Goal: Communication & Community: Answer question/provide support

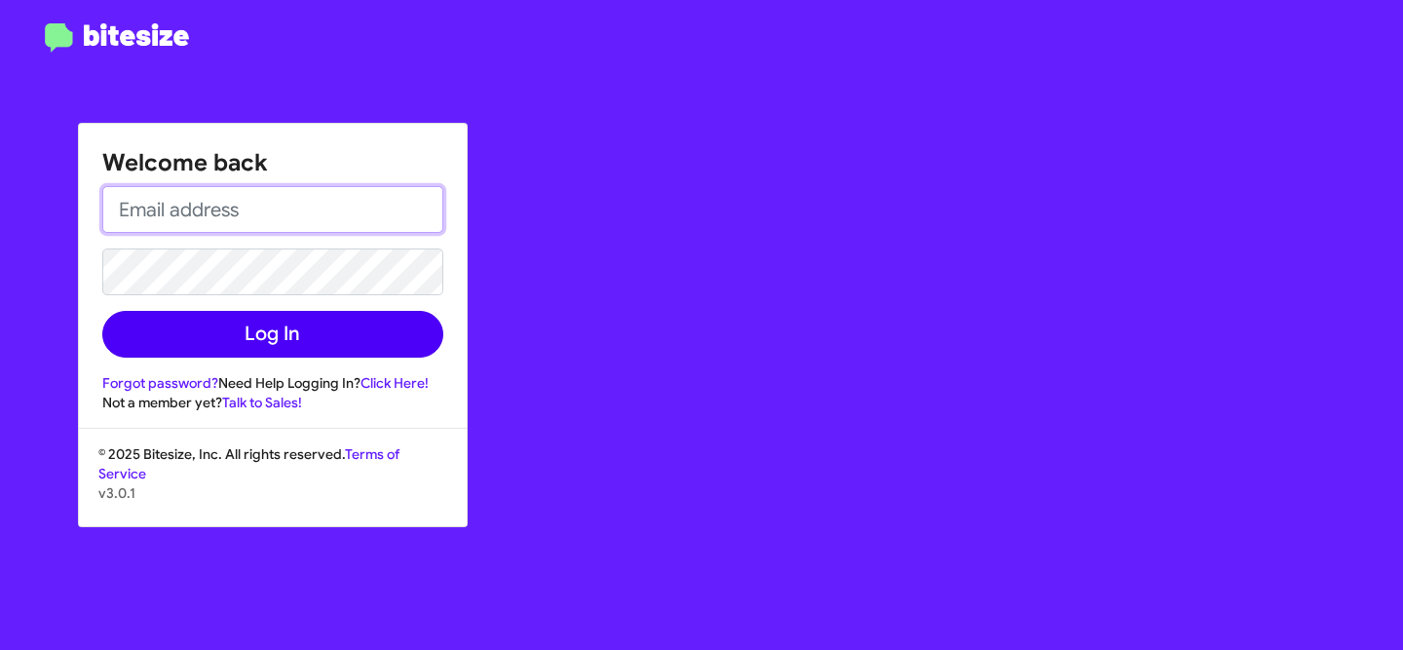
type input "[EMAIL_ADDRESS][DOMAIN_NAME]"
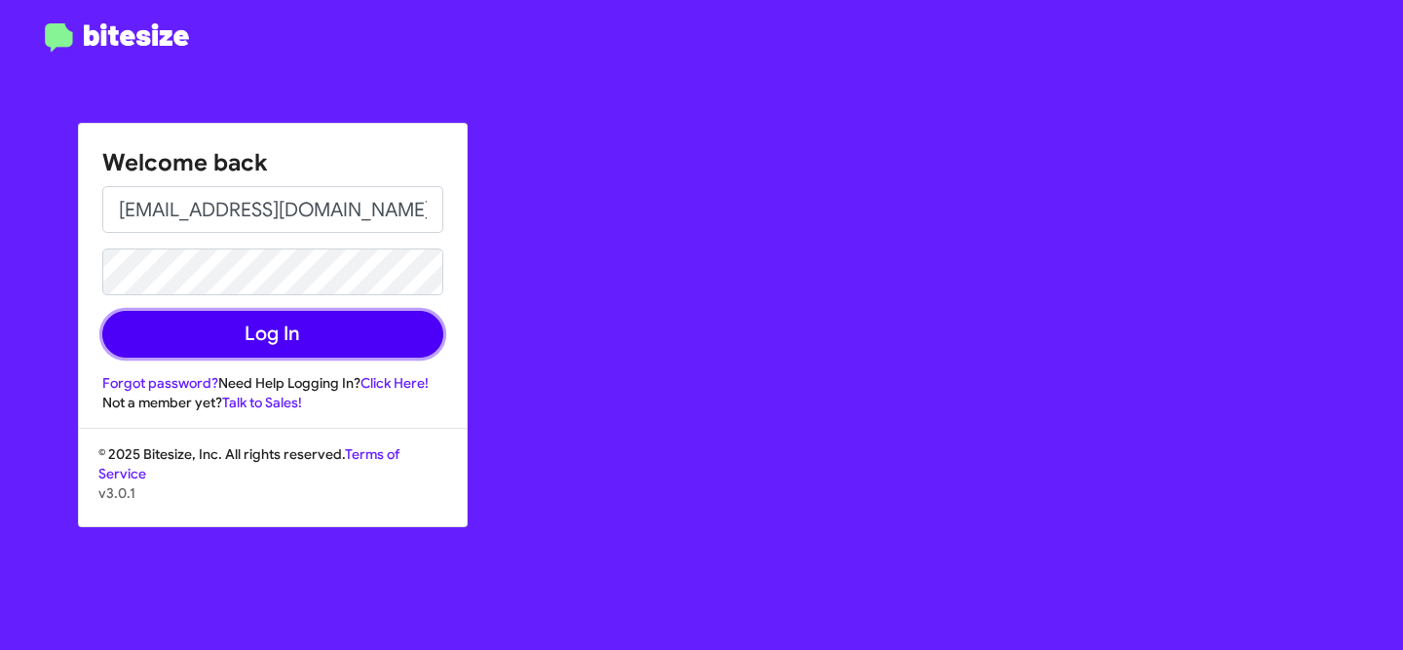
click at [321, 329] on button "Log In" at bounding box center [272, 334] width 341 height 47
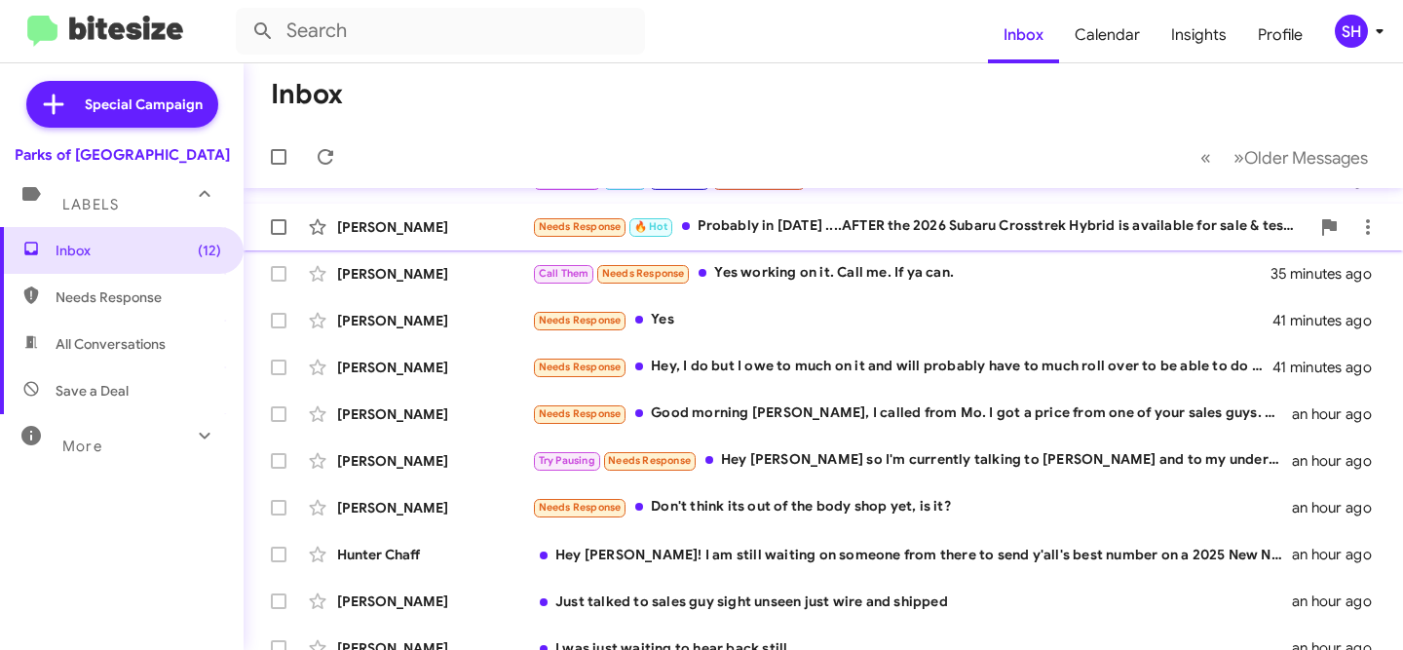
scroll to position [481, 0]
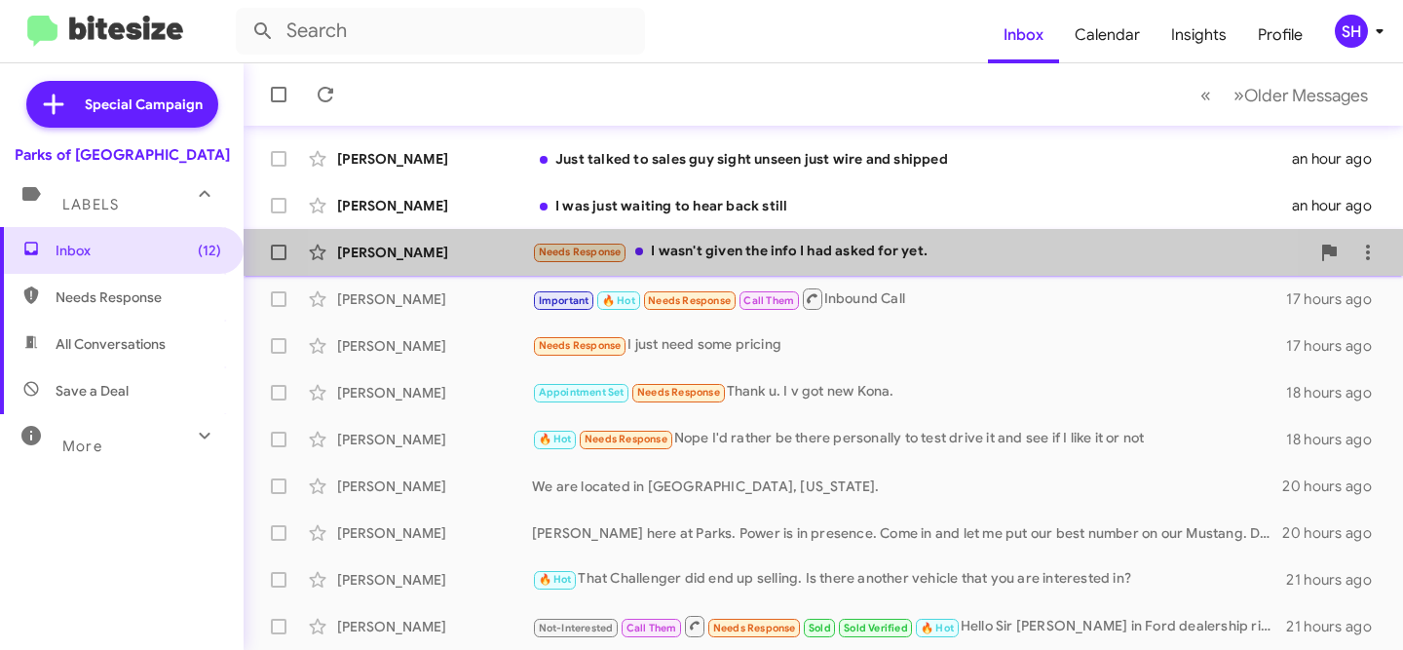
click at [731, 246] on div "Needs Response I wasn't given the info I had asked for yet." at bounding box center [920, 252] width 777 height 22
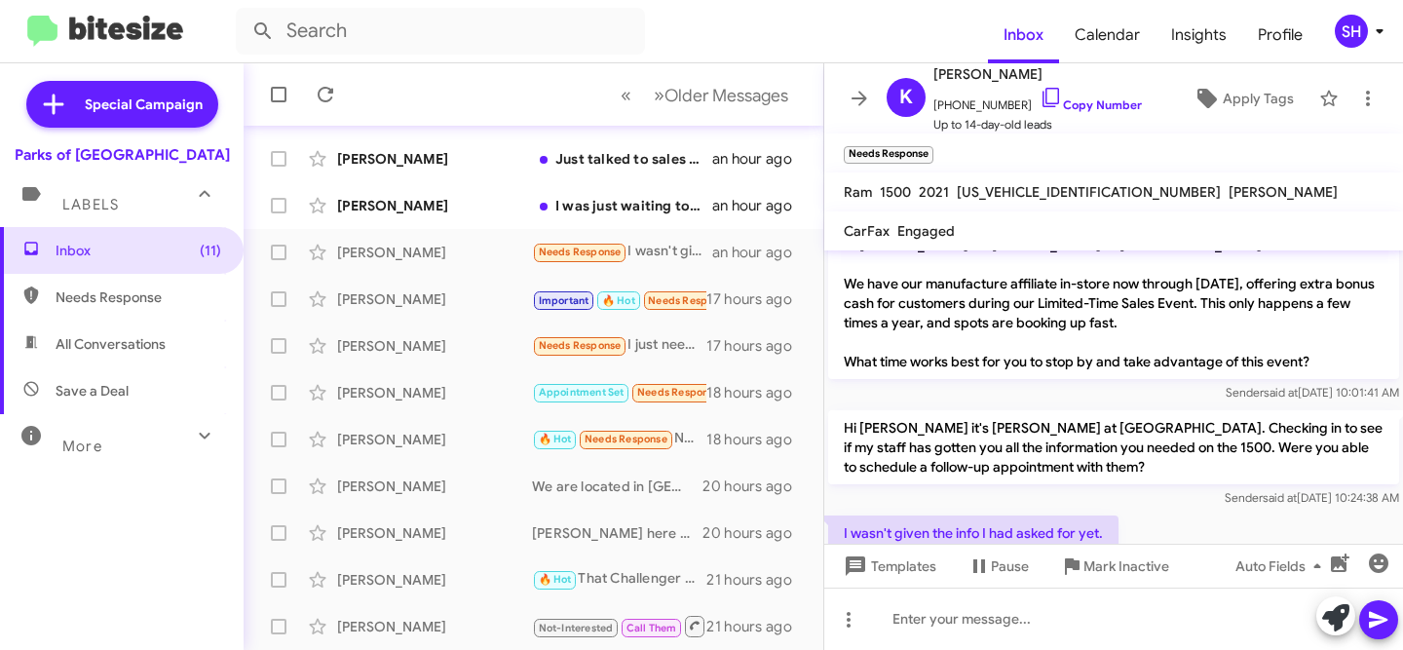
scroll to position [238, 0]
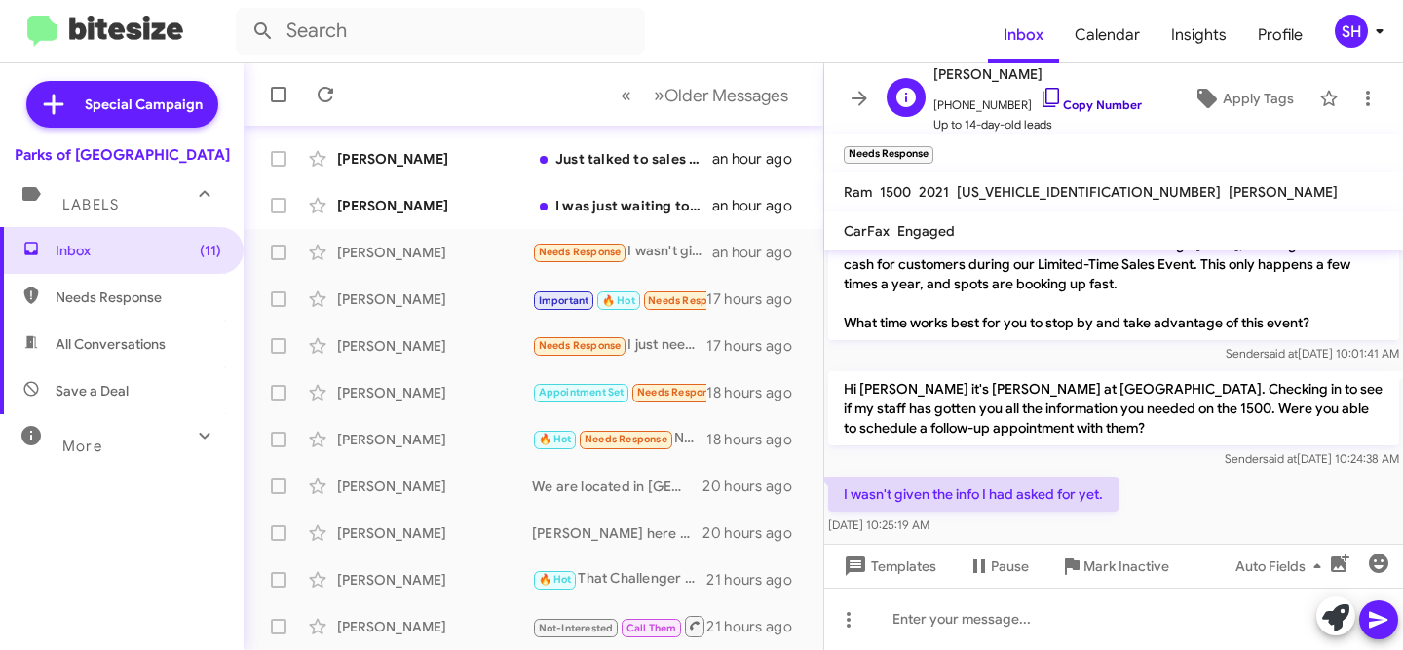
click at [1044, 102] on link "Copy Number" at bounding box center [1090, 104] width 102 height 15
drag, startPoint x: 1108, startPoint y: 475, endPoint x: 839, endPoint y: 471, distance: 269.8
click at [838, 476] on p "I wasn't given the info I had asked for yet." at bounding box center [973, 493] width 290 height 35
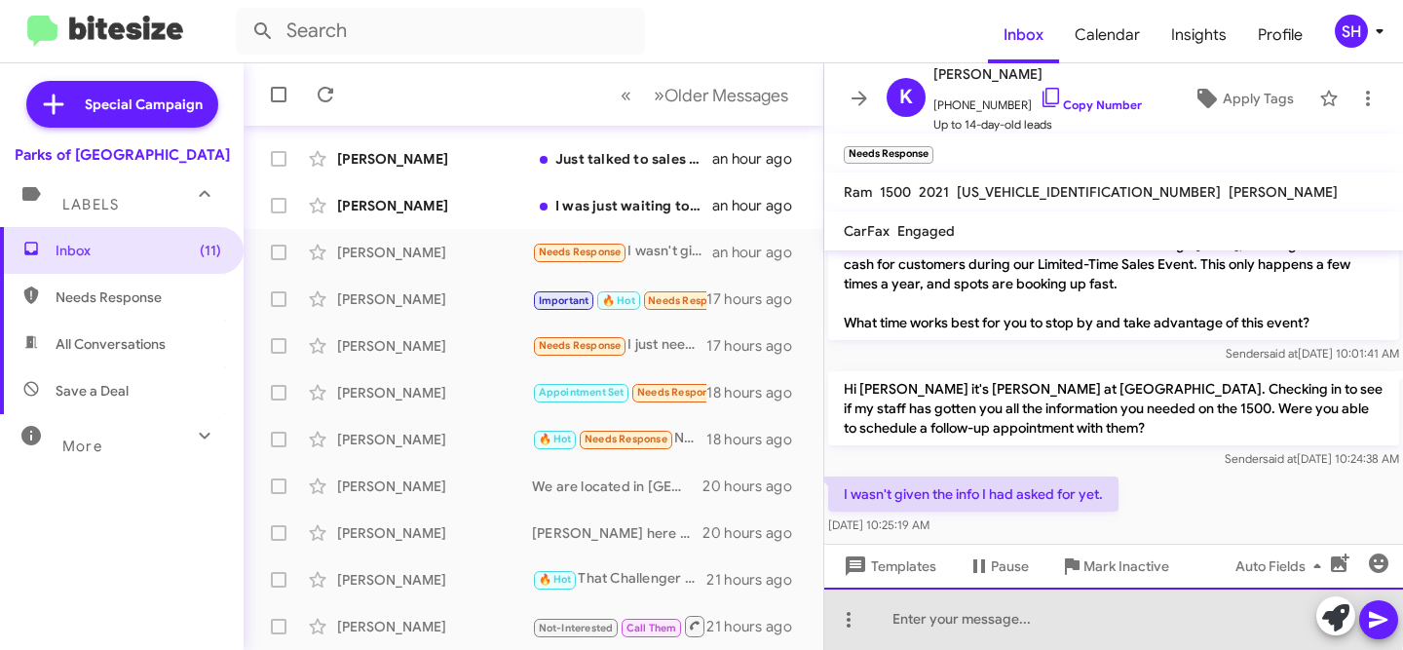
click at [924, 613] on div at bounding box center [1113, 618] width 579 height 62
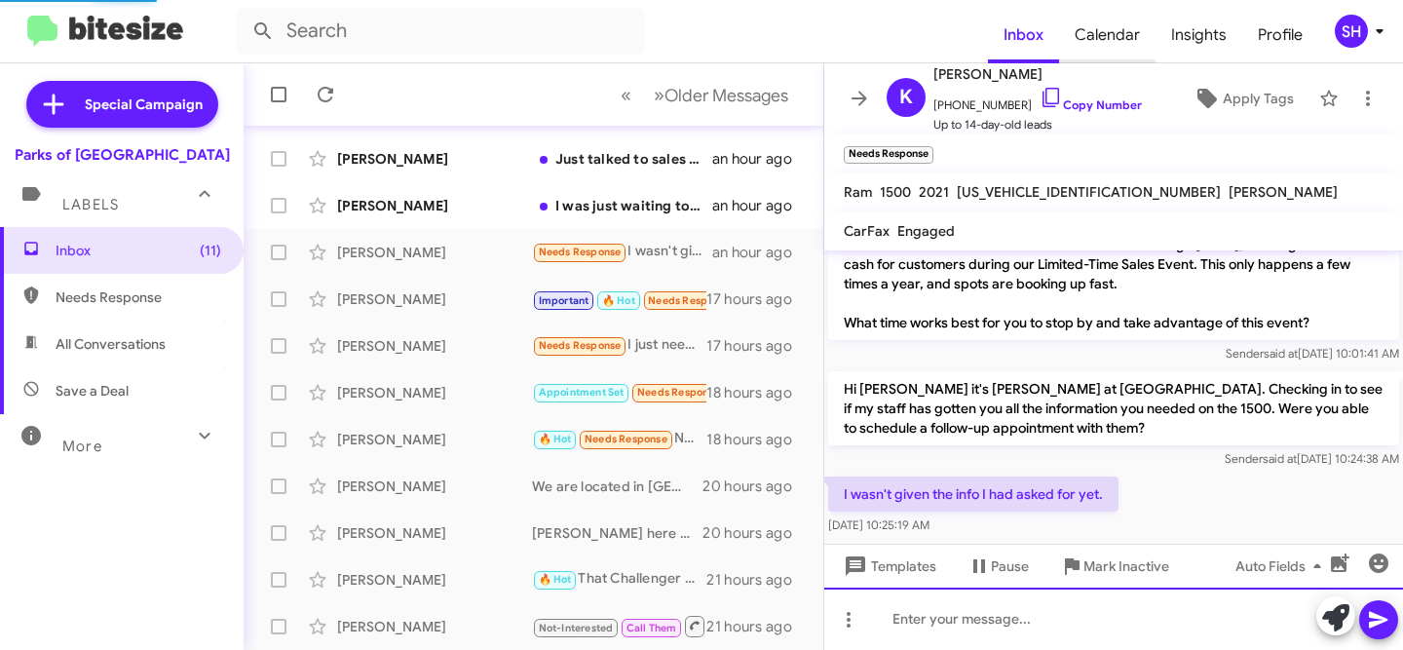
scroll to position [0, 0]
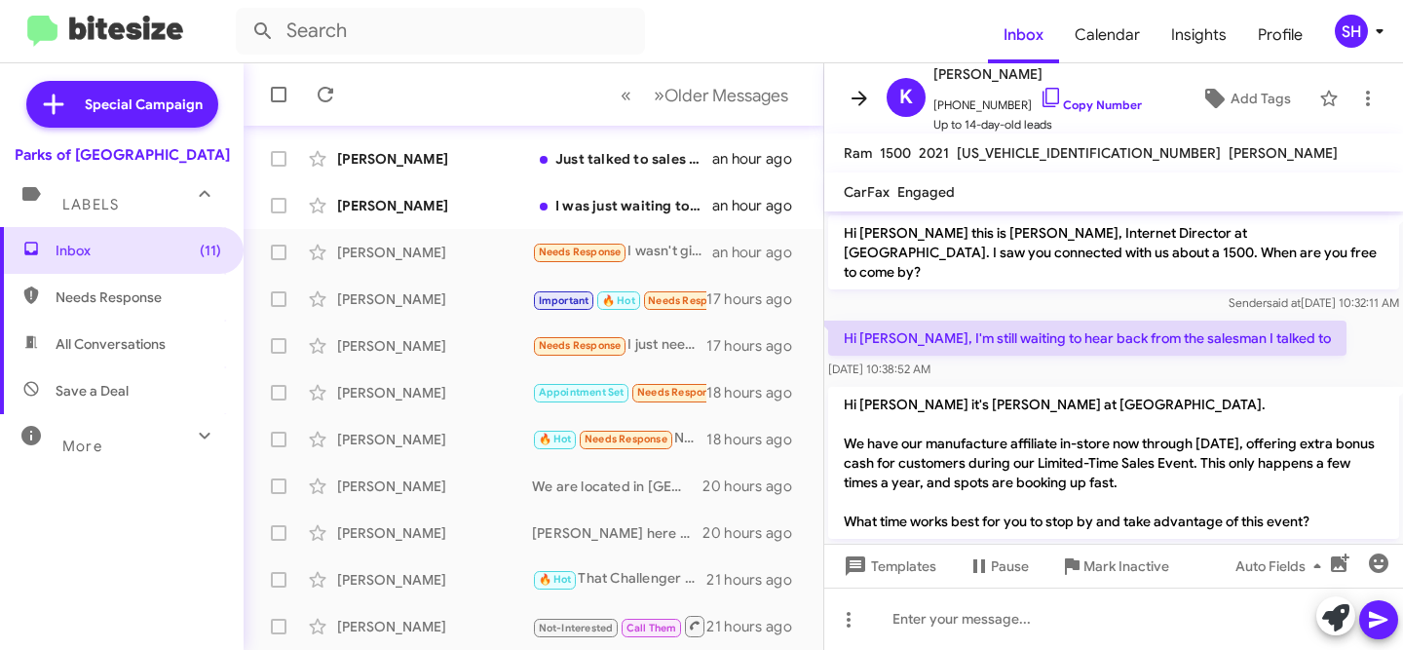
click at [856, 99] on icon at bounding box center [858, 98] width 23 height 23
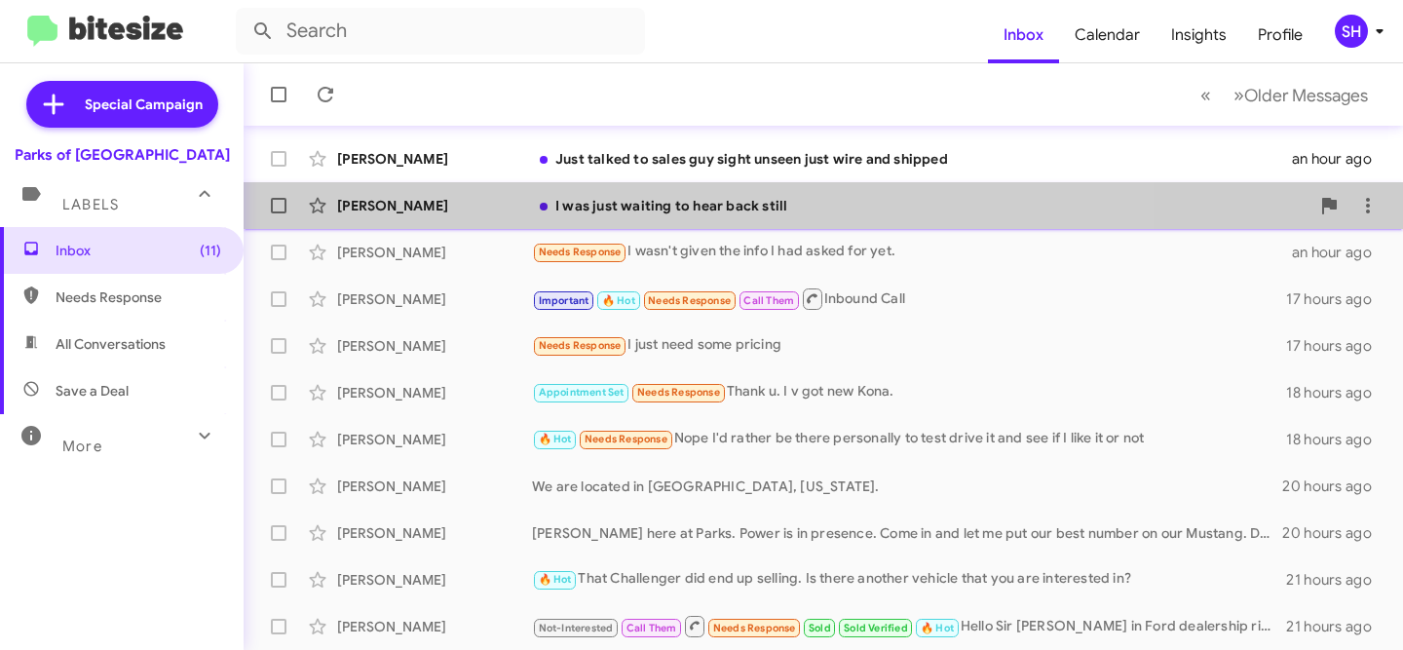
click at [659, 216] on div "[PERSON_NAME] I was just waiting to hear back still an hour ago" at bounding box center [823, 205] width 1128 height 39
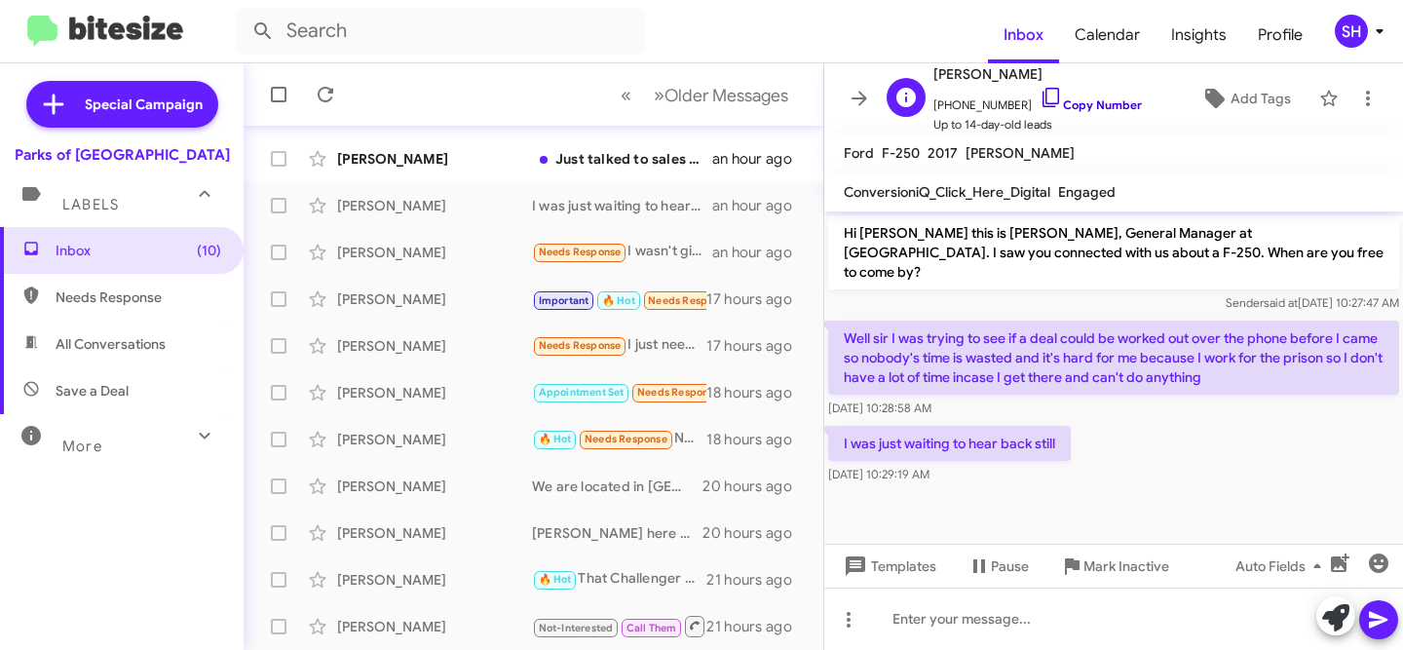
click at [1093, 105] on link "Copy Number" at bounding box center [1090, 104] width 102 height 15
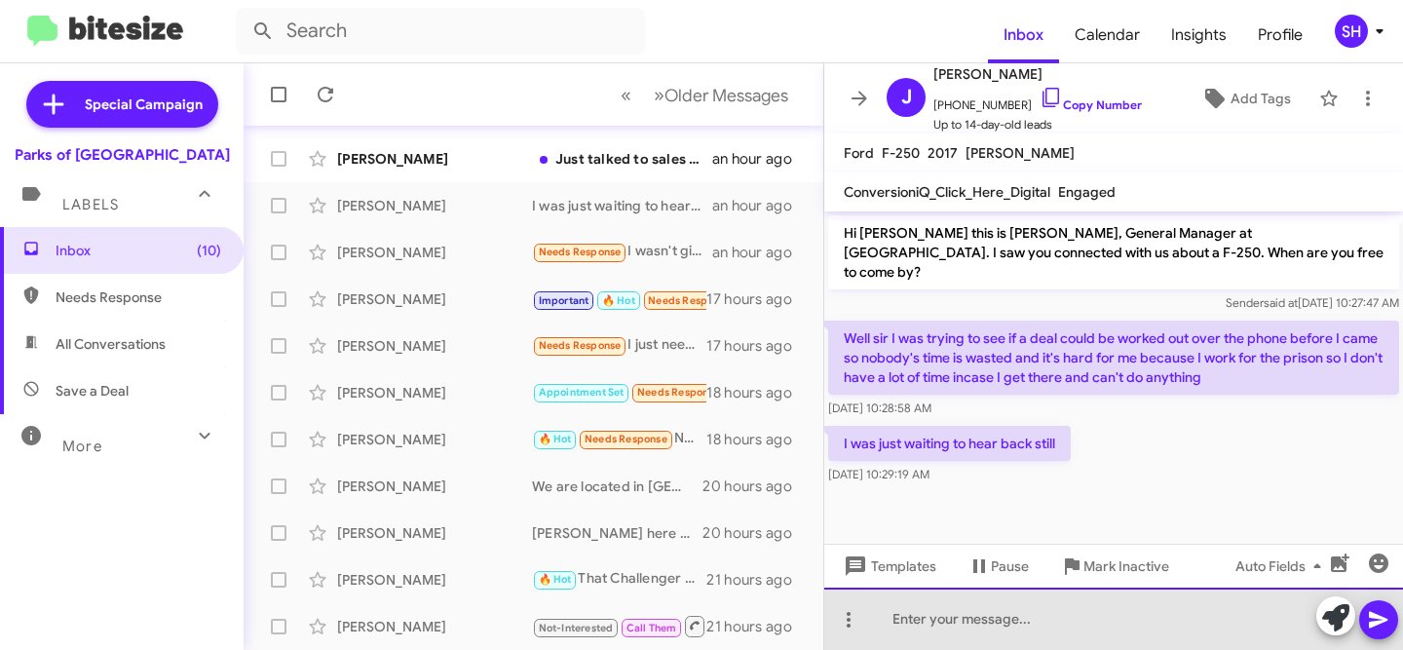
click at [1009, 621] on div at bounding box center [1113, 618] width 579 height 62
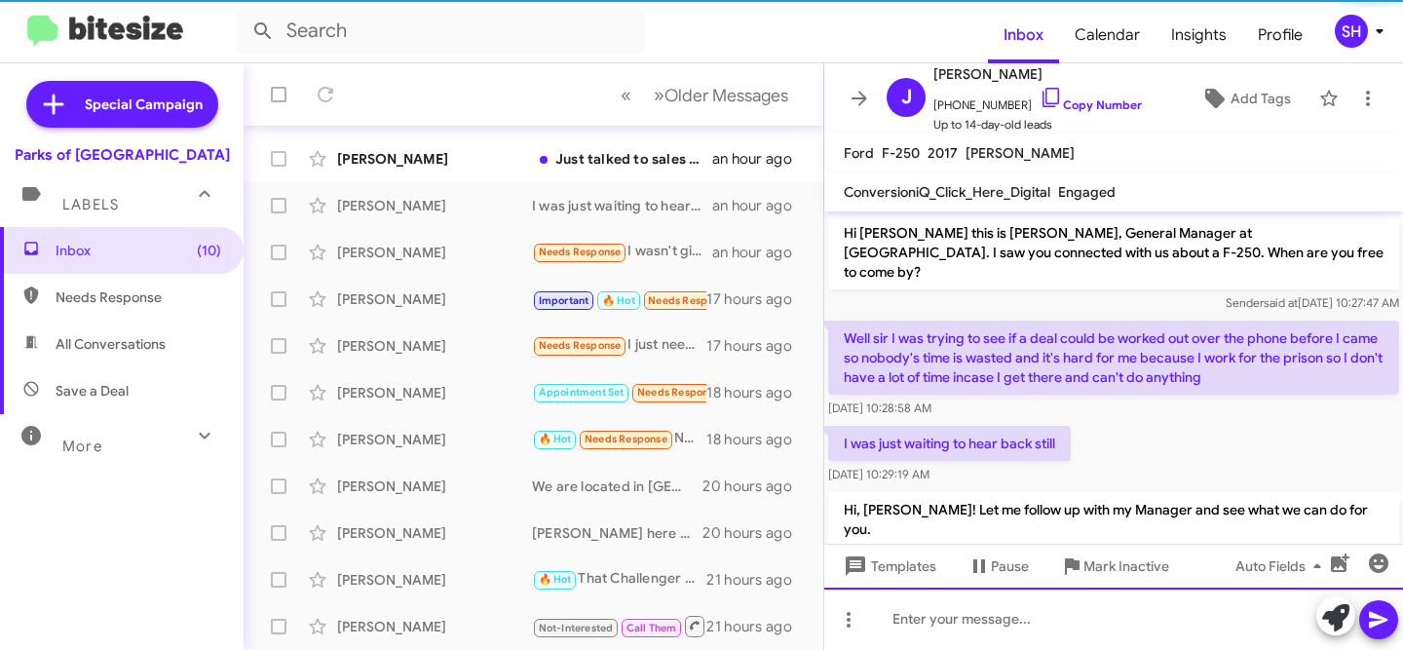
scroll to position [11, 0]
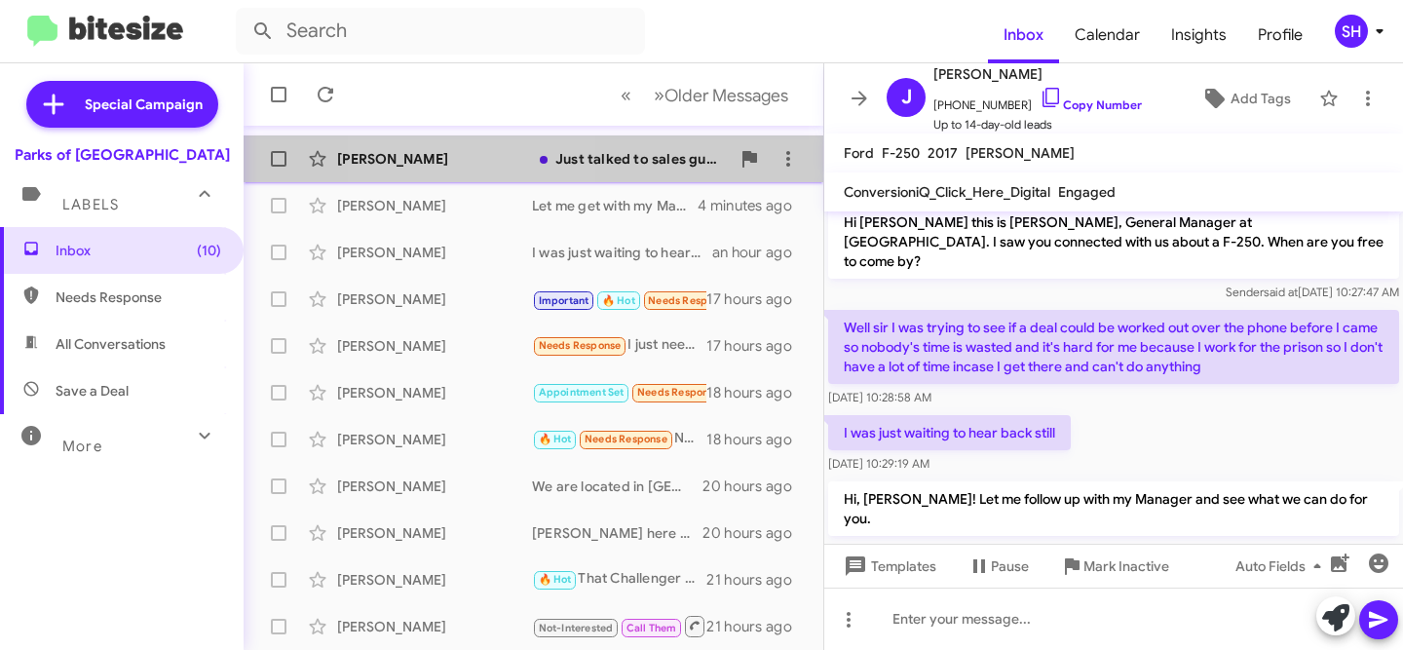
click at [462, 158] on div "[PERSON_NAME]" at bounding box center [434, 158] width 195 height 19
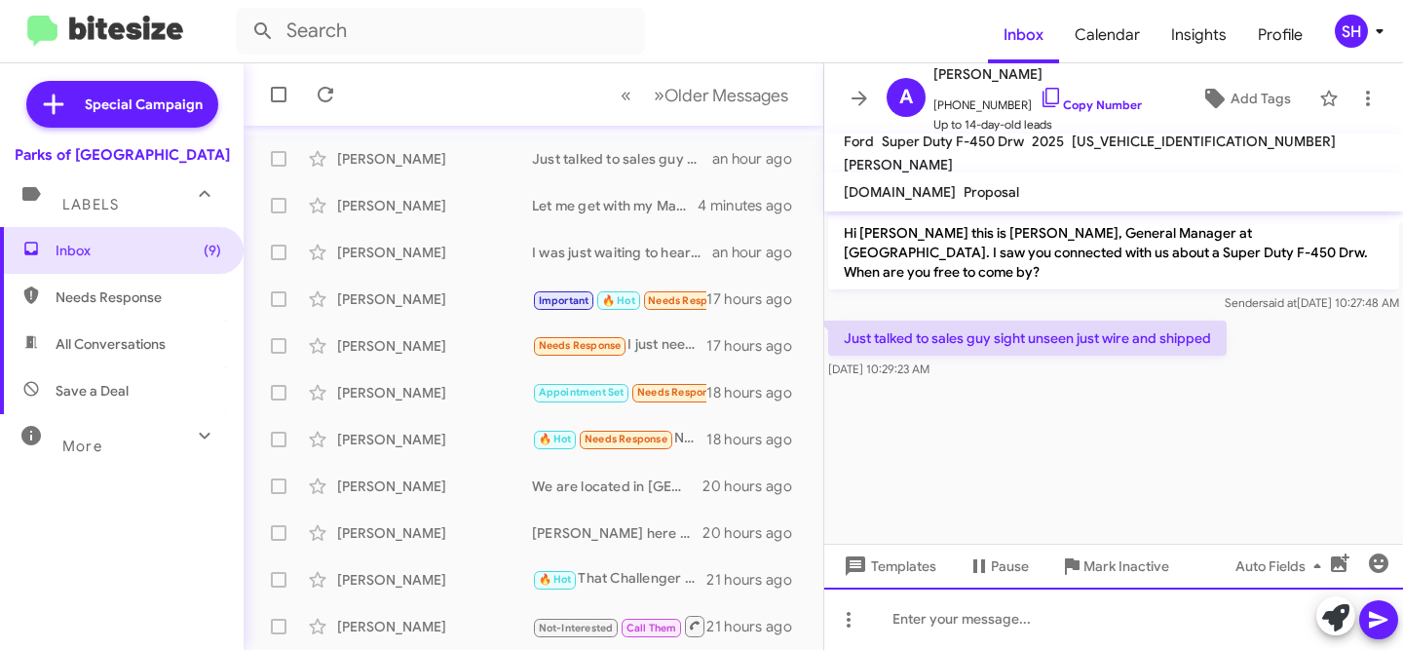
click at [978, 635] on div at bounding box center [1113, 618] width 579 height 62
click at [979, 630] on div at bounding box center [1113, 618] width 579 height 62
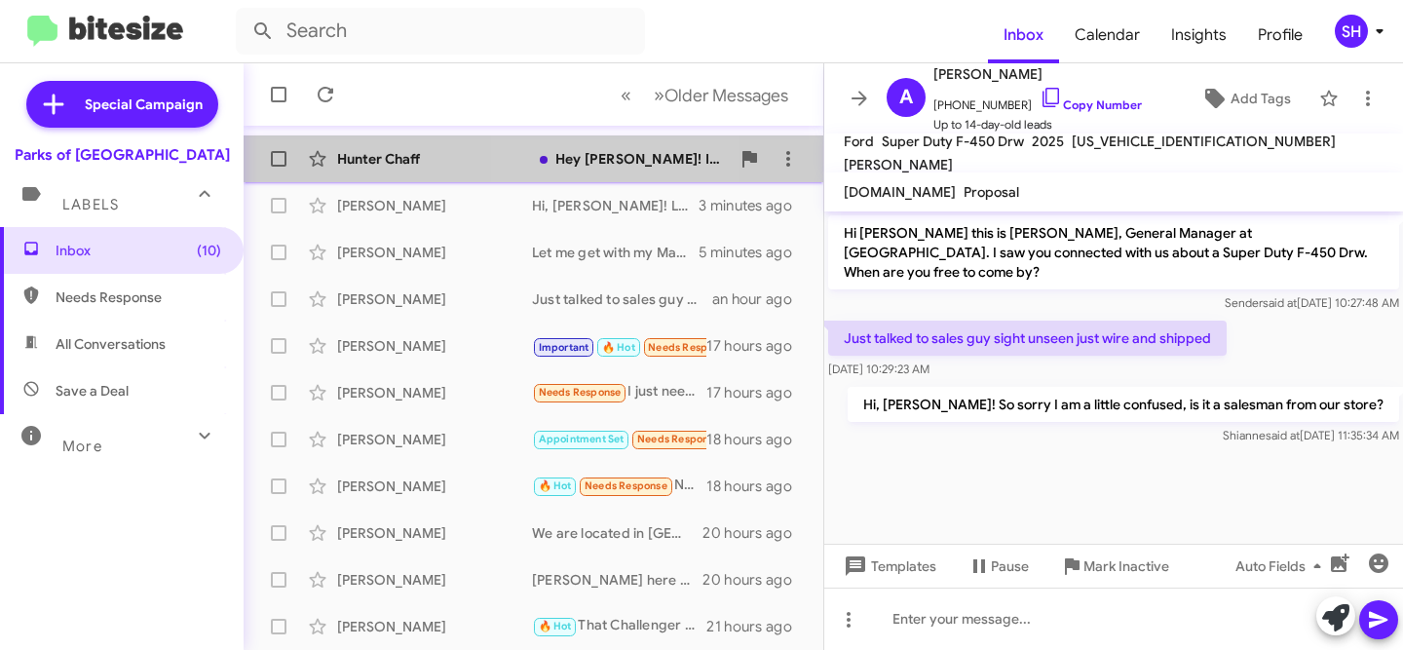
click at [594, 161] on div "Hey [PERSON_NAME]! I am still waiting on someone from there to send y'all's bes…" at bounding box center [631, 158] width 198 height 19
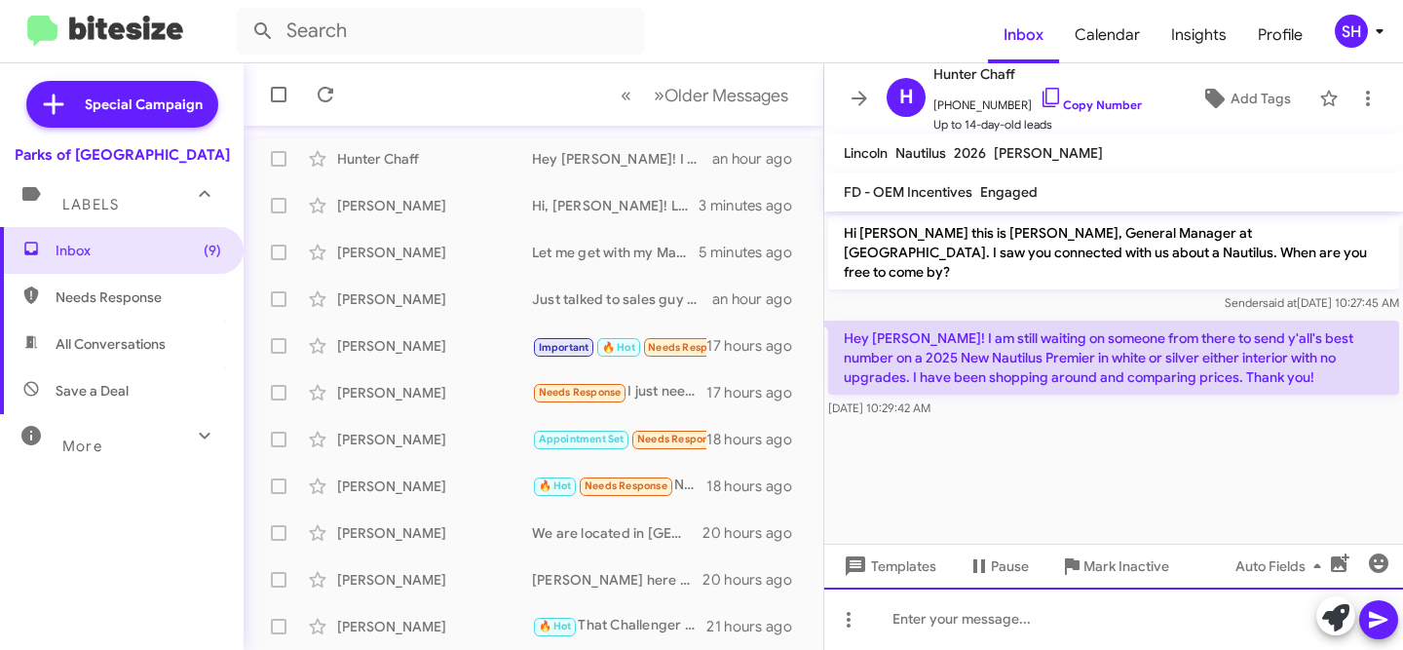
click at [1128, 602] on div at bounding box center [1113, 618] width 579 height 62
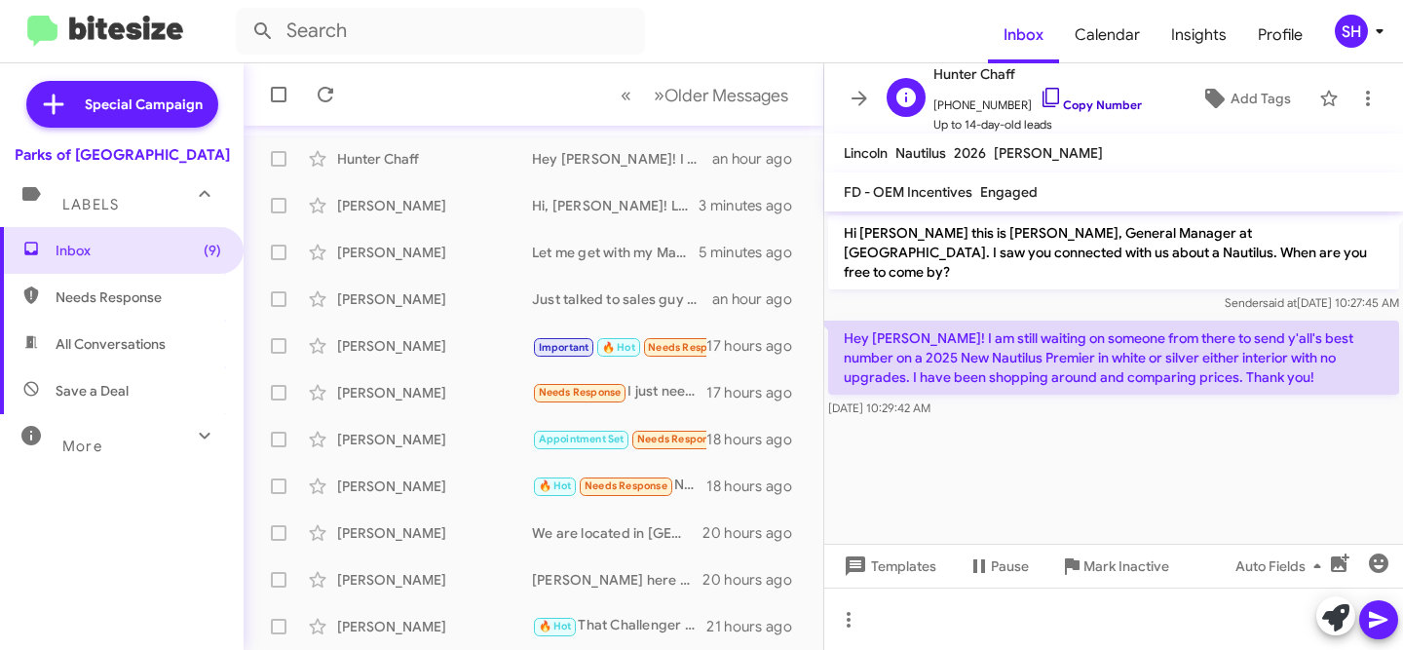
click at [1080, 100] on link "Copy Number" at bounding box center [1090, 104] width 102 height 15
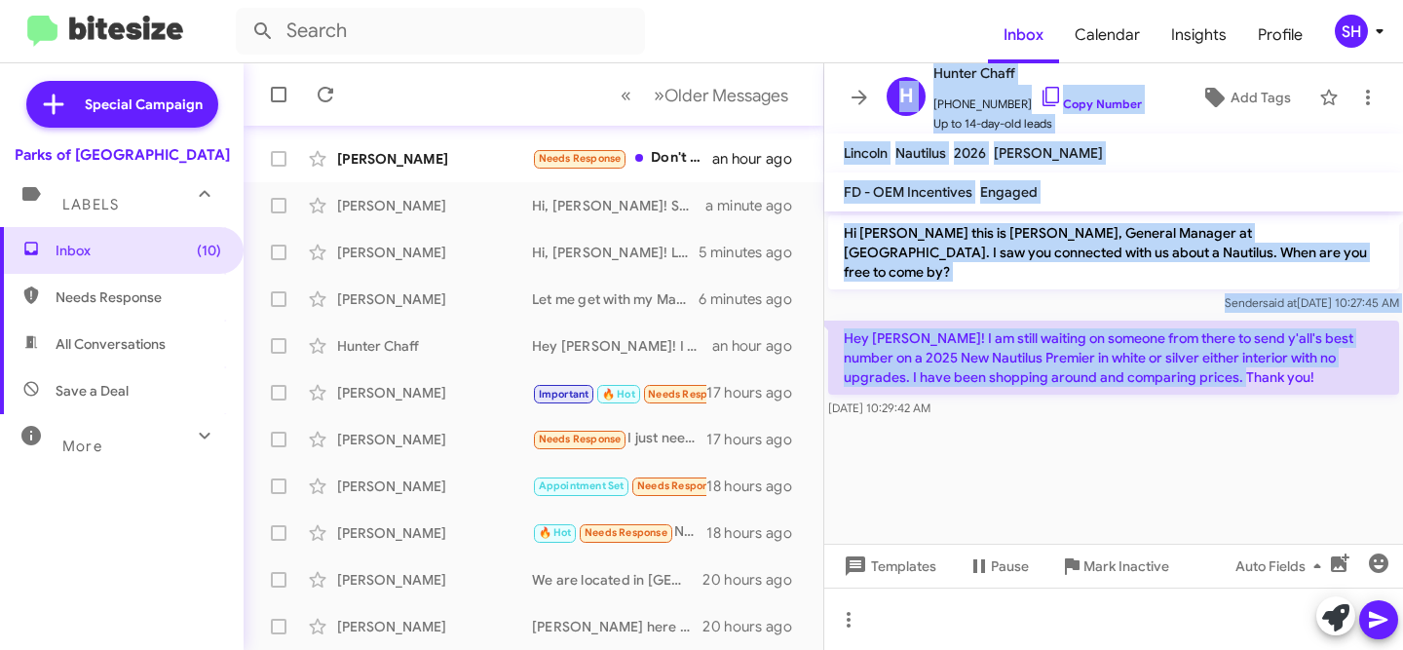
drag, startPoint x: 1239, startPoint y: 362, endPoint x: 823, endPoint y: 312, distance: 419.0
click at [823, 312] on div "Inbox « Previous » Next Older Messages [PERSON_NAME] M Needs Response Thanks fo…" at bounding box center [823, 356] width 1159 height 586
drag, startPoint x: 1179, startPoint y: 344, endPoint x: 1221, endPoint y: 382, distance: 57.3
click at [1179, 344] on p "Hey [PERSON_NAME]! I am still waiting on someone from there to send y'all's bes…" at bounding box center [1113, 357] width 571 height 74
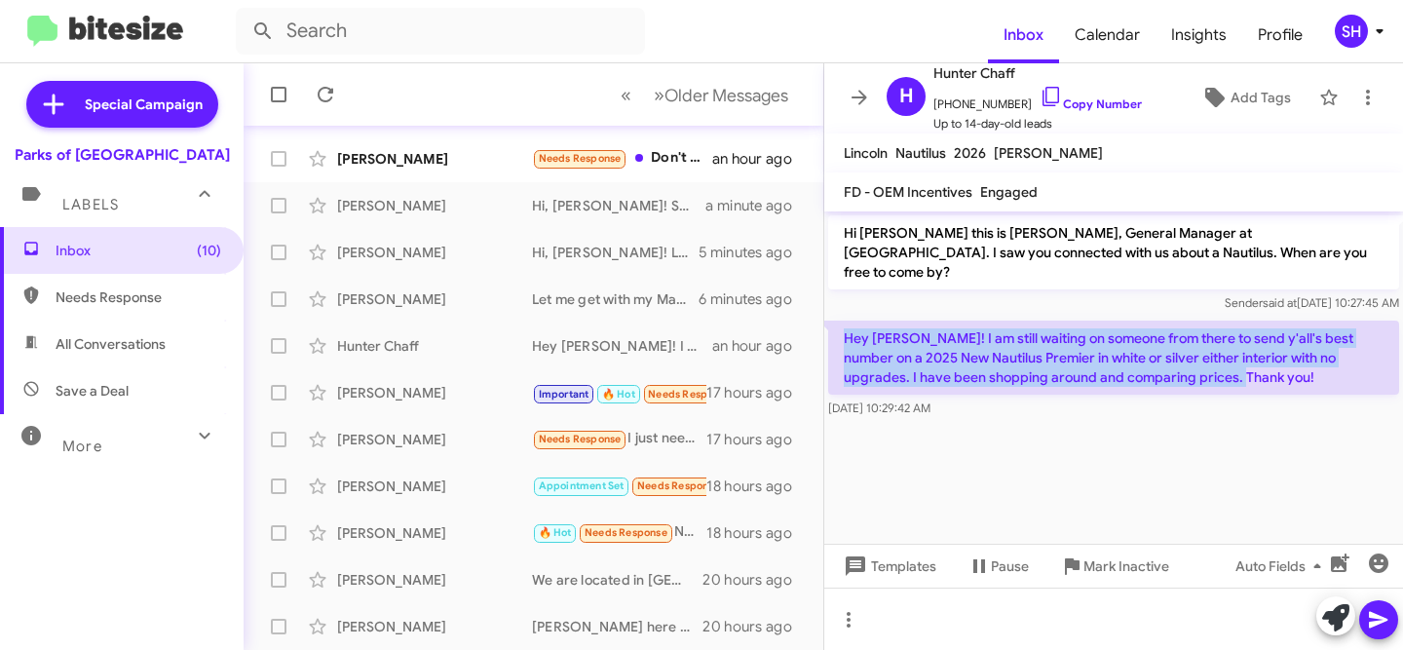
drag, startPoint x: 1227, startPoint y: 363, endPoint x: 837, endPoint y: 319, distance: 393.0
click at [837, 320] on p "Hey [PERSON_NAME]! I am still waiting on someone from there to send y'all's bes…" at bounding box center [1113, 357] width 571 height 74
copy p "Hey [PERSON_NAME]! I am still waiting on someone from there to send y'all's bes…"
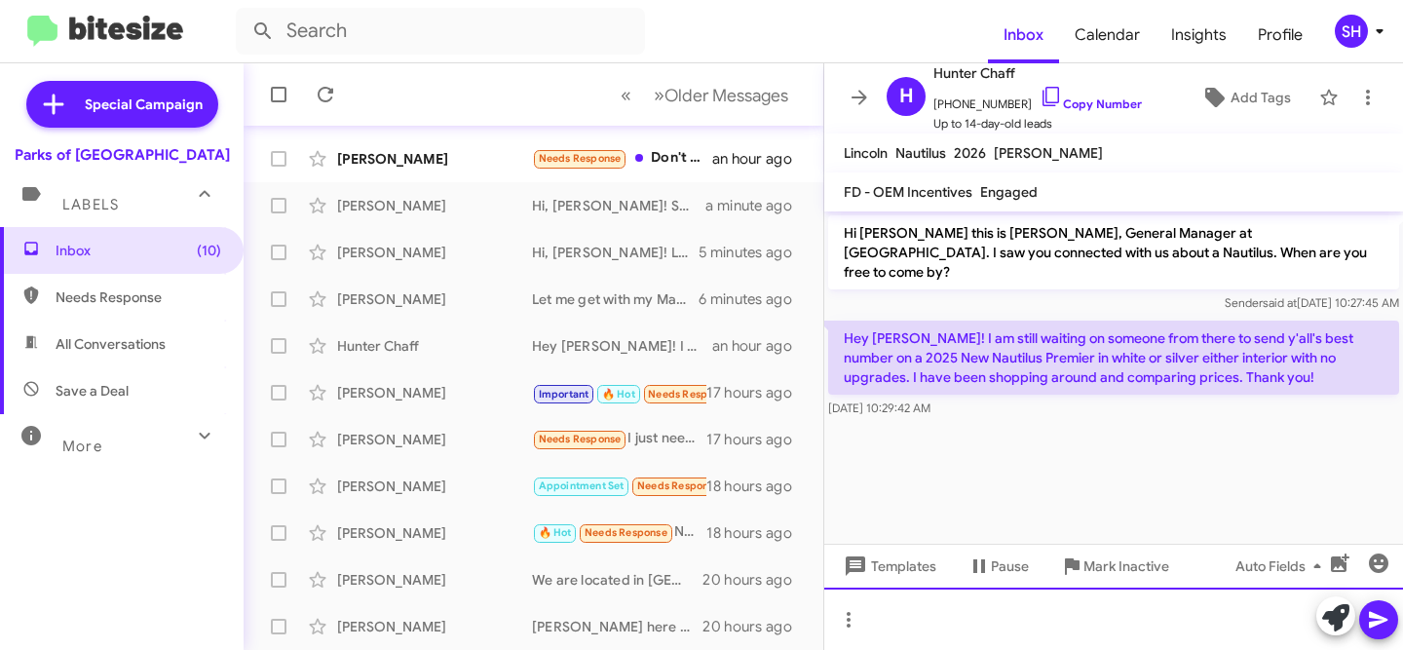
click at [964, 601] on div at bounding box center [1113, 618] width 579 height 62
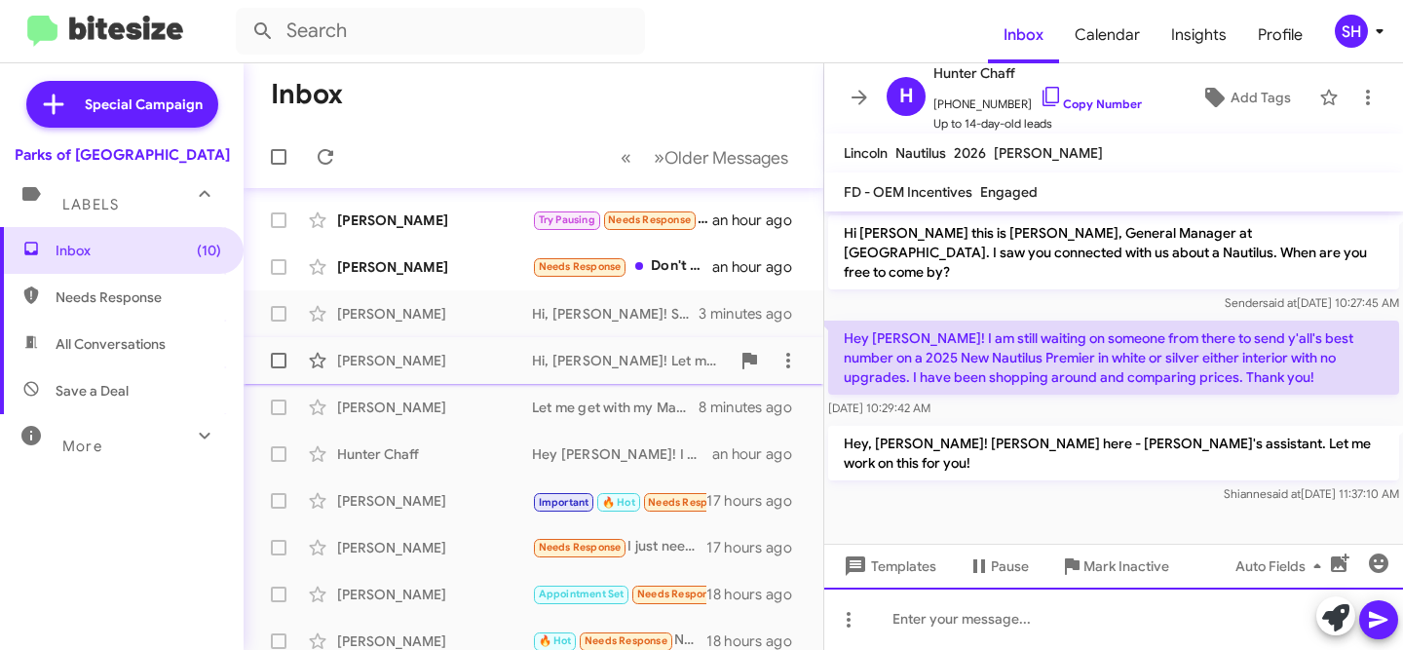
scroll to position [318, 0]
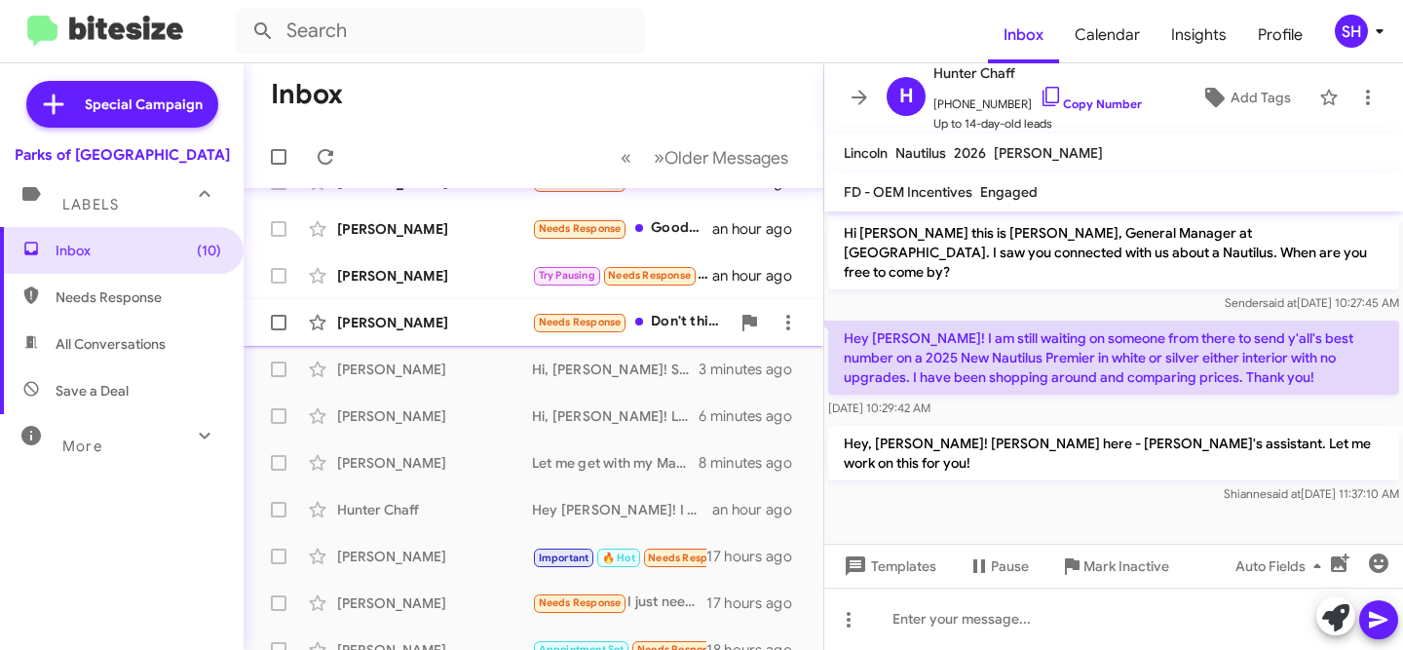
click at [494, 330] on div "[PERSON_NAME]" at bounding box center [434, 322] width 195 height 19
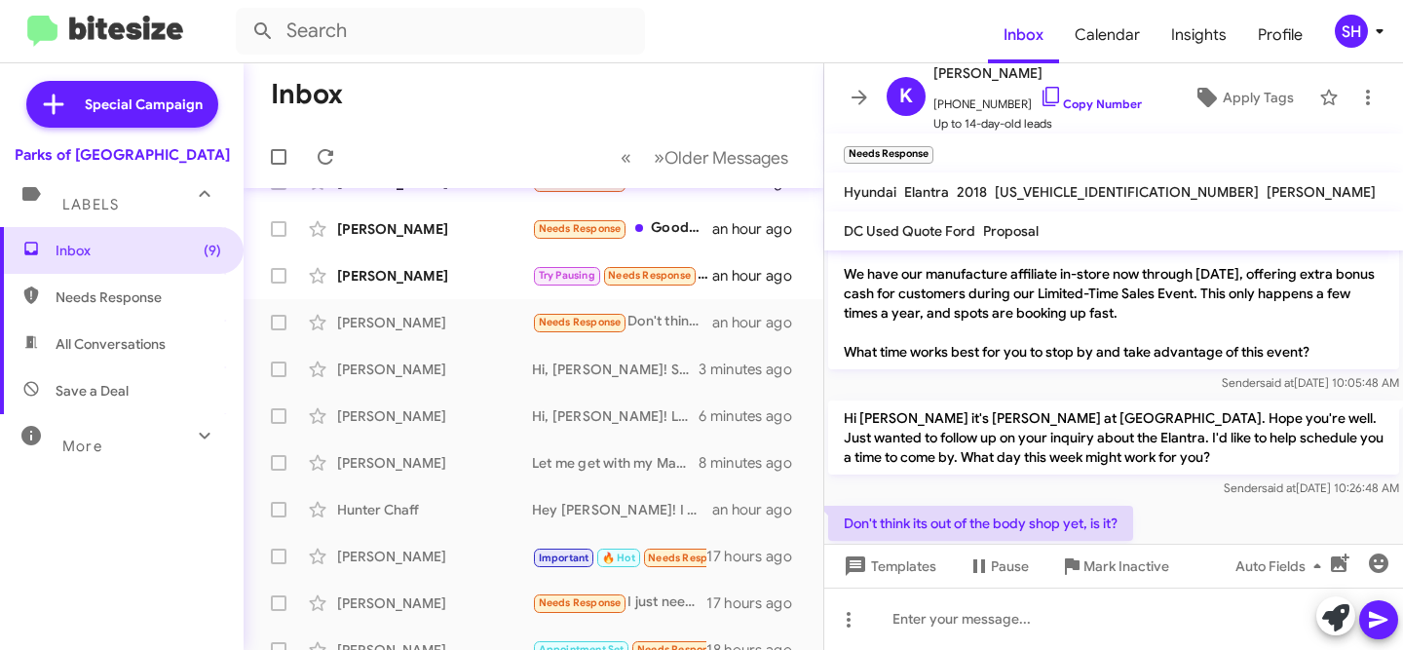
scroll to position [76, 0]
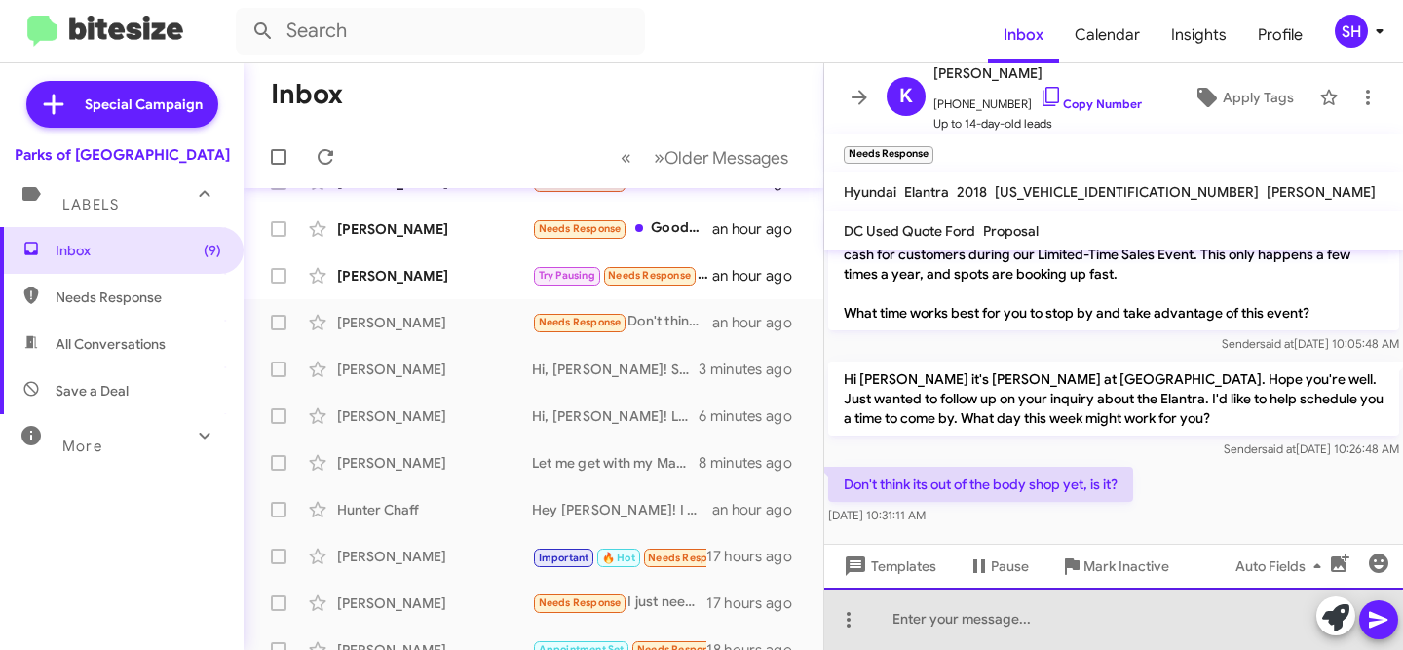
click at [1047, 628] on div at bounding box center [1113, 618] width 579 height 62
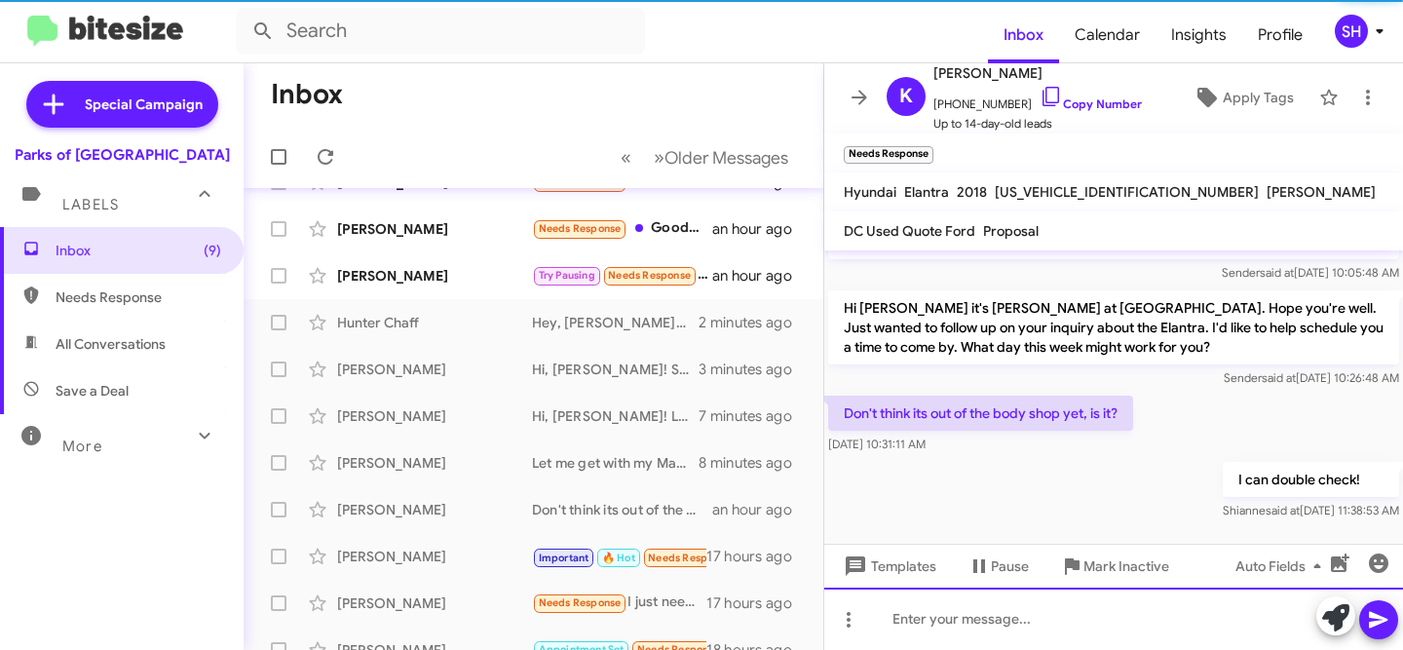
scroll to position [108, 0]
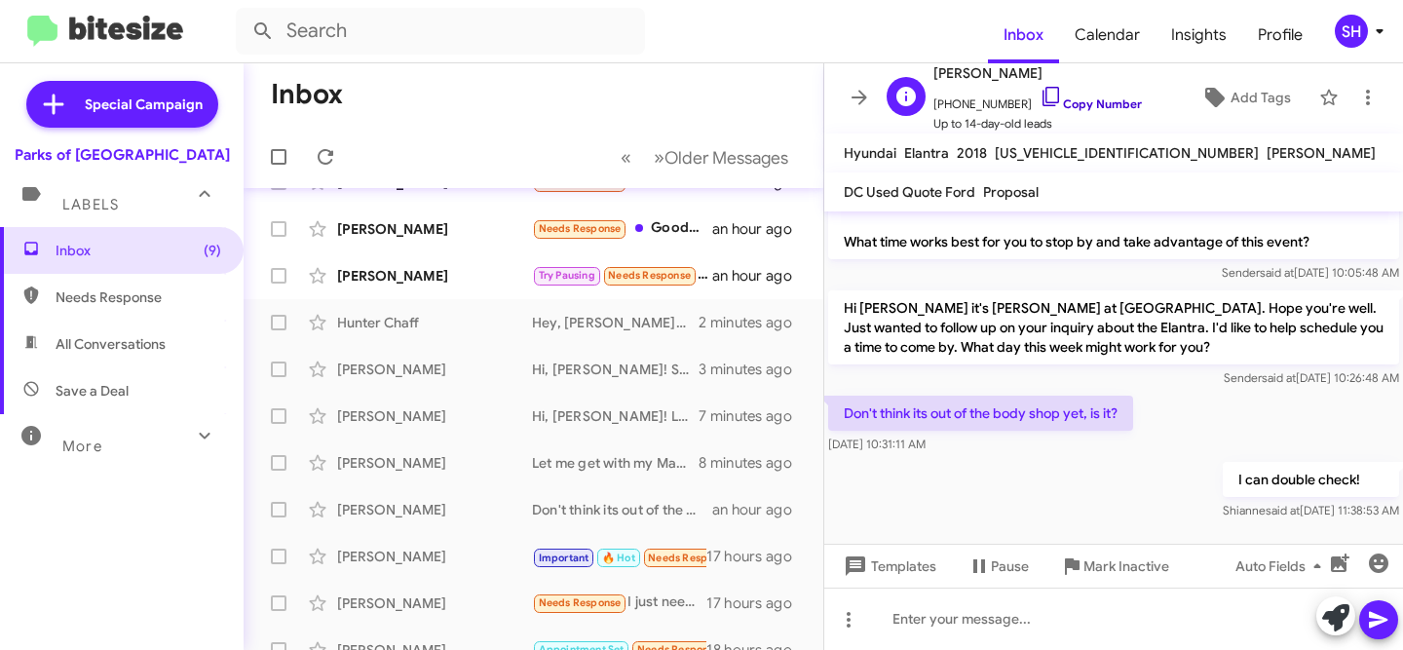
click at [1064, 100] on link "Copy Number" at bounding box center [1090, 103] width 102 height 15
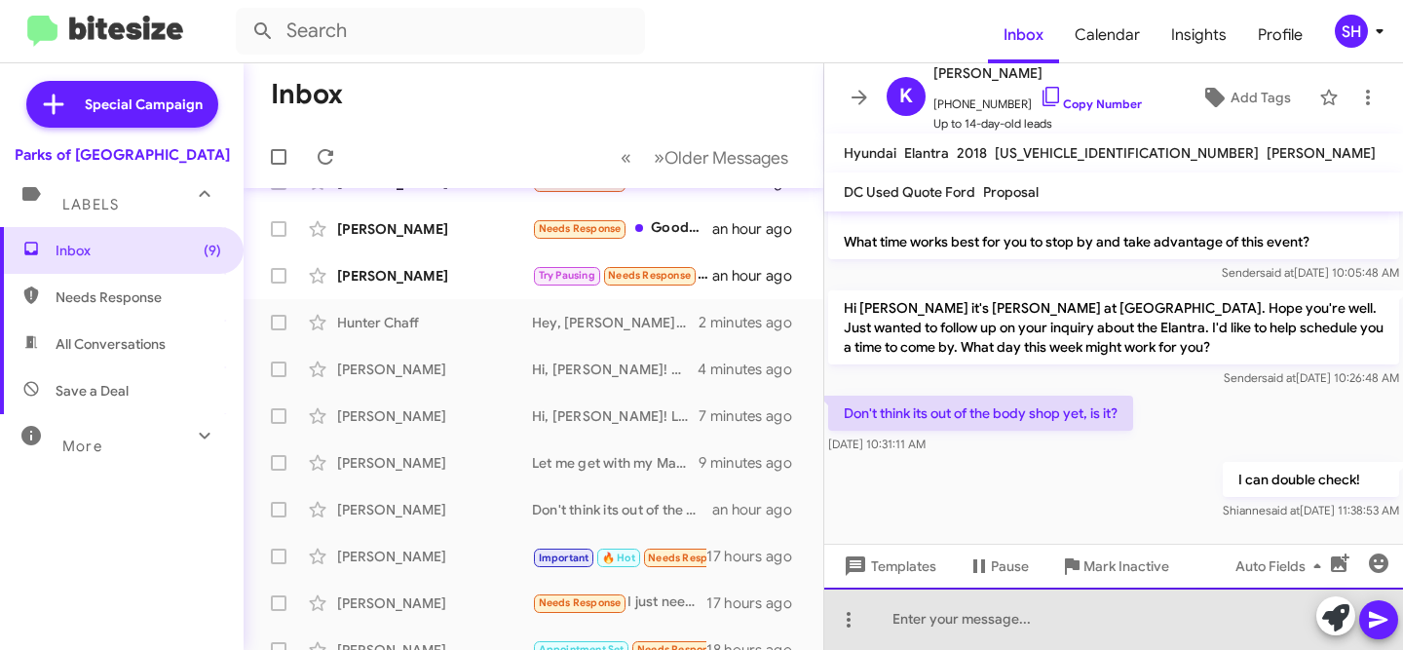
click at [928, 619] on div at bounding box center [1113, 618] width 579 height 62
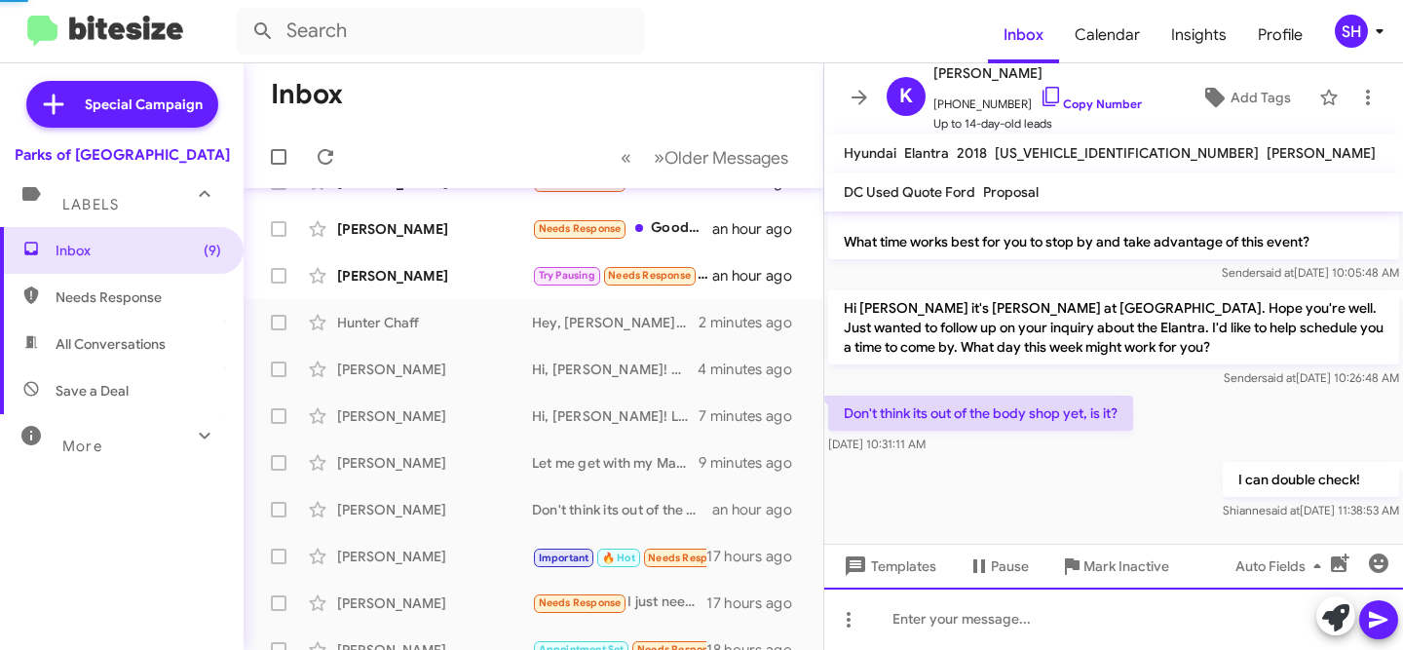
scroll to position [0, 0]
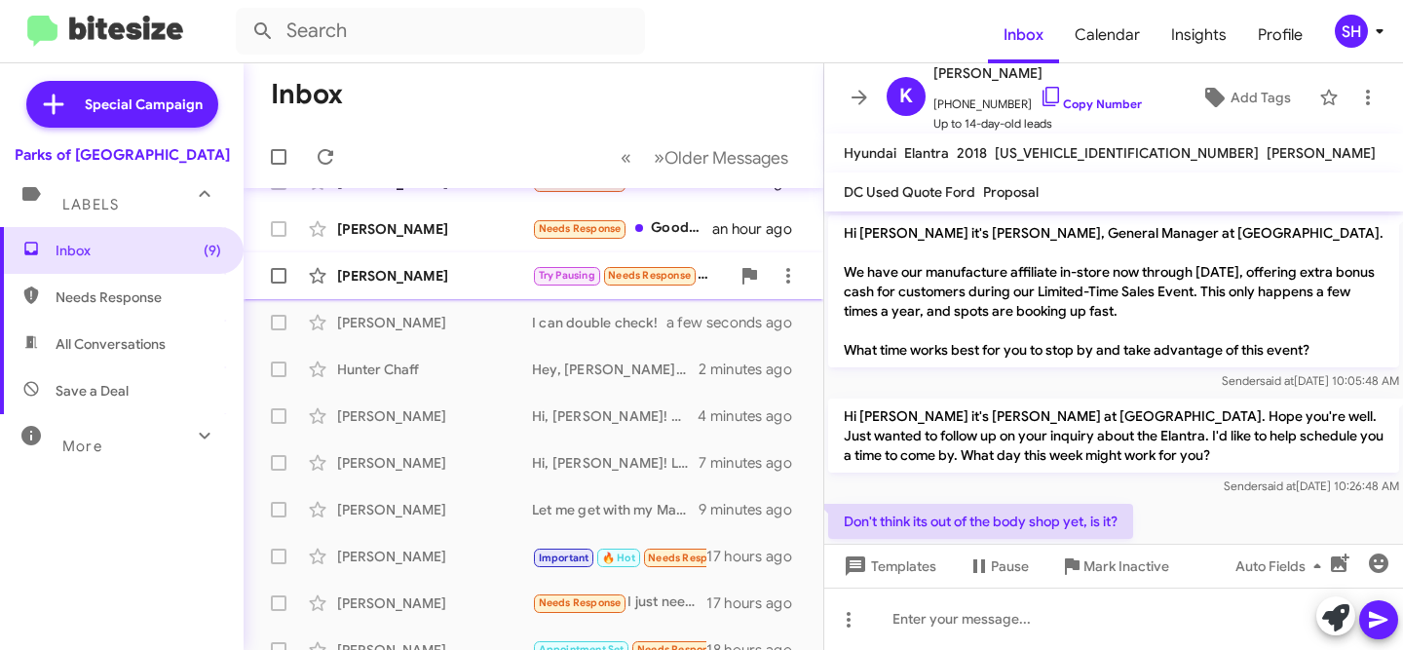
click at [473, 275] on div "[PERSON_NAME]" at bounding box center [434, 275] width 195 height 19
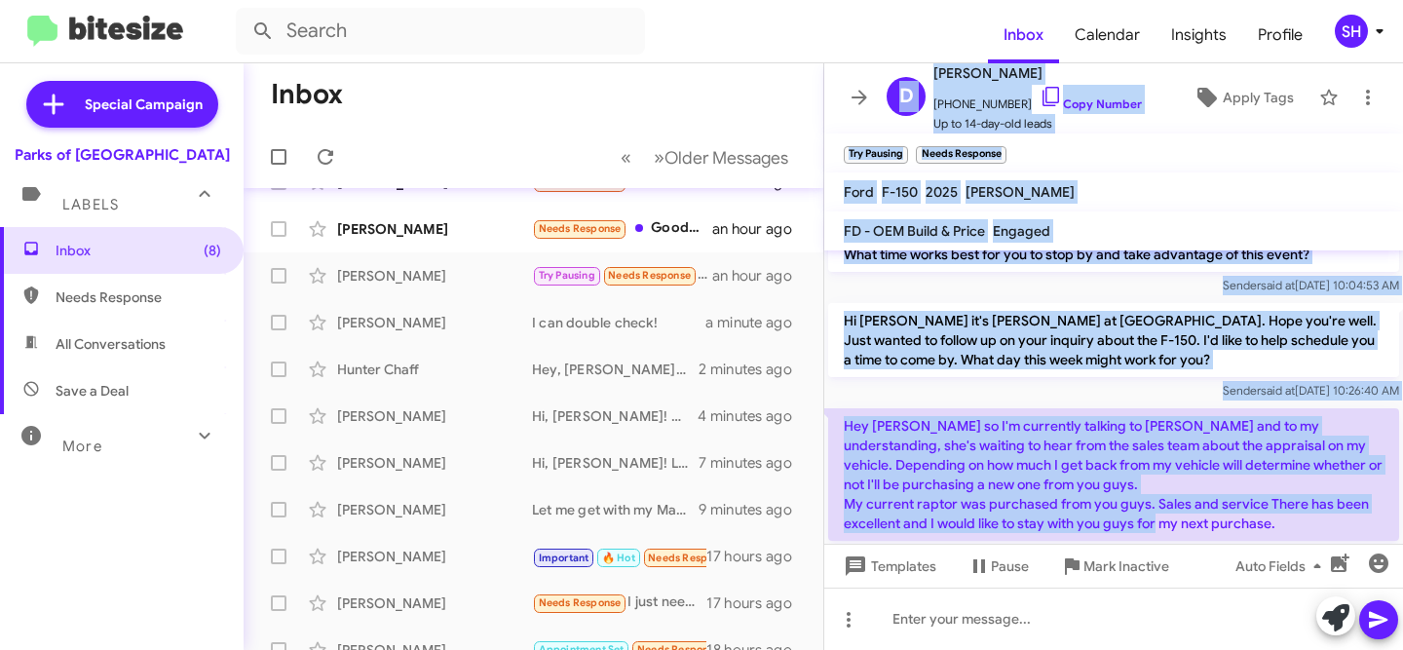
drag, startPoint x: 1296, startPoint y: 524, endPoint x: 823, endPoint y: 405, distance: 488.1
click at [823, 405] on div "Inbox « Previous » Next Older Messages [PERSON_NAME] M Needs Response Thanks fo…" at bounding box center [823, 356] width 1159 height 586
copy div "L Ipsumd Sitame +75733159721 Cons Adipis El se 94-doe-tem incid Utlab Etdo Mag …"
click at [1195, 453] on p "Hey [PERSON_NAME] so I'm currently talking to [PERSON_NAME] and to my understan…" at bounding box center [1113, 474] width 571 height 132
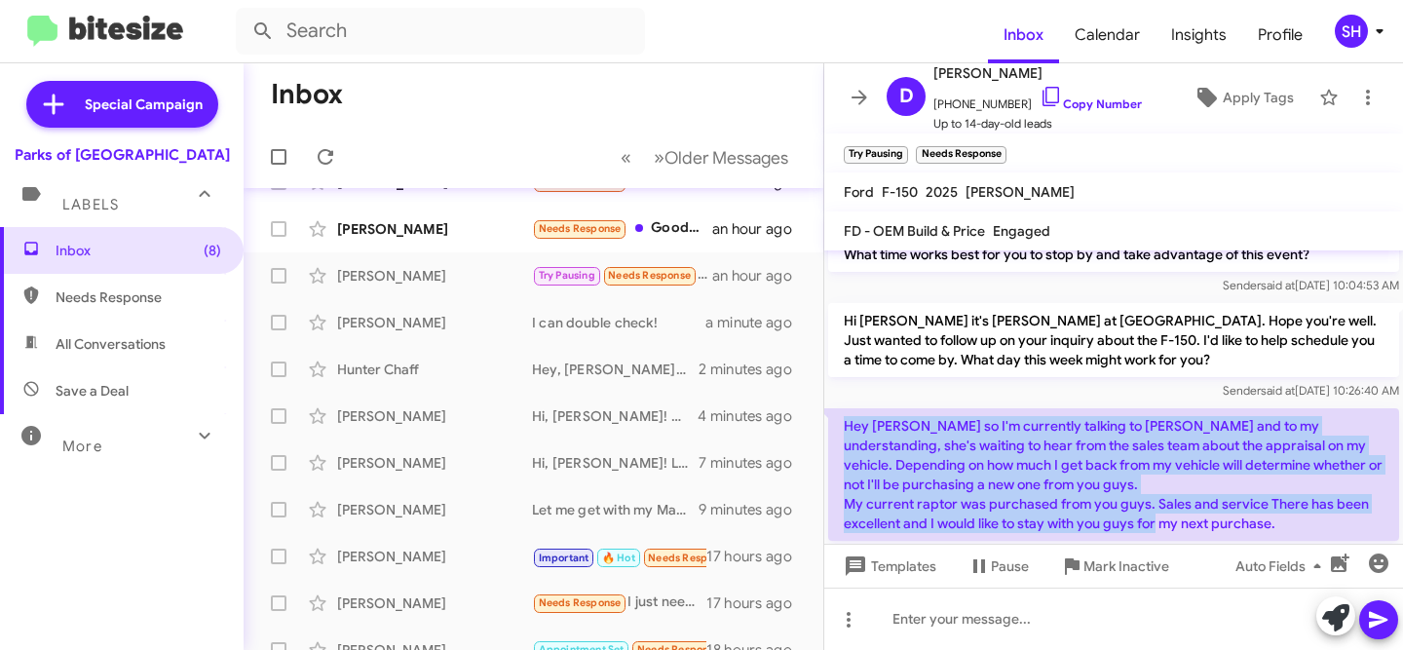
drag, startPoint x: 1282, startPoint y: 527, endPoint x: 845, endPoint y: 431, distance: 446.7
click at [845, 431] on p "Hey [PERSON_NAME] so I'm currently talking to [PERSON_NAME] and to my understan…" at bounding box center [1113, 474] width 571 height 132
copy p "Hey [PERSON_NAME] so I'm currently talking to [PERSON_NAME] and to my understan…"
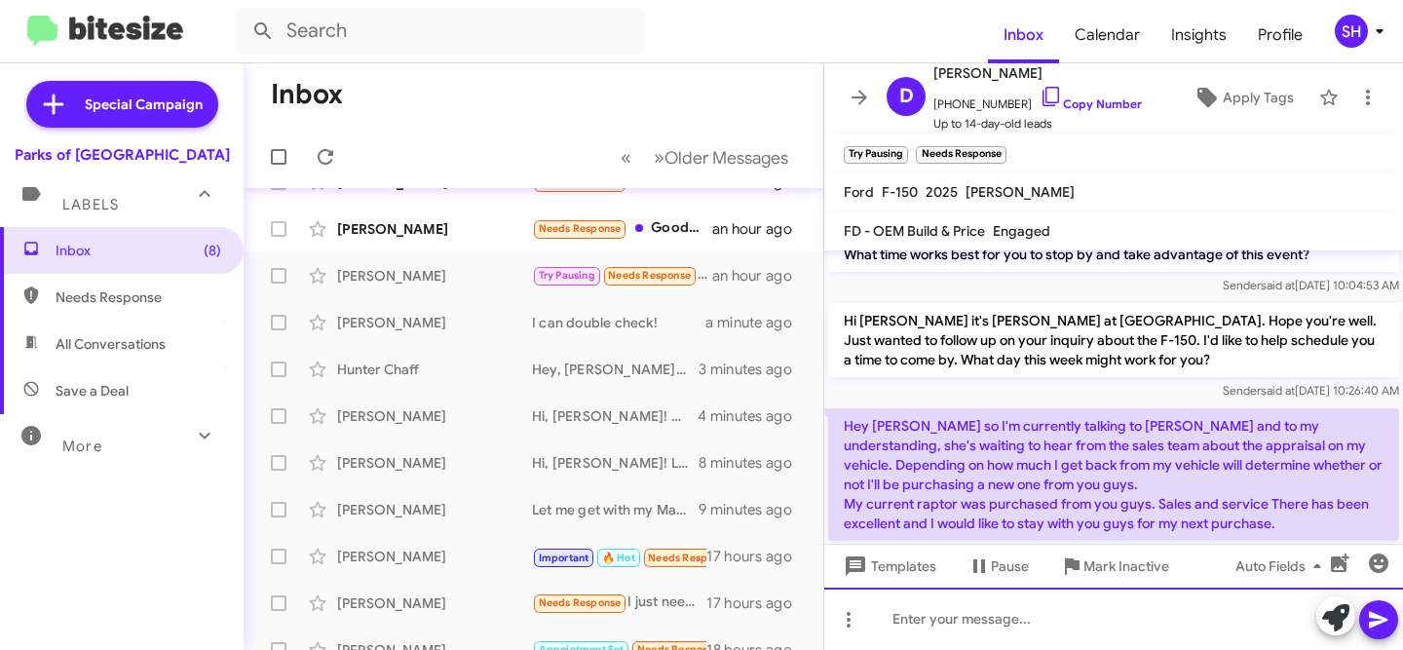
click at [1039, 621] on div at bounding box center [1113, 618] width 579 height 62
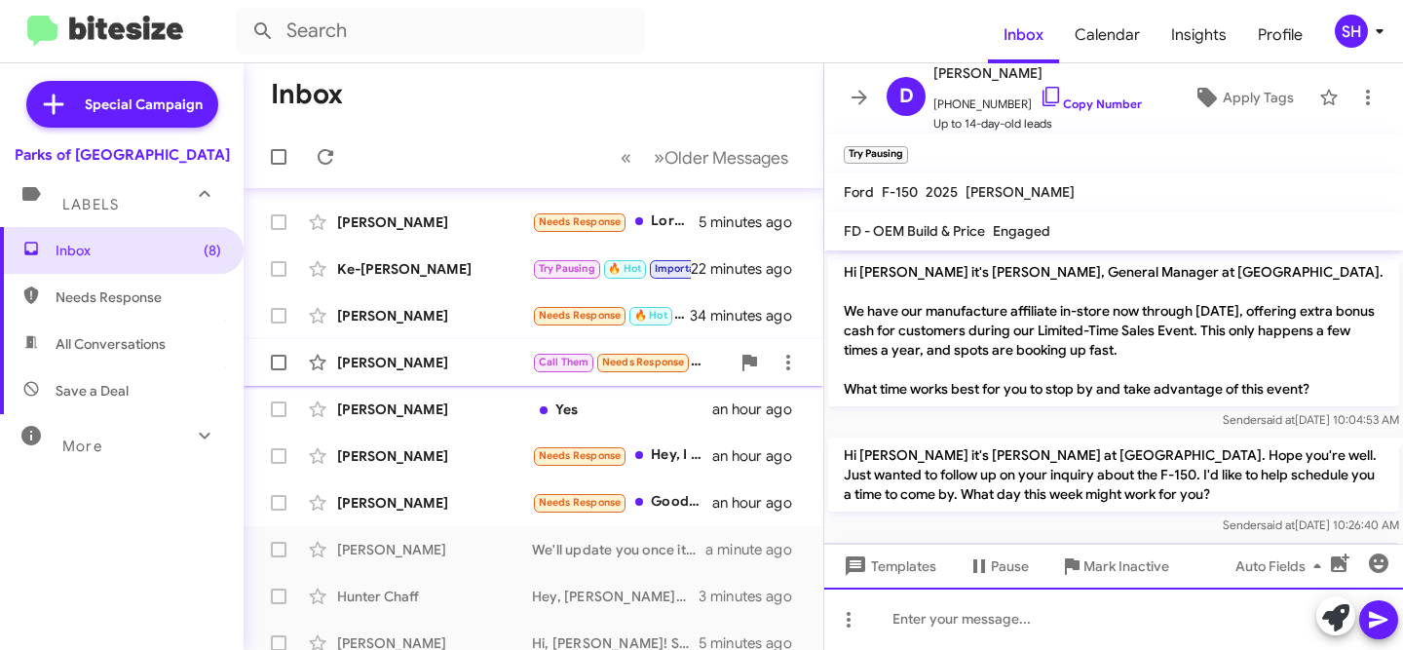
scroll to position [0, 0]
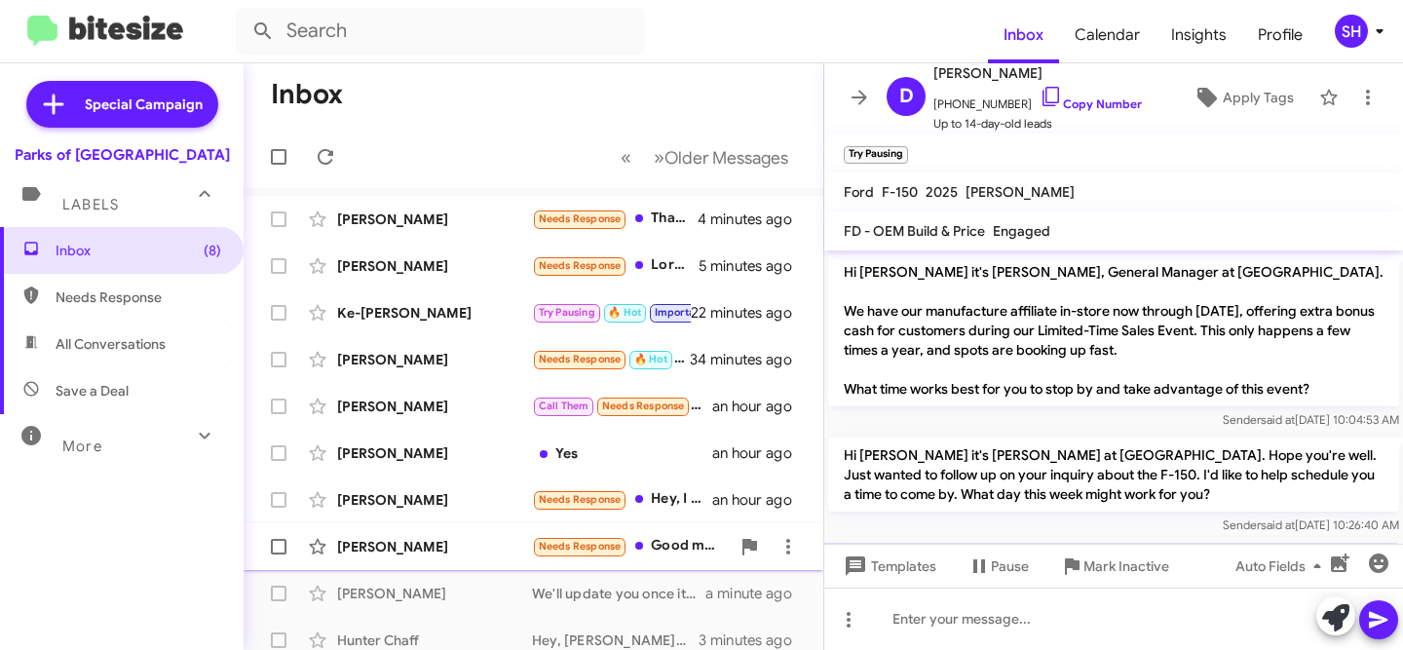
click at [477, 545] on div "[PERSON_NAME]" at bounding box center [434, 546] width 195 height 19
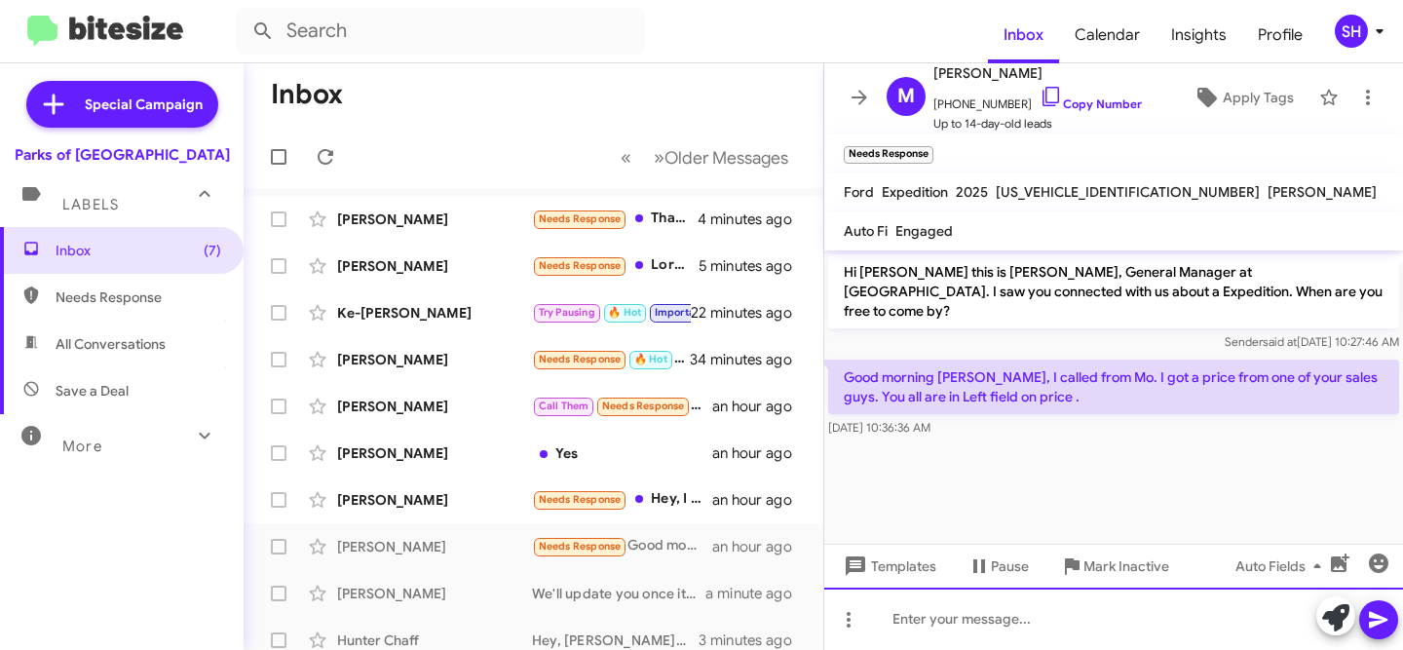
click at [1143, 615] on div at bounding box center [1113, 618] width 579 height 62
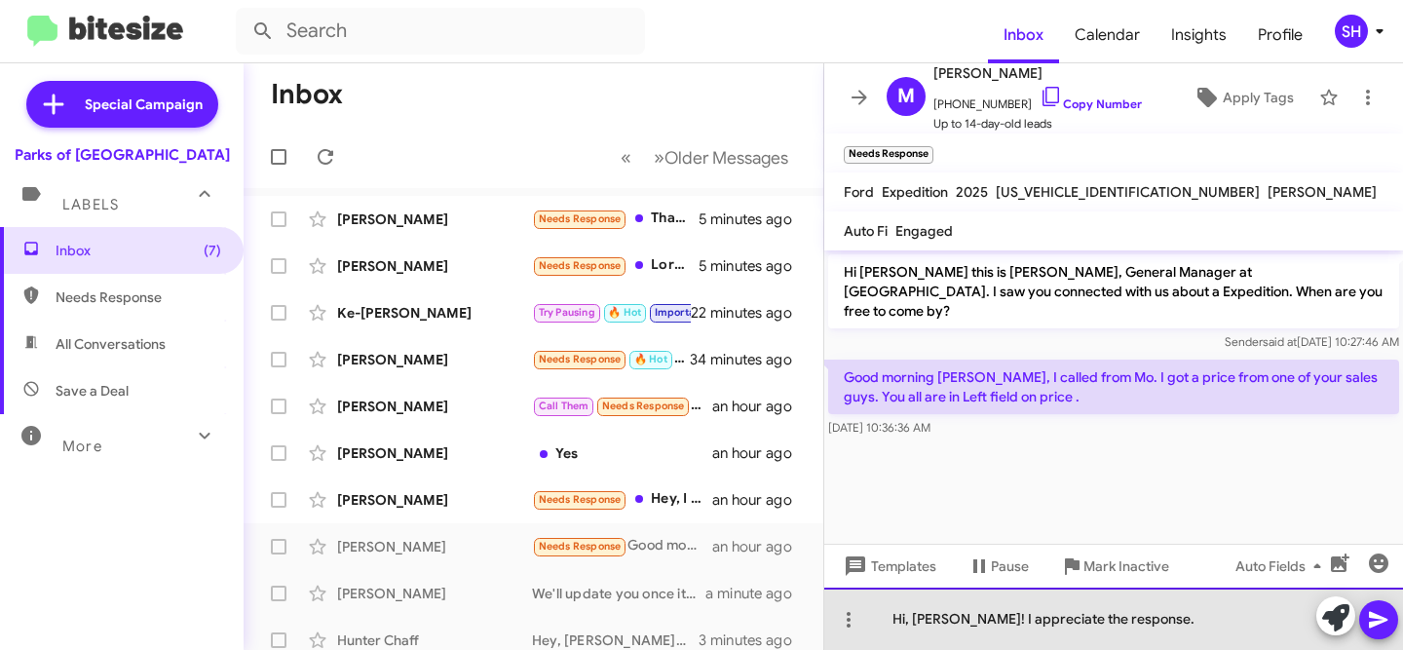
click at [1185, 612] on div "Hi, [PERSON_NAME]! I appreciate the response." at bounding box center [1113, 618] width 579 height 62
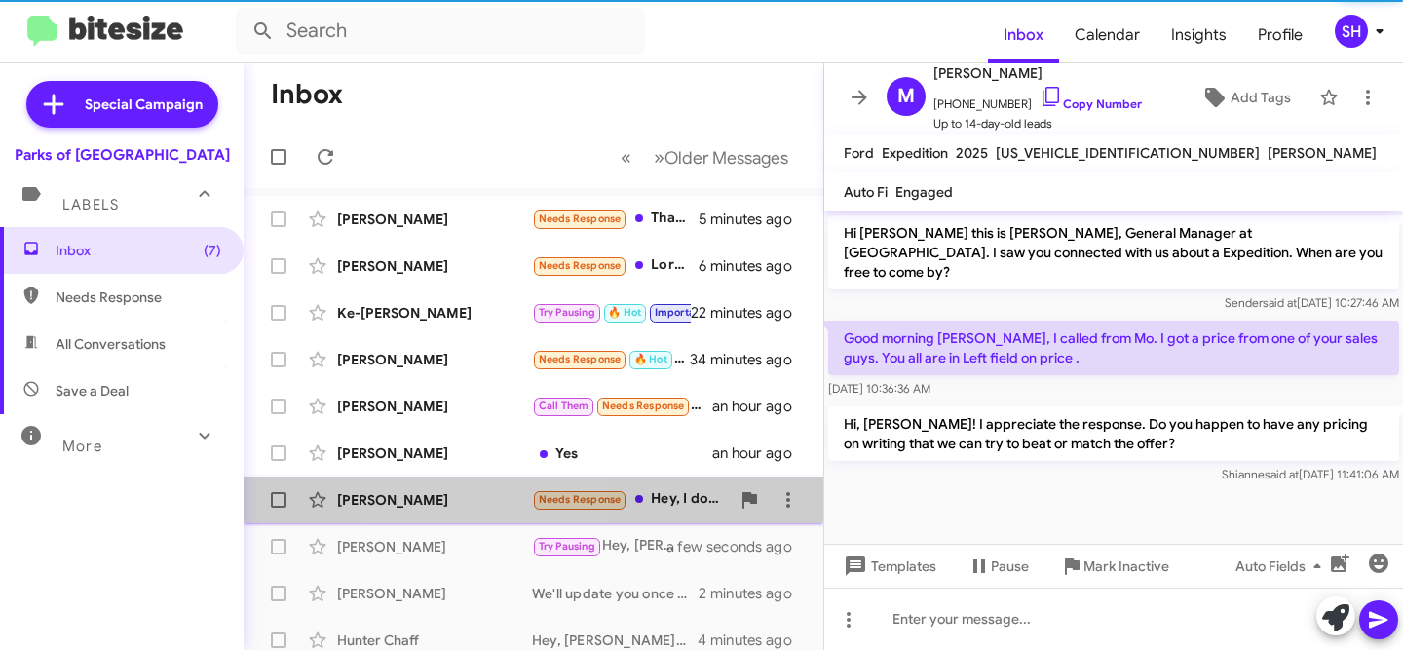
click at [468, 495] on div "[PERSON_NAME]" at bounding box center [434, 499] width 195 height 19
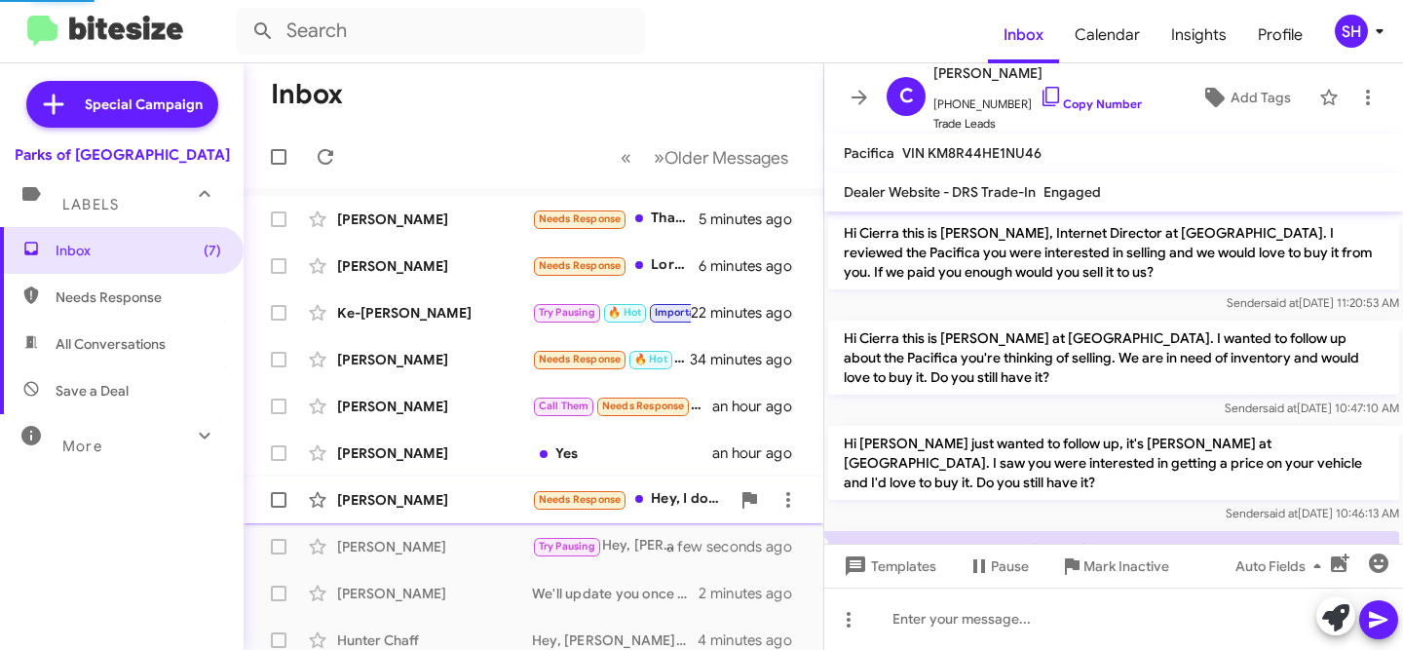
scroll to position [69, 0]
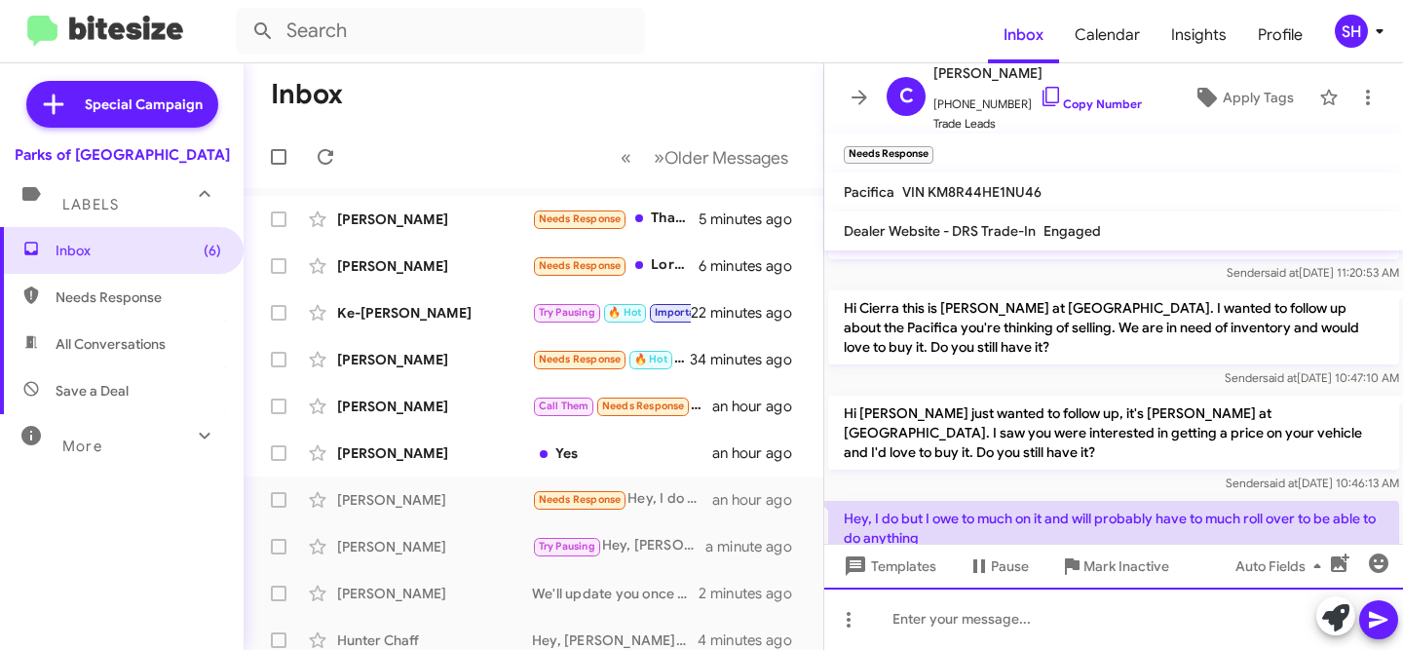
click at [1088, 615] on div at bounding box center [1113, 618] width 579 height 62
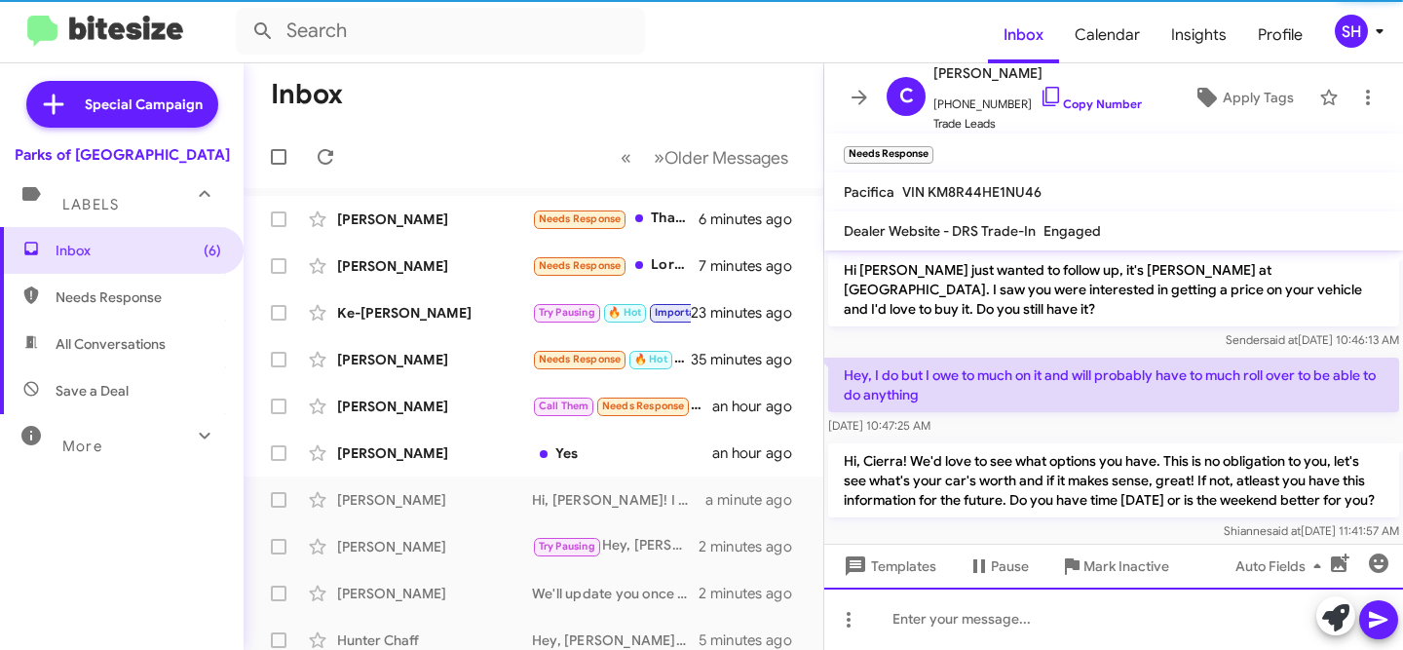
scroll to position [218, 0]
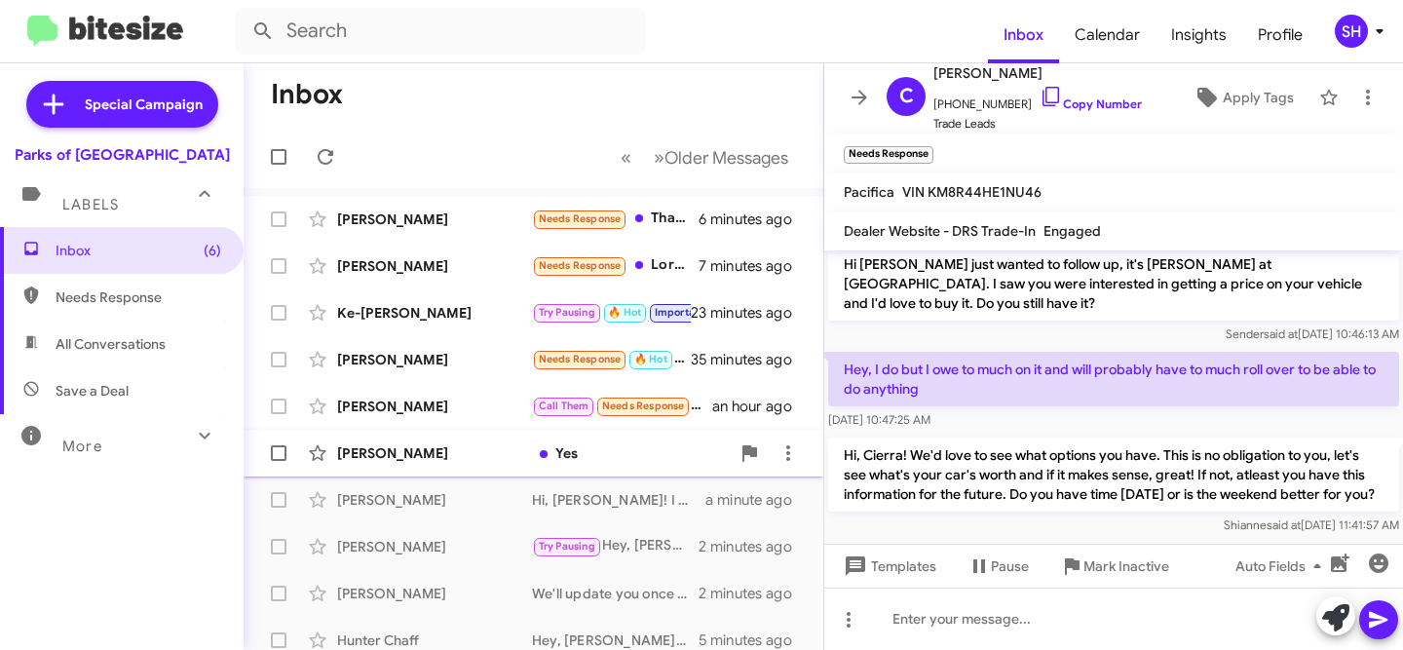
click at [436, 464] on div "[PERSON_NAME] Yes an hour ago" at bounding box center [533, 452] width 548 height 39
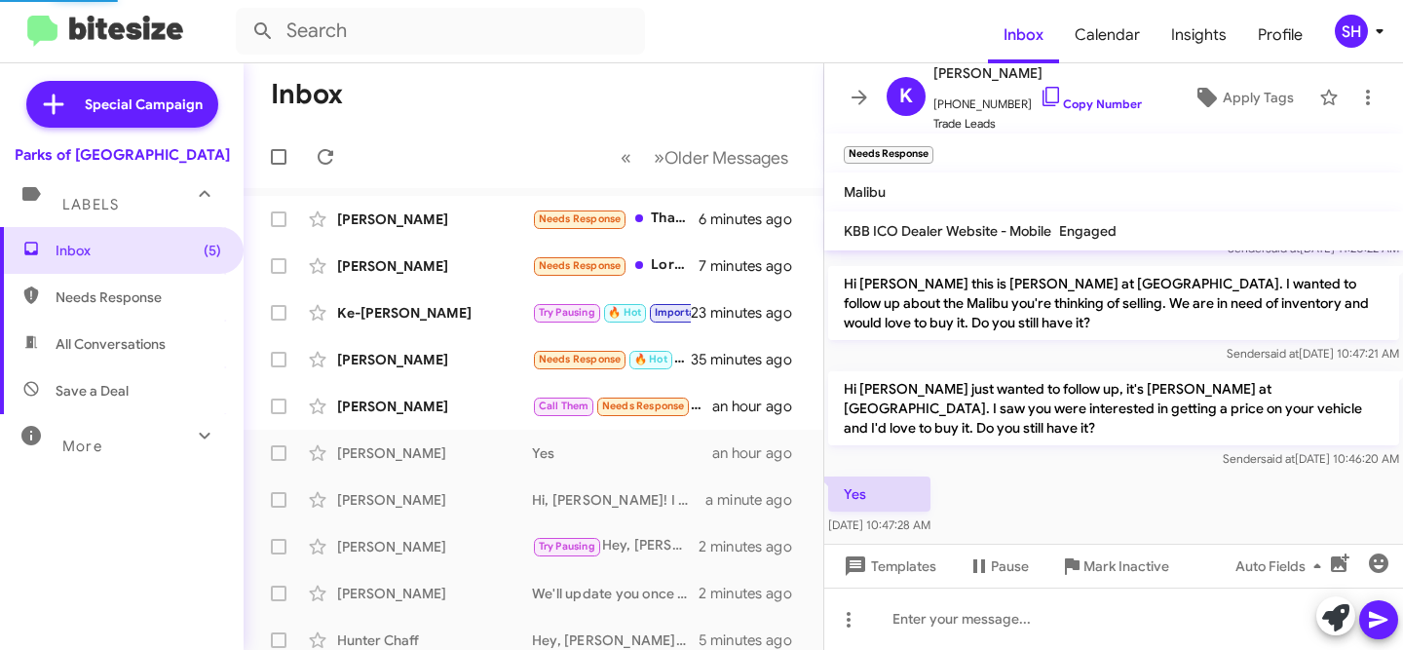
scroll to position [581, 0]
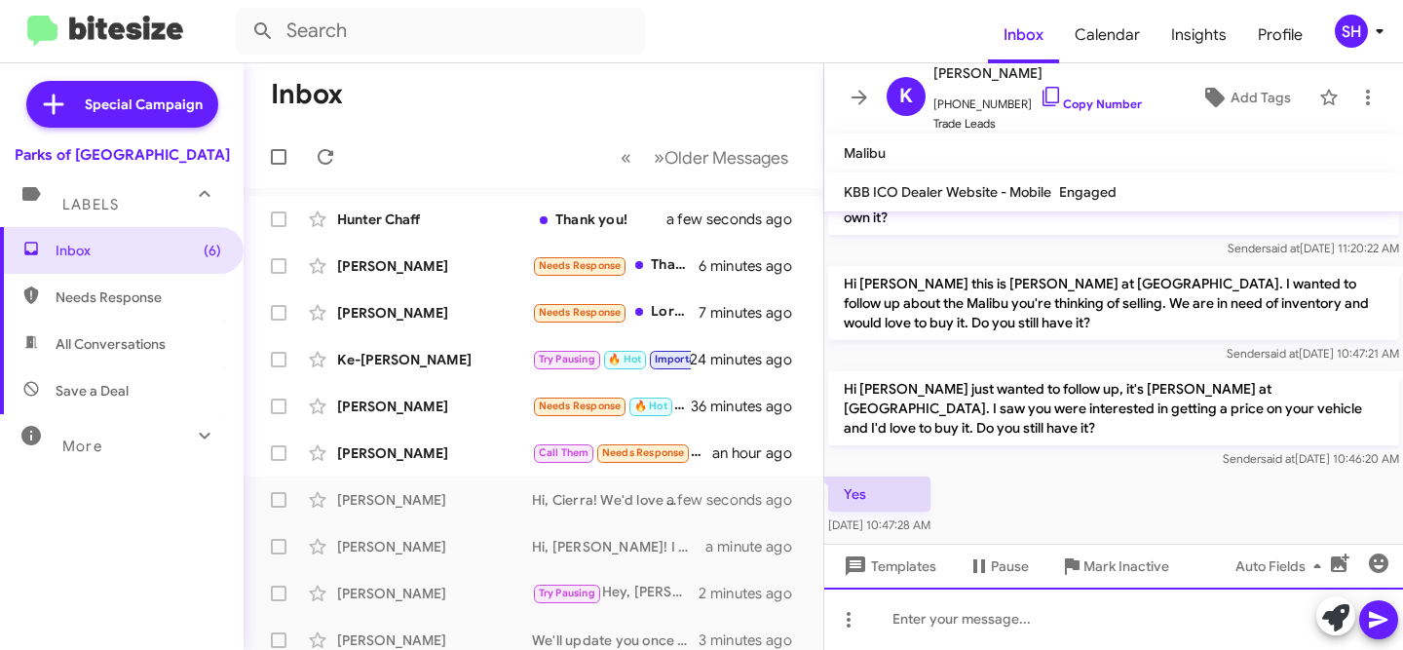
click at [1086, 598] on div at bounding box center [1113, 618] width 579 height 62
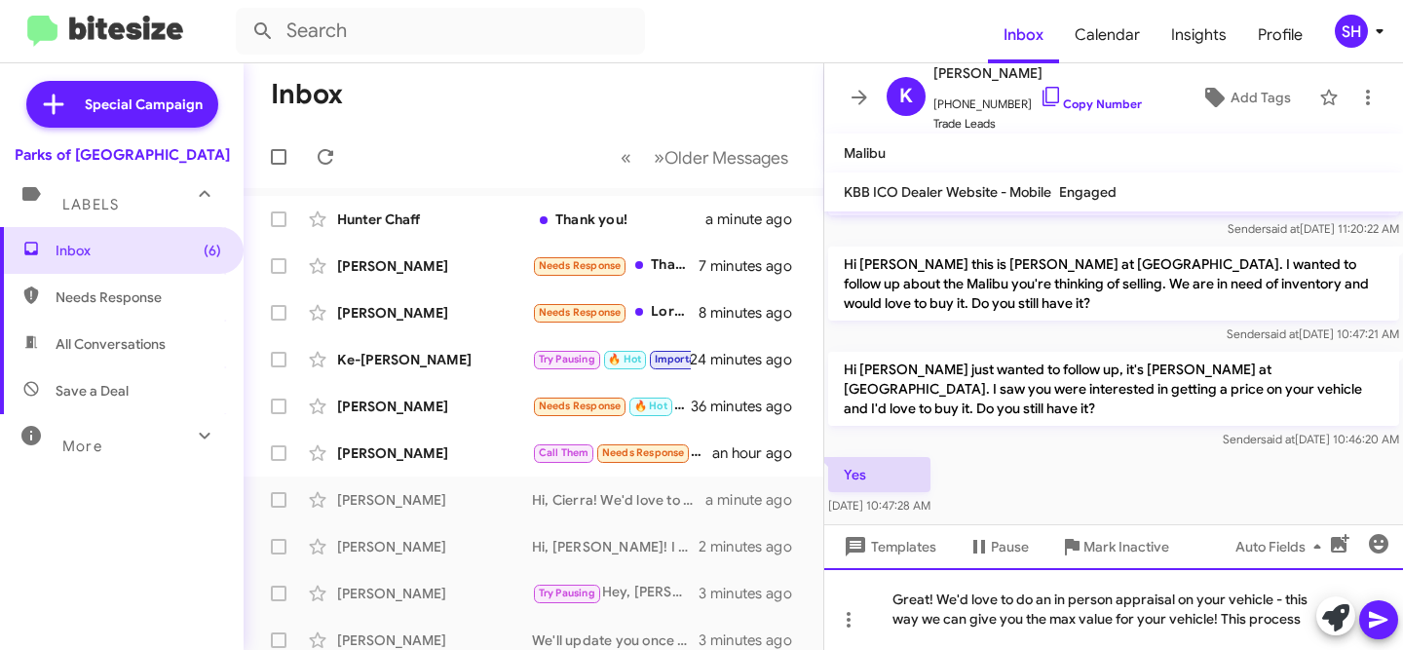
scroll to position [619, 0]
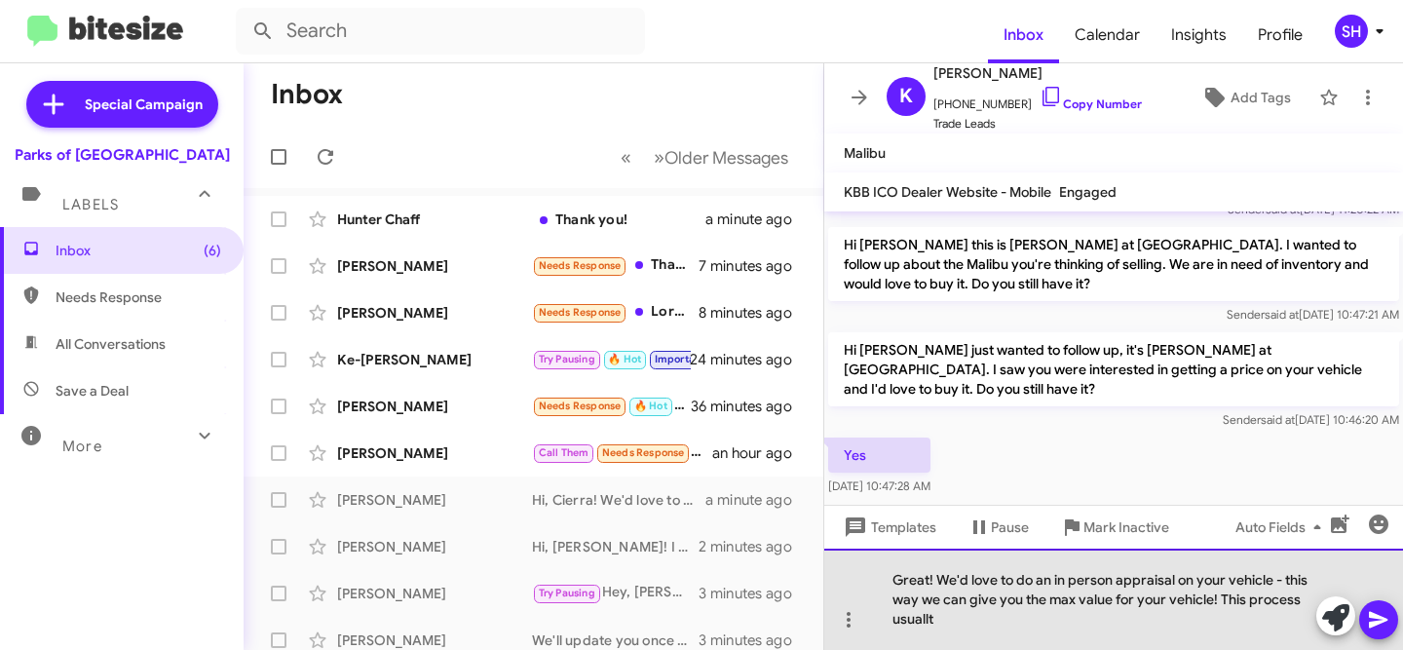
click at [934, 578] on div "Great! We'd love to do an in person appraisal on your vehicle - this way we can…" at bounding box center [1113, 598] width 579 height 101
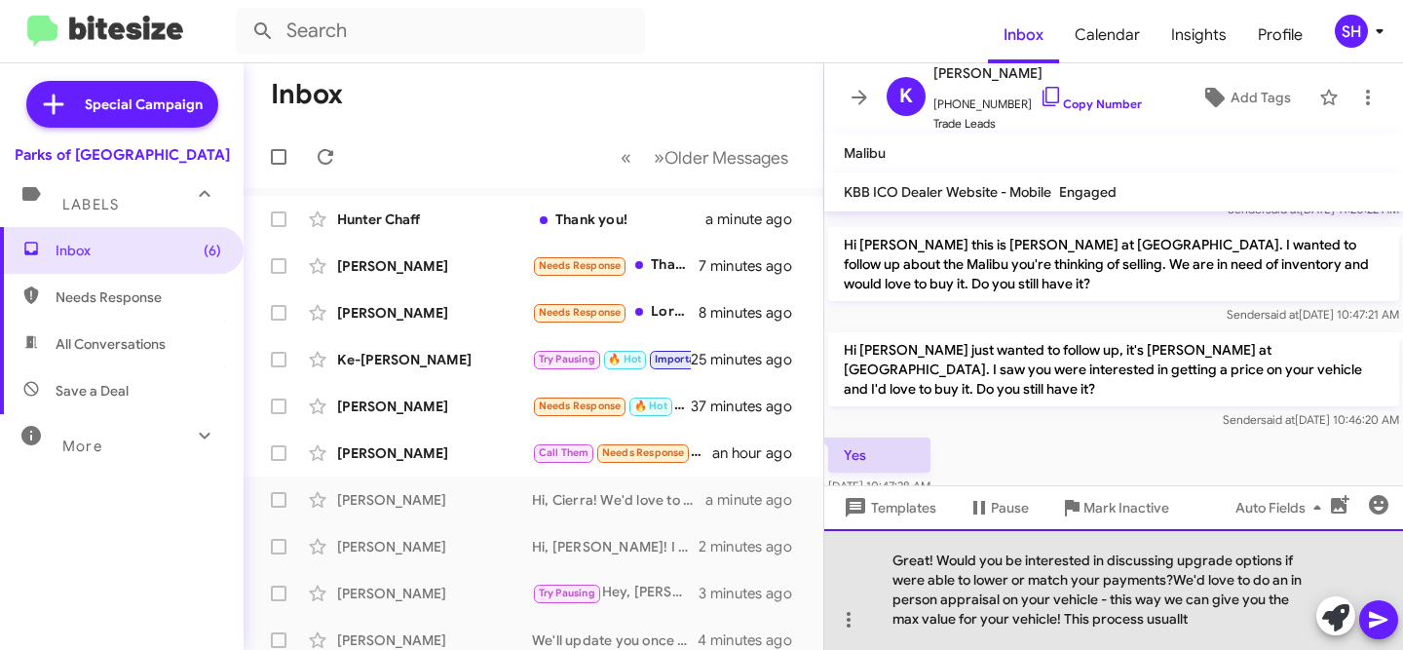
drag, startPoint x: 1198, startPoint y: 607, endPoint x: 1173, endPoint y: 571, distance: 44.0
click at [1173, 571] on div "Great! Would you be interested in discussing upgrade options if were able to lo…" at bounding box center [1113, 589] width 579 height 121
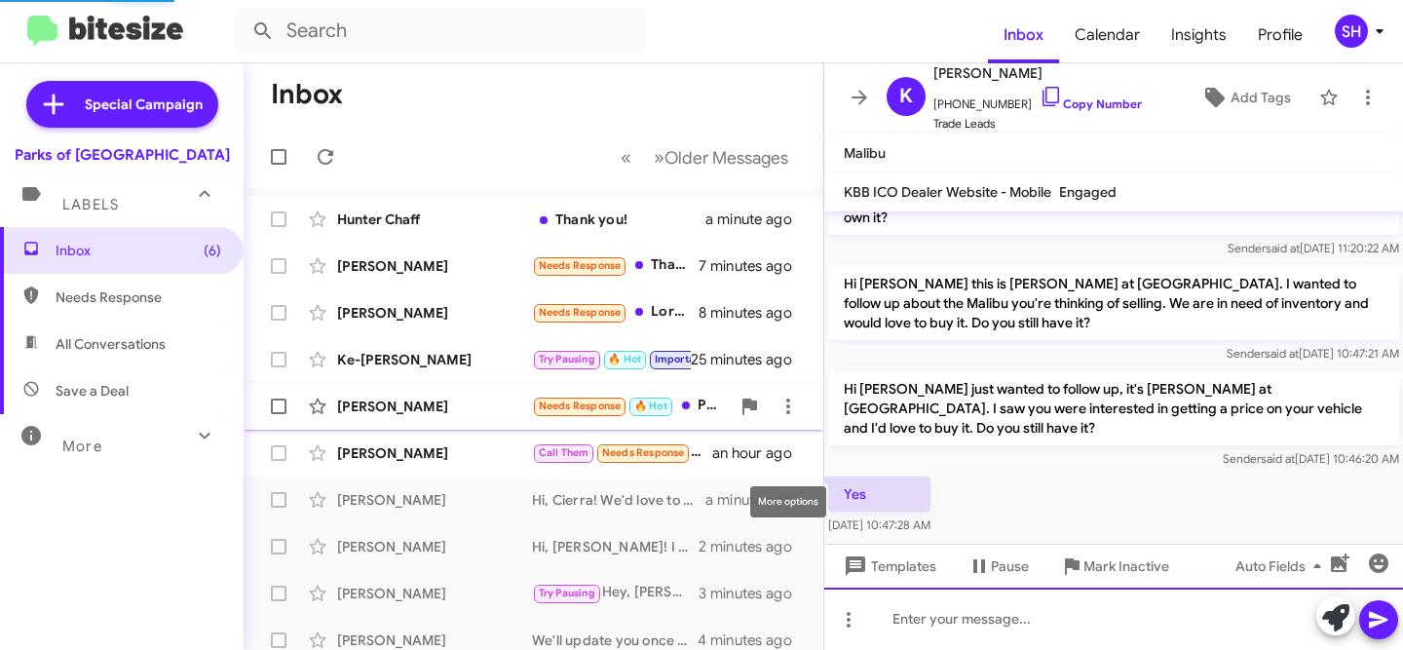
scroll to position [0, 0]
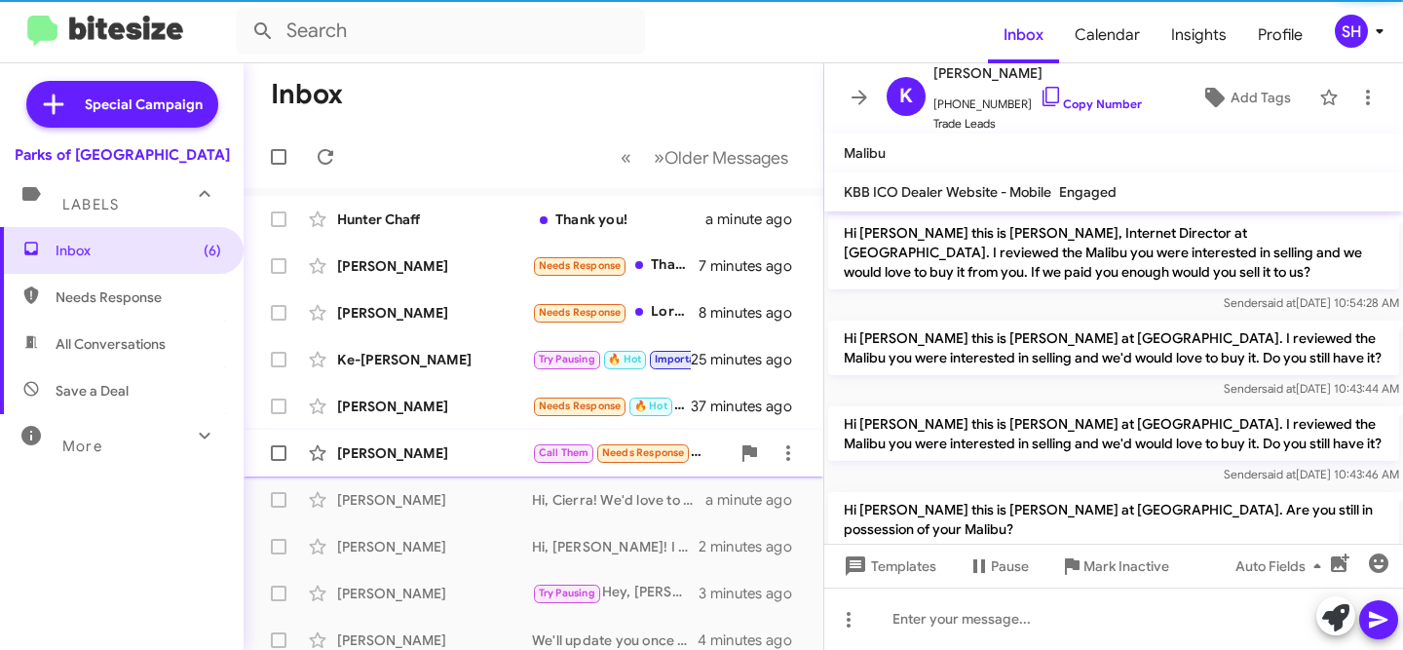
click at [444, 447] on div "[PERSON_NAME]" at bounding box center [434, 452] width 195 height 19
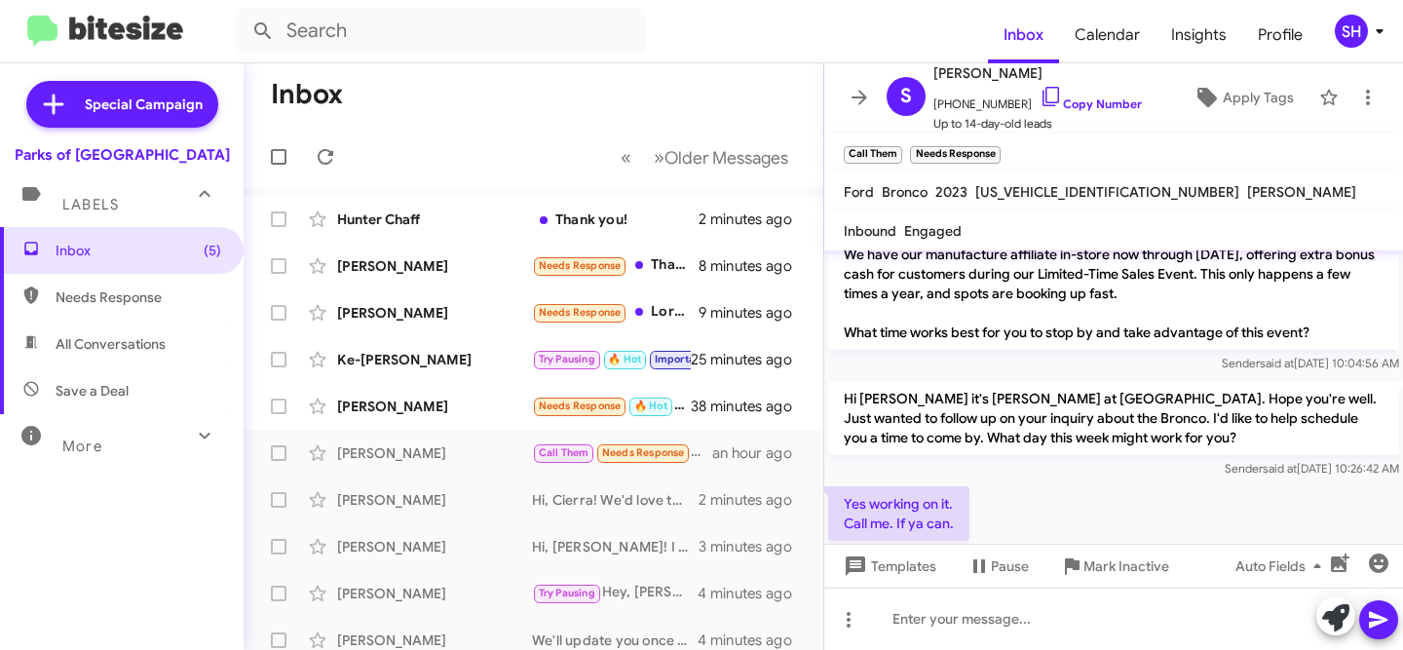
scroll to position [95, 0]
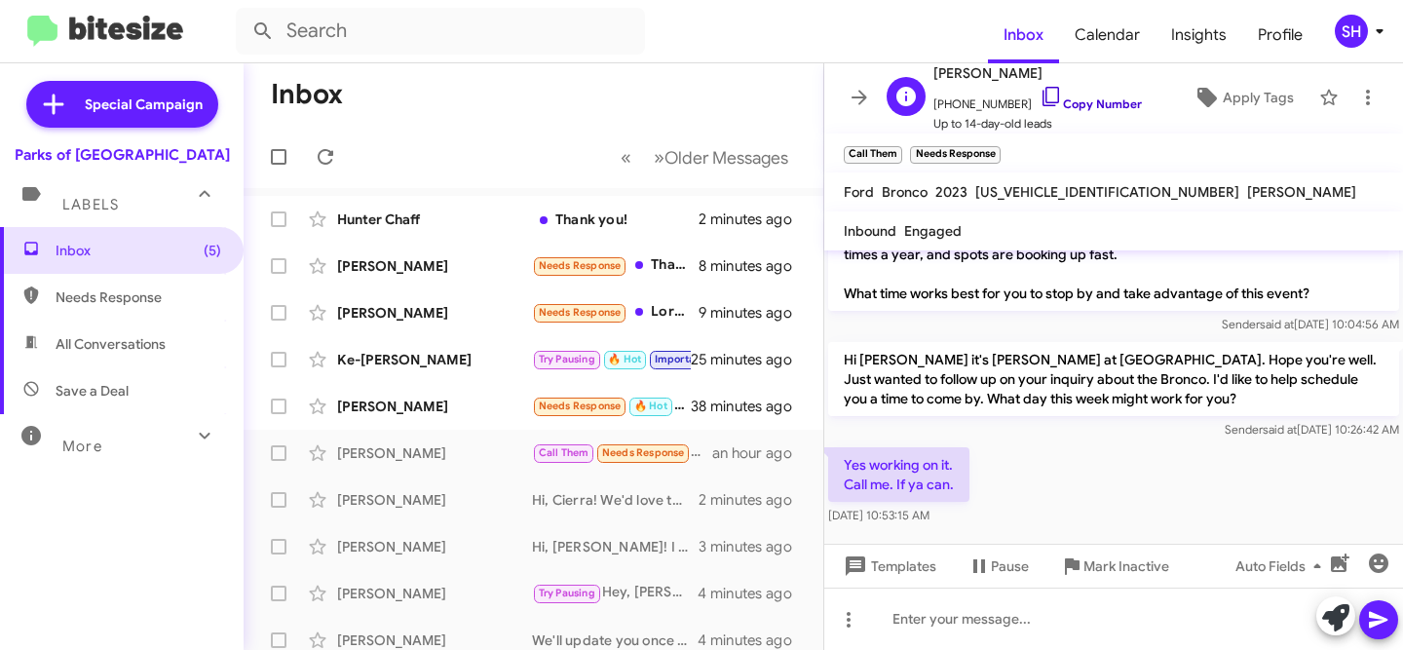
click at [1072, 106] on link "Copy Number" at bounding box center [1090, 103] width 102 height 15
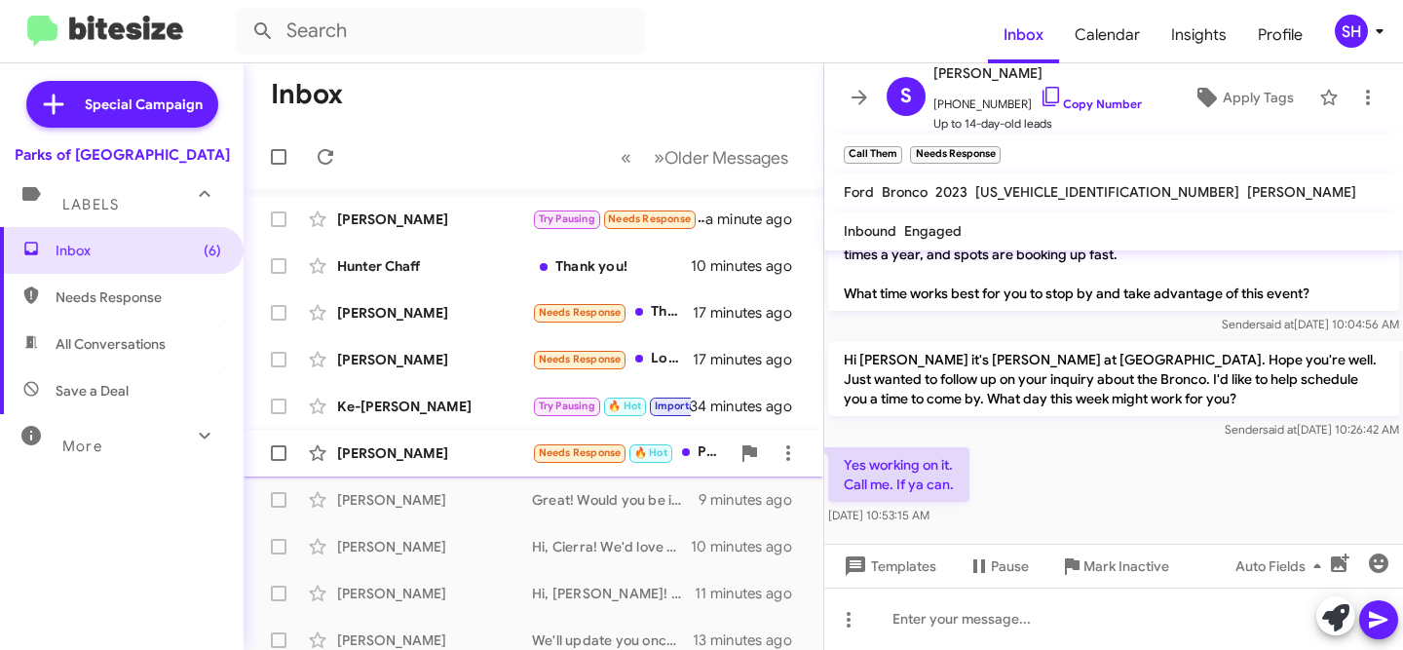
click at [463, 456] on div "[PERSON_NAME]" at bounding box center [434, 452] width 195 height 19
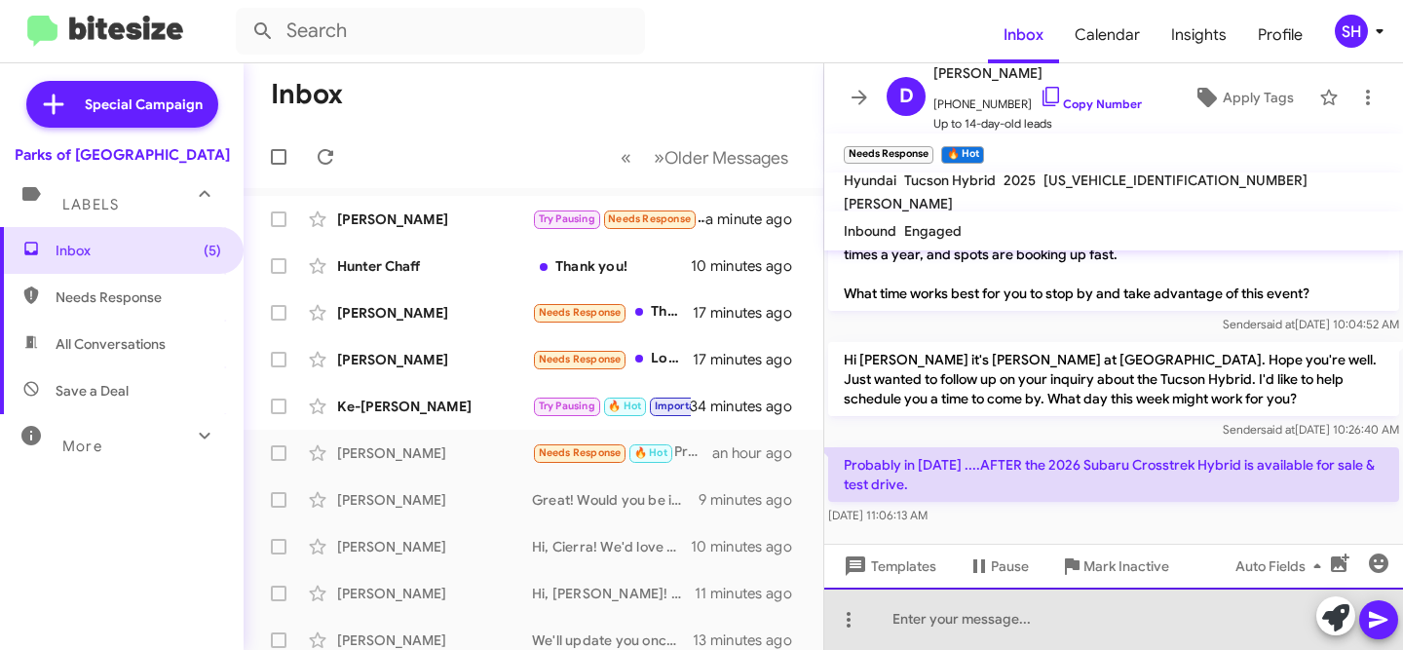
click at [1105, 616] on div at bounding box center [1113, 618] width 579 height 62
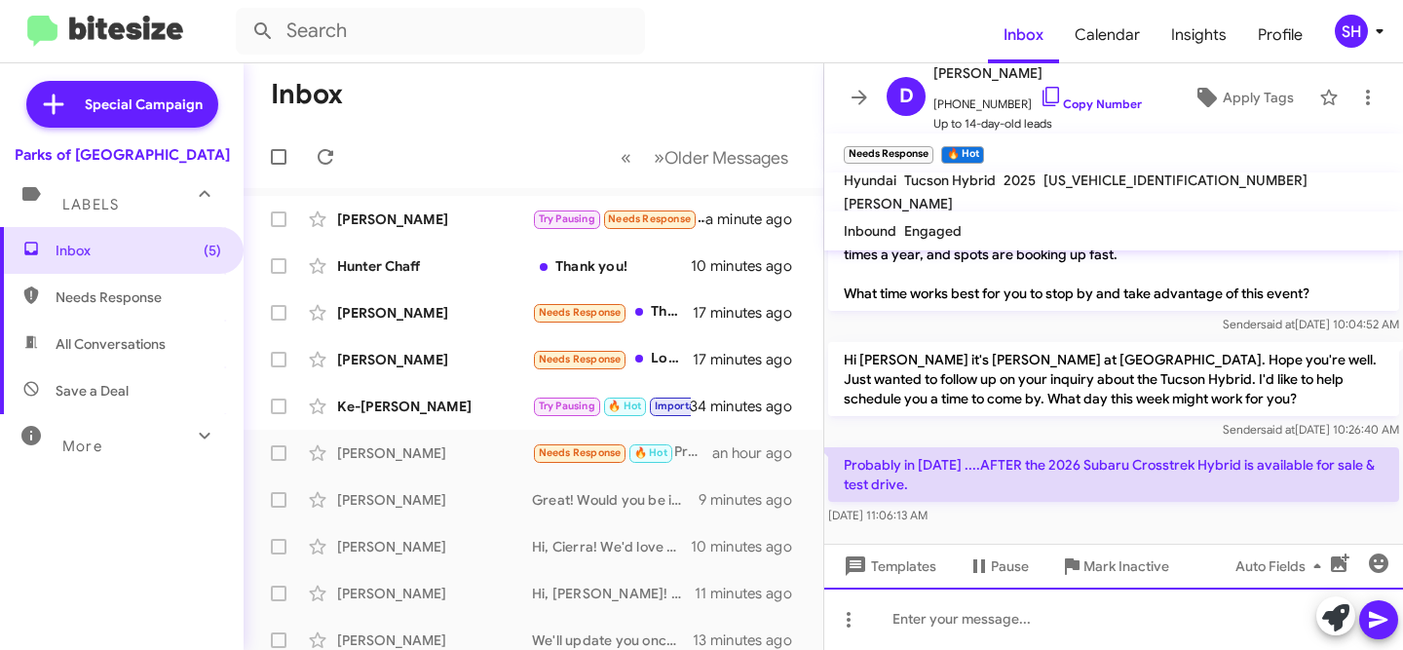
click at [1082, 623] on div at bounding box center [1113, 618] width 579 height 62
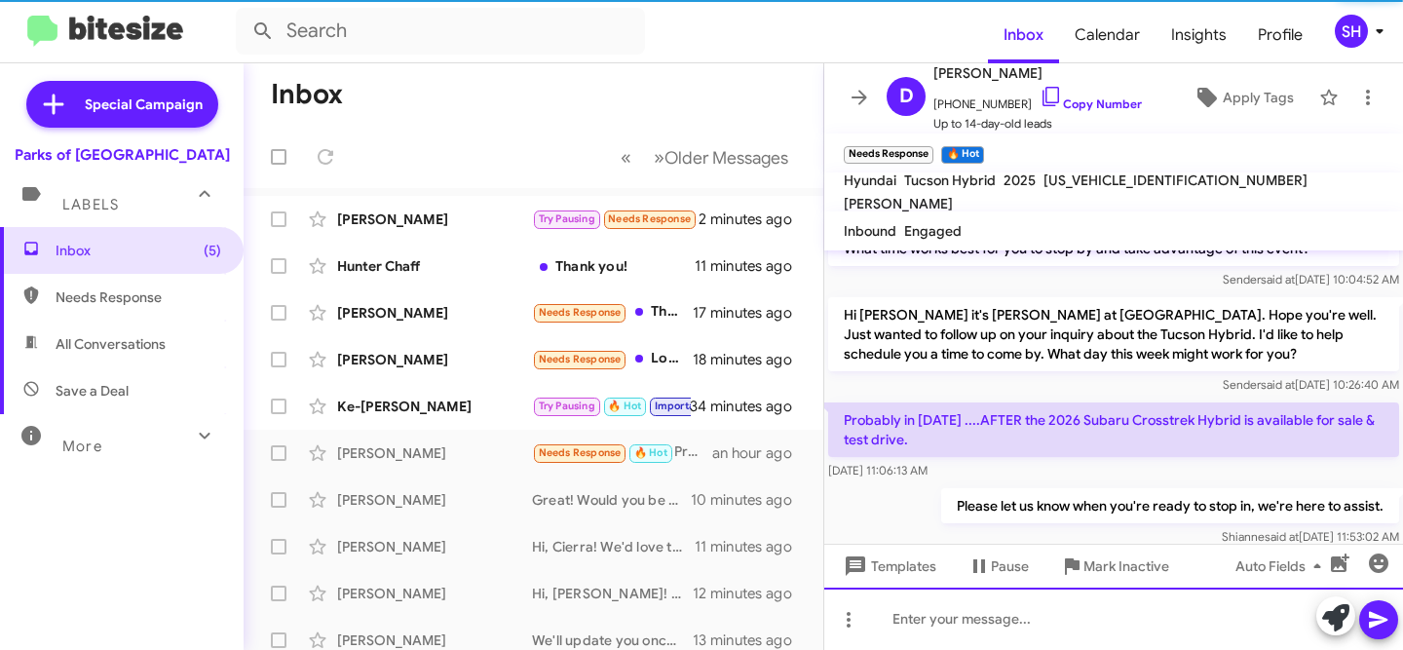
scroll to position [167, 0]
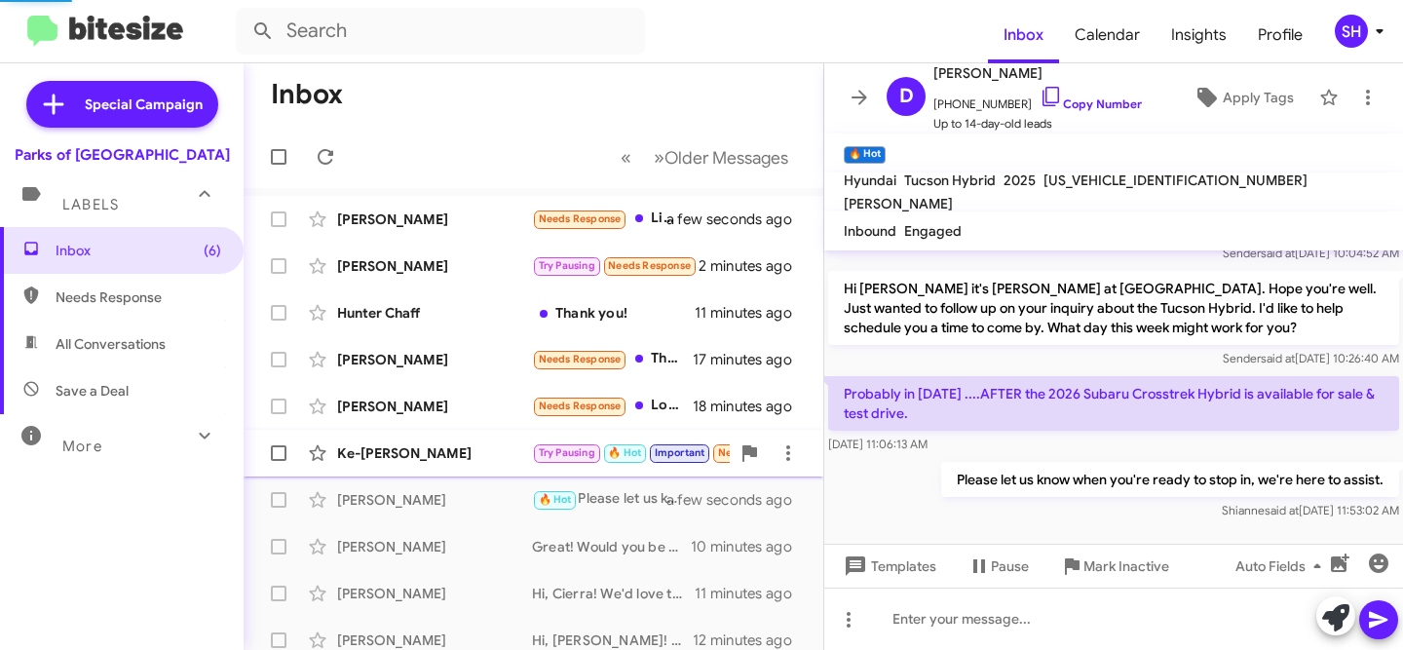
click at [477, 449] on div "Ke-[PERSON_NAME]" at bounding box center [434, 452] width 195 height 19
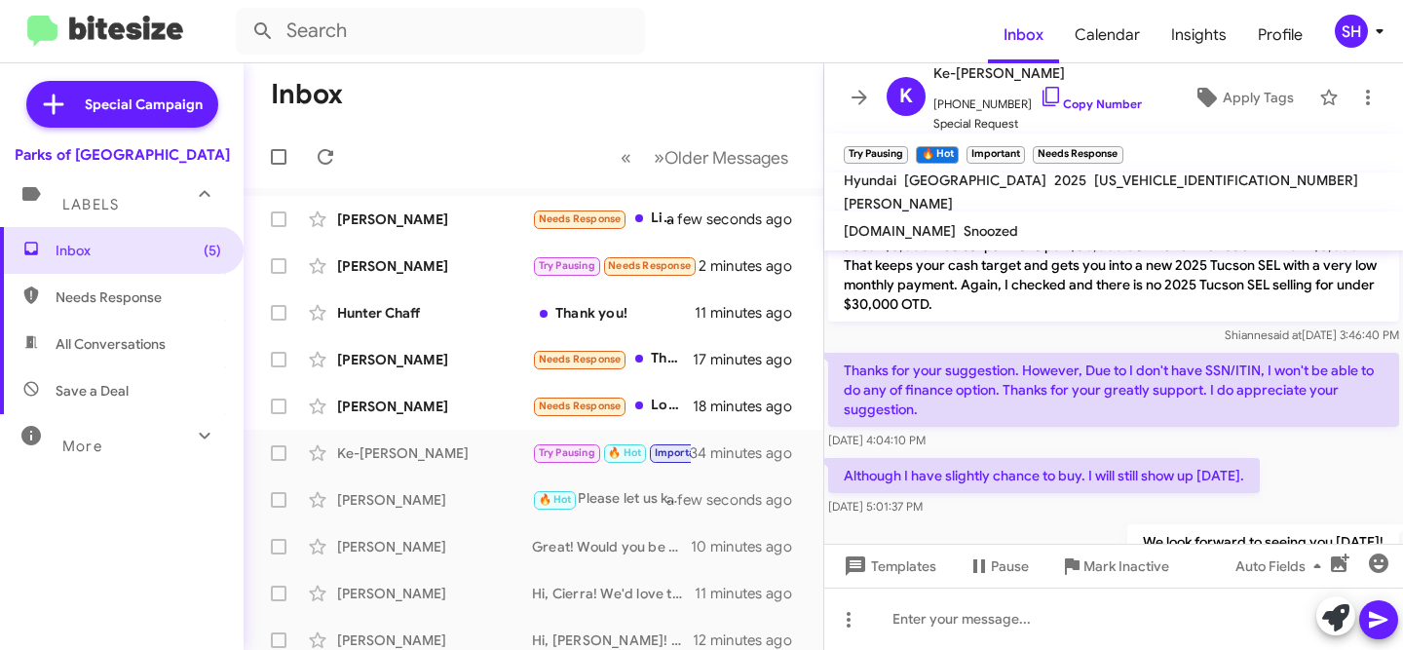
scroll to position [1368, 0]
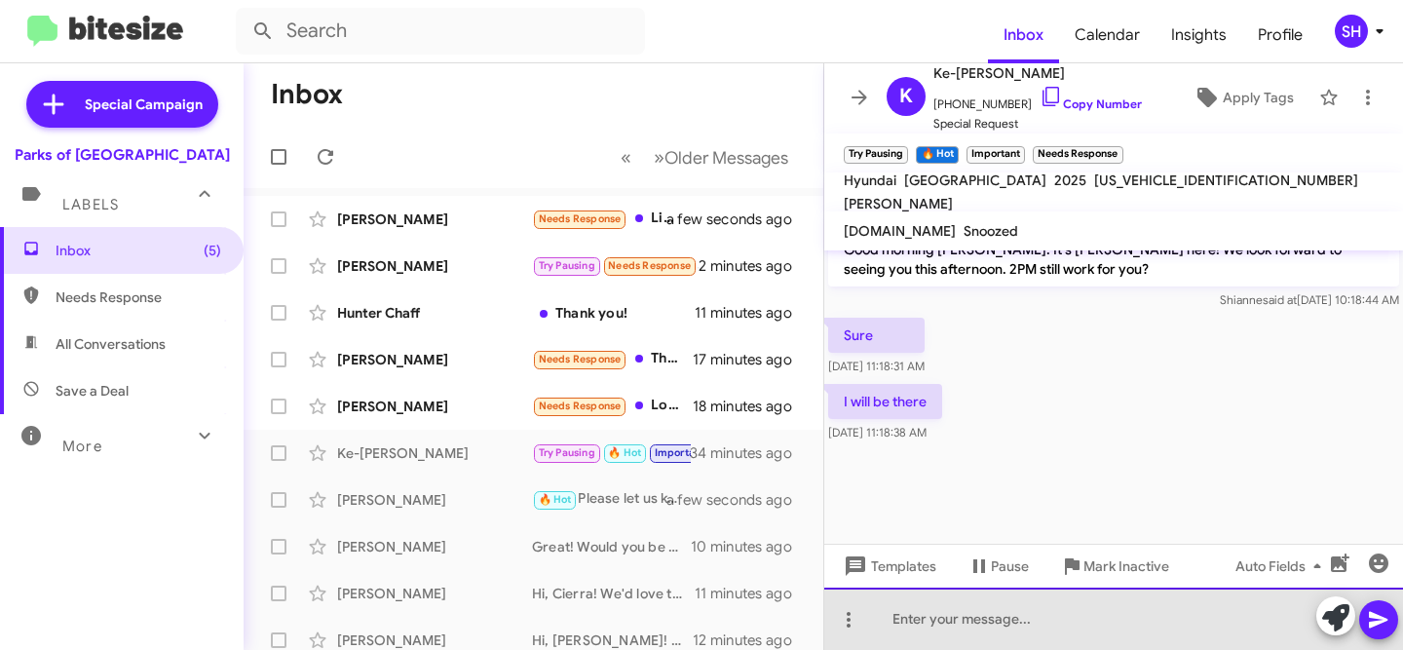
click at [1038, 623] on div at bounding box center [1113, 618] width 579 height 62
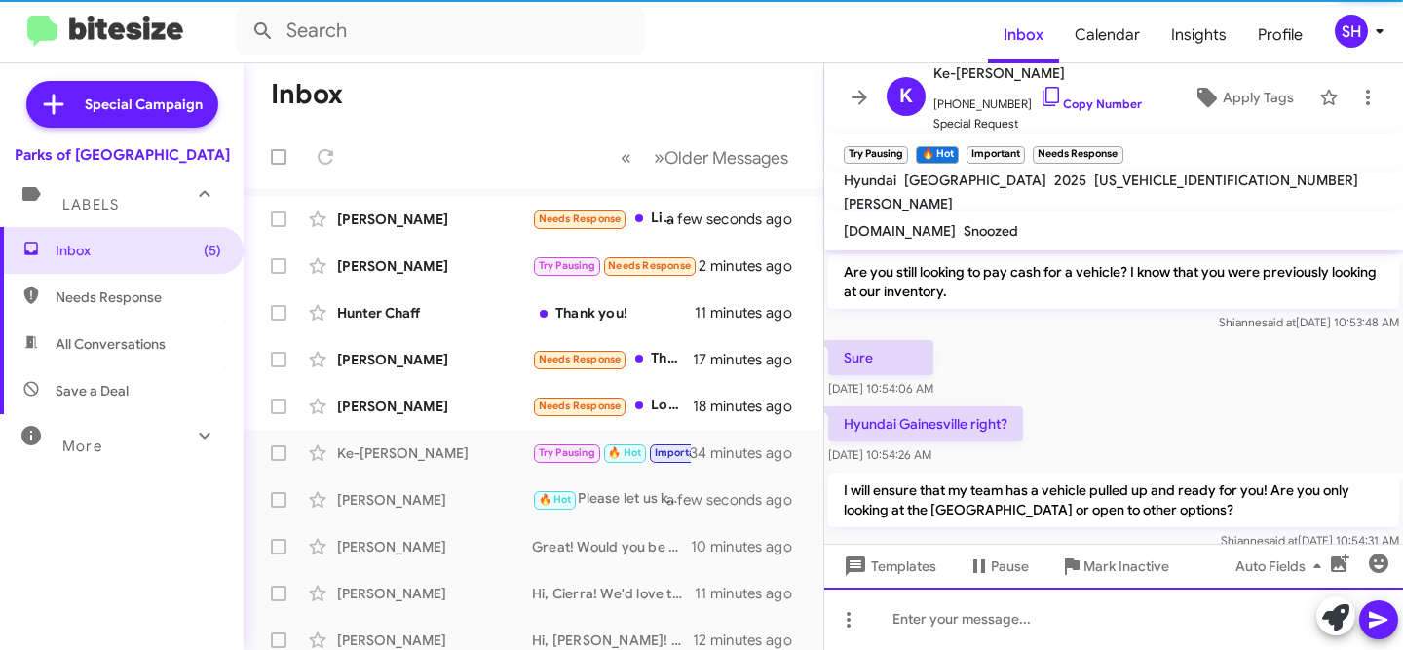
scroll to position [97, 0]
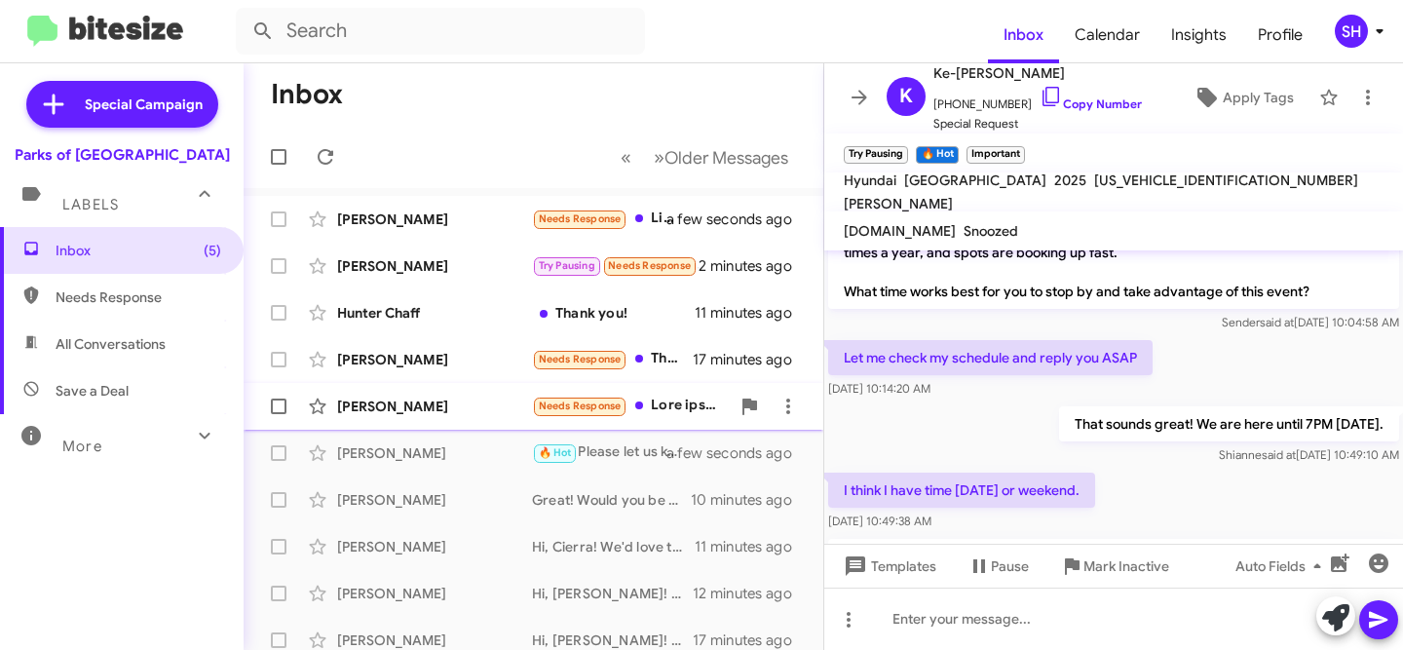
click at [468, 391] on div "[PERSON_NAME] Needs Response 18 minutes ago" at bounding box center [533, 406] width 548 height 39
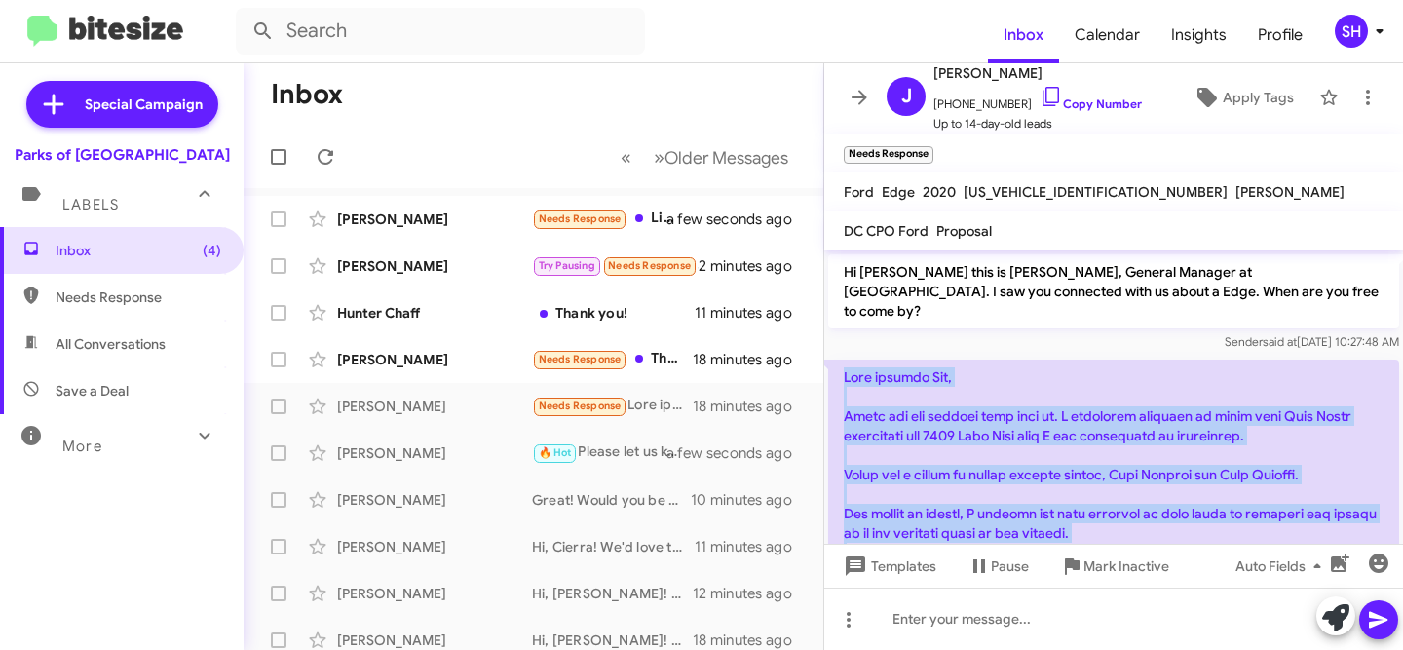
drag, startPoint x: 978, startPoint y: 489, endPoint x: 845, endPoint y: 358, distance: 186.0
click at [845, 359] on p at bounding box center [1113, 630] width 571 height 542
copy p "Good morning [PERSON_NAME], Thank you for getting back with me. I initially rec…"
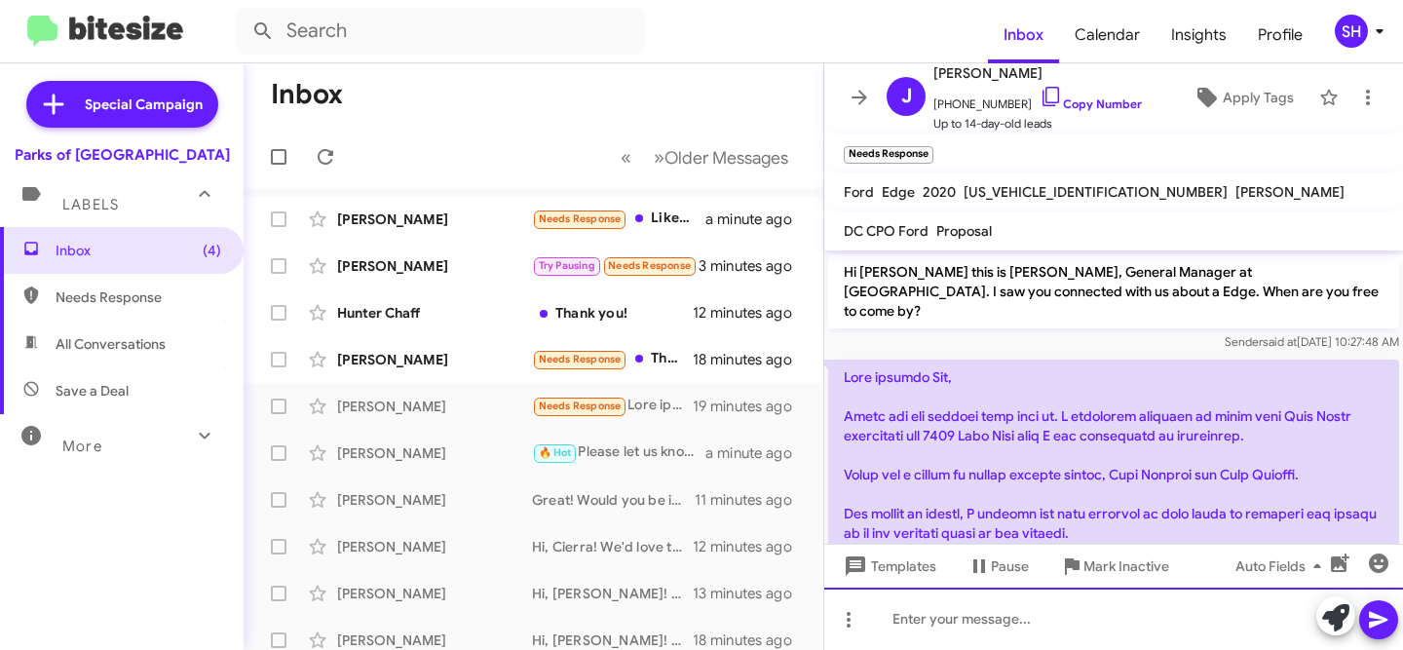
click at [958, 620] on div at bounding box center [1113, 618] width 579 height 62
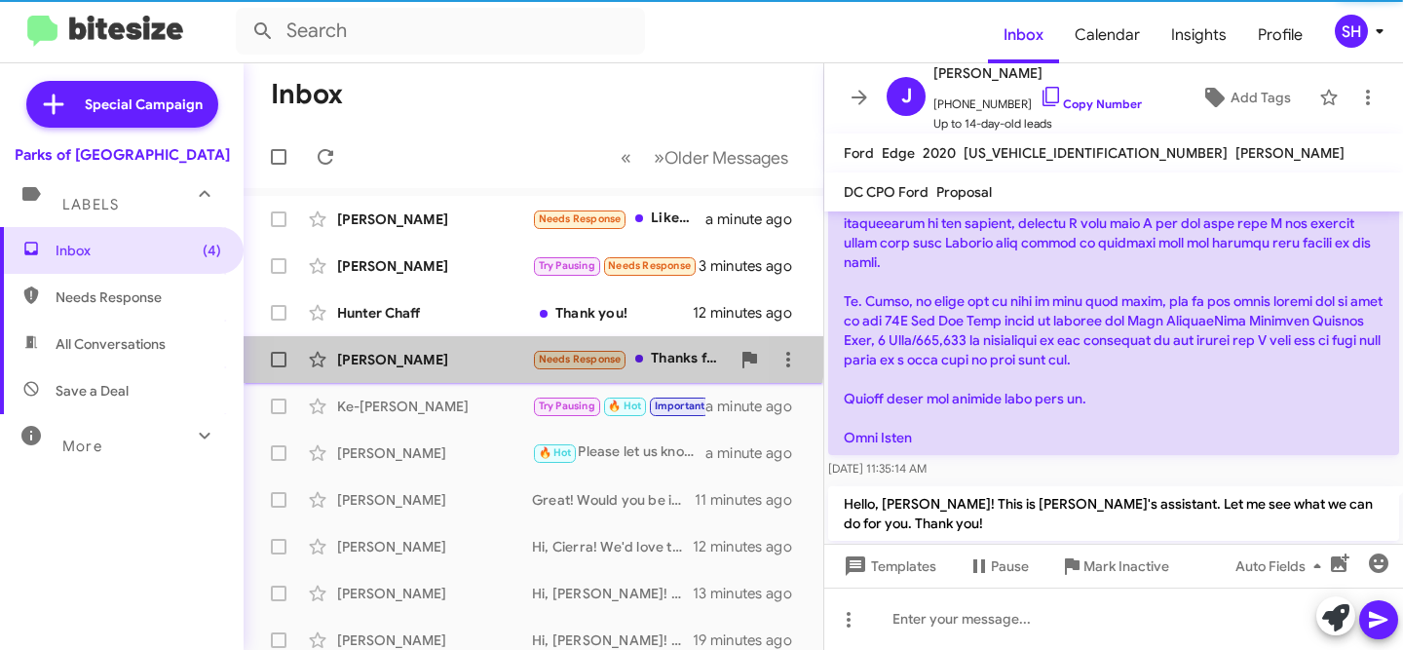
click at [425, 351] on div "[PERSON_NAME]" at bounding box center [434, 359] width 195 height 19
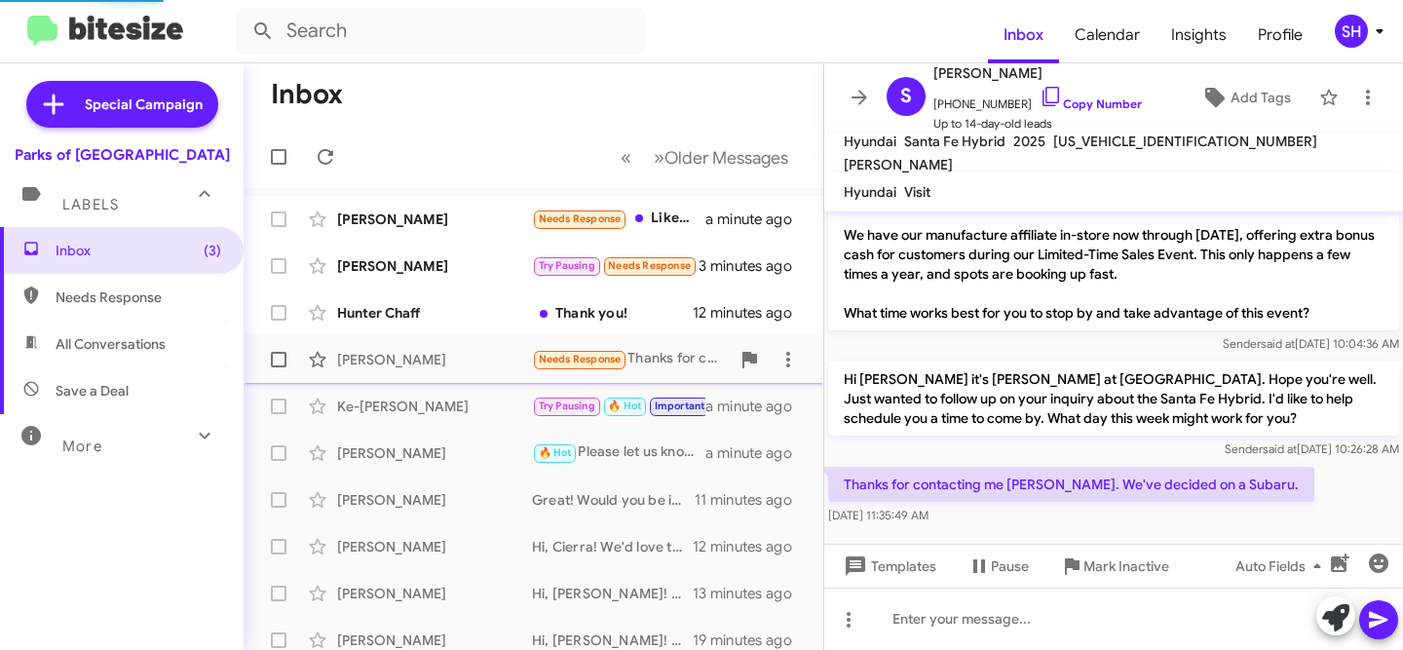
scroll to position [76, 0]
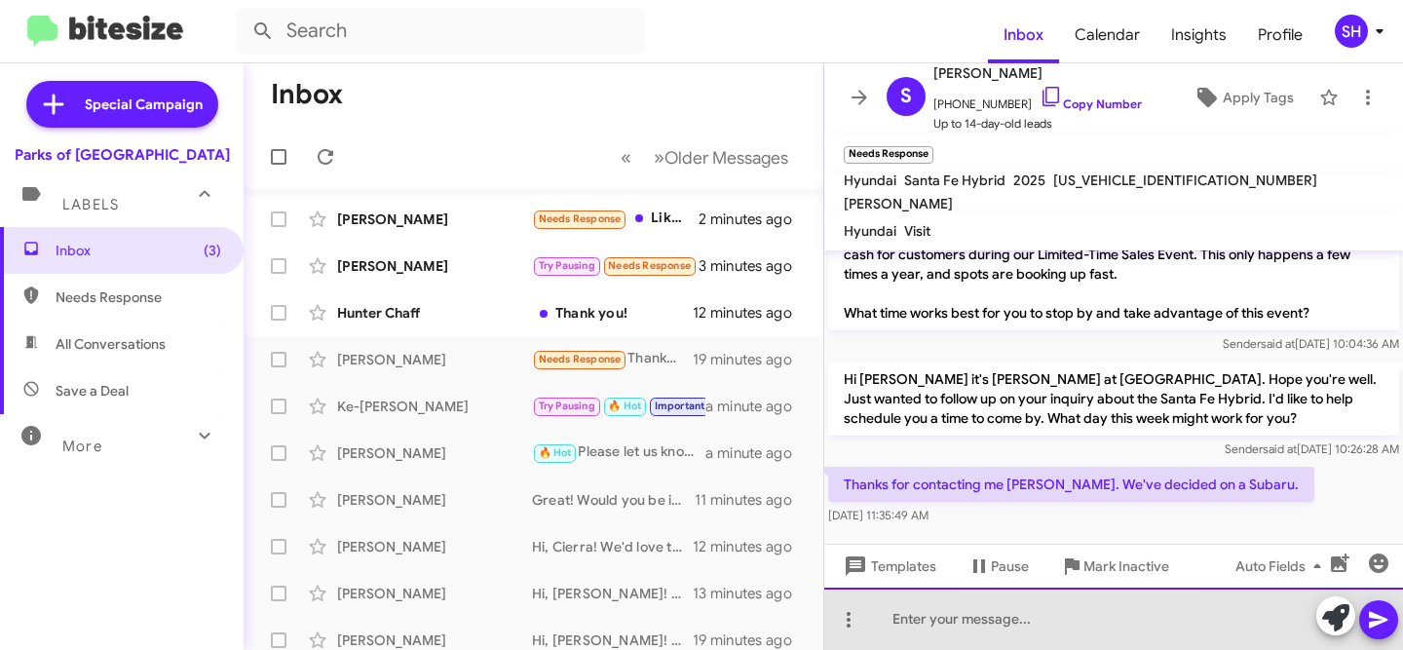
click at [1057, 623] on div at bounding box center [1113, 618] width 579 height 62
click at [1054, 616] on div at bounding box center [1113, 618] width 579 height 62
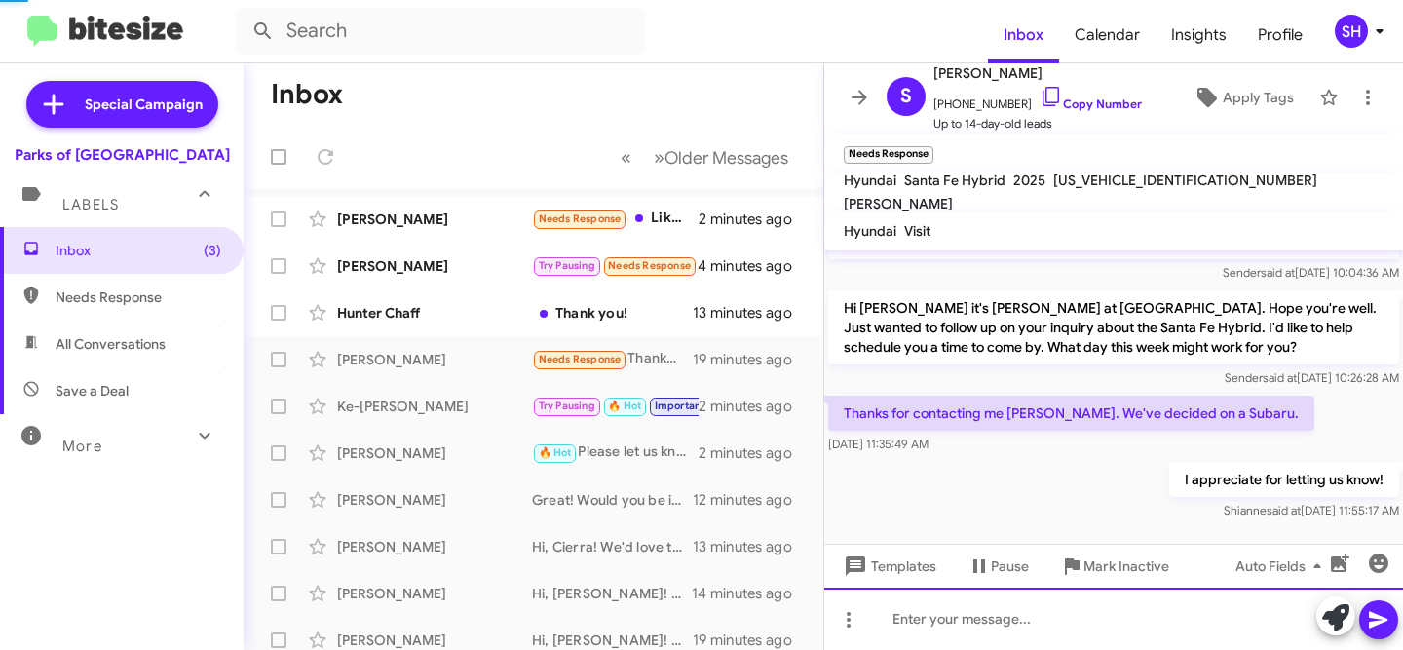
scroll to position [108, 0]
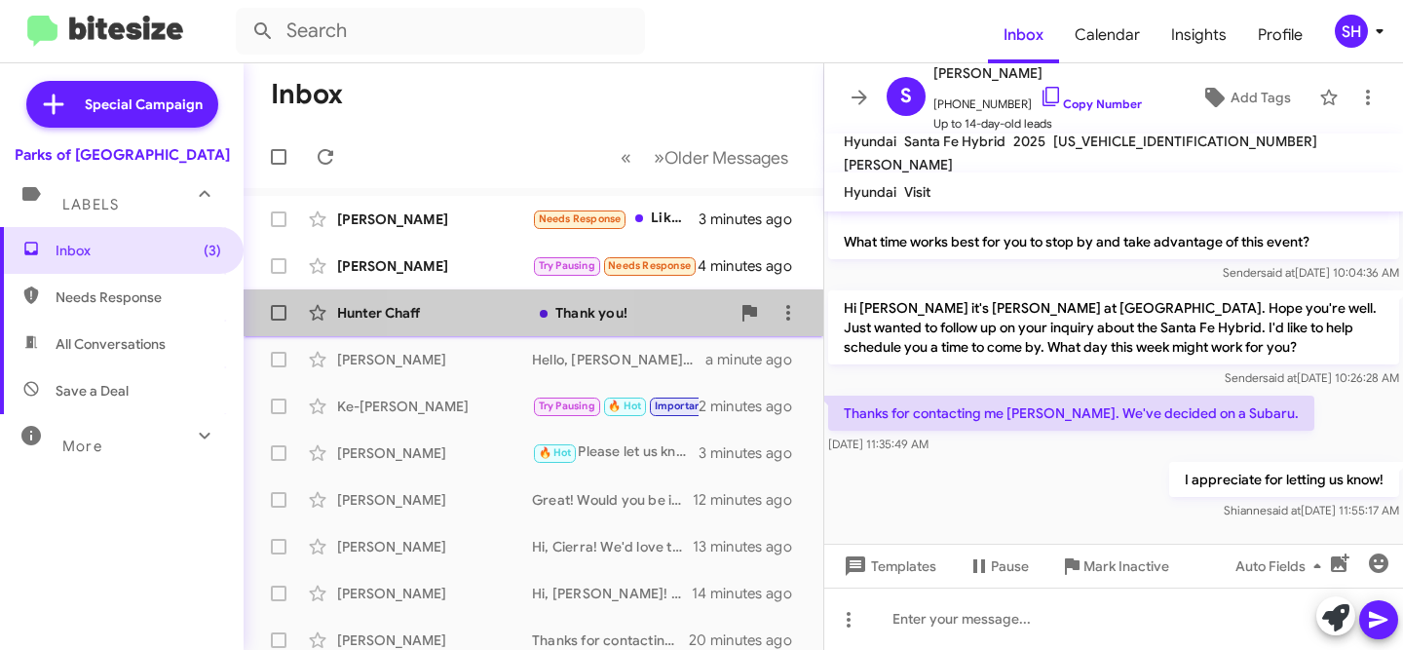
click at [481, 315] on div "Hunter Chaff" at bounding box center [434, 312] width 195 height 19
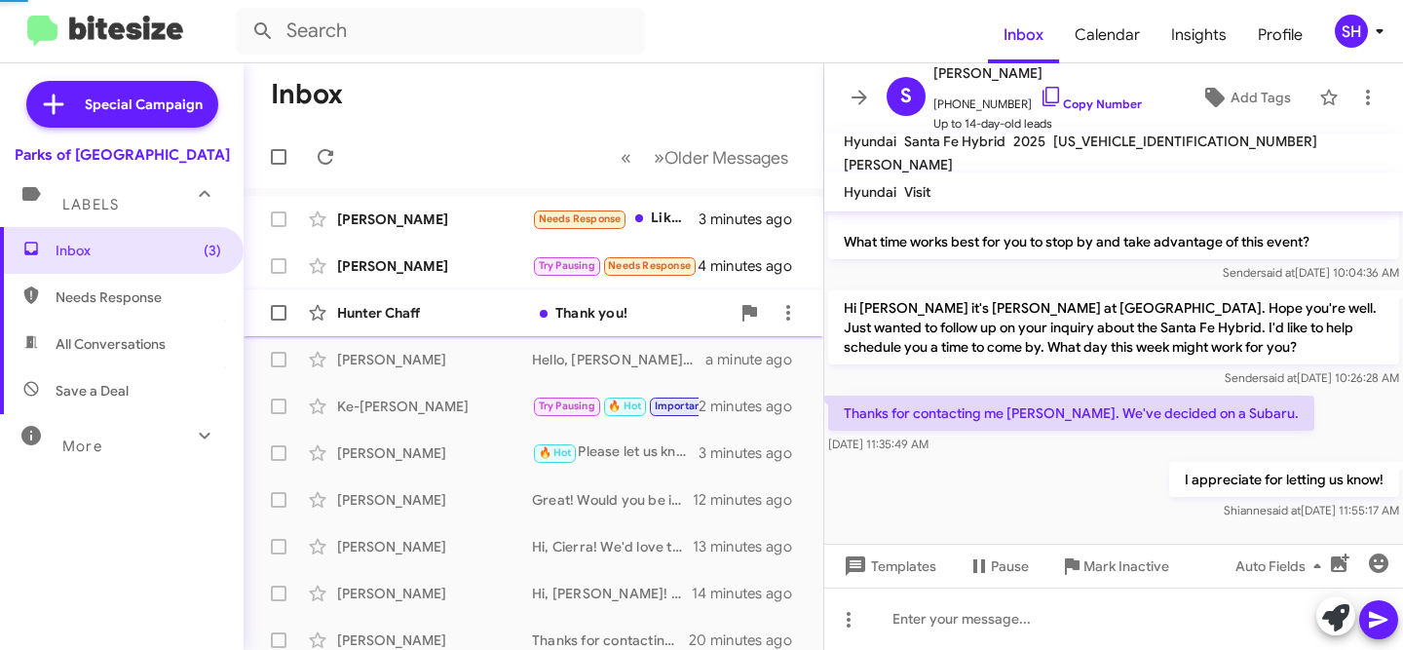
scroll to position [11, 0]
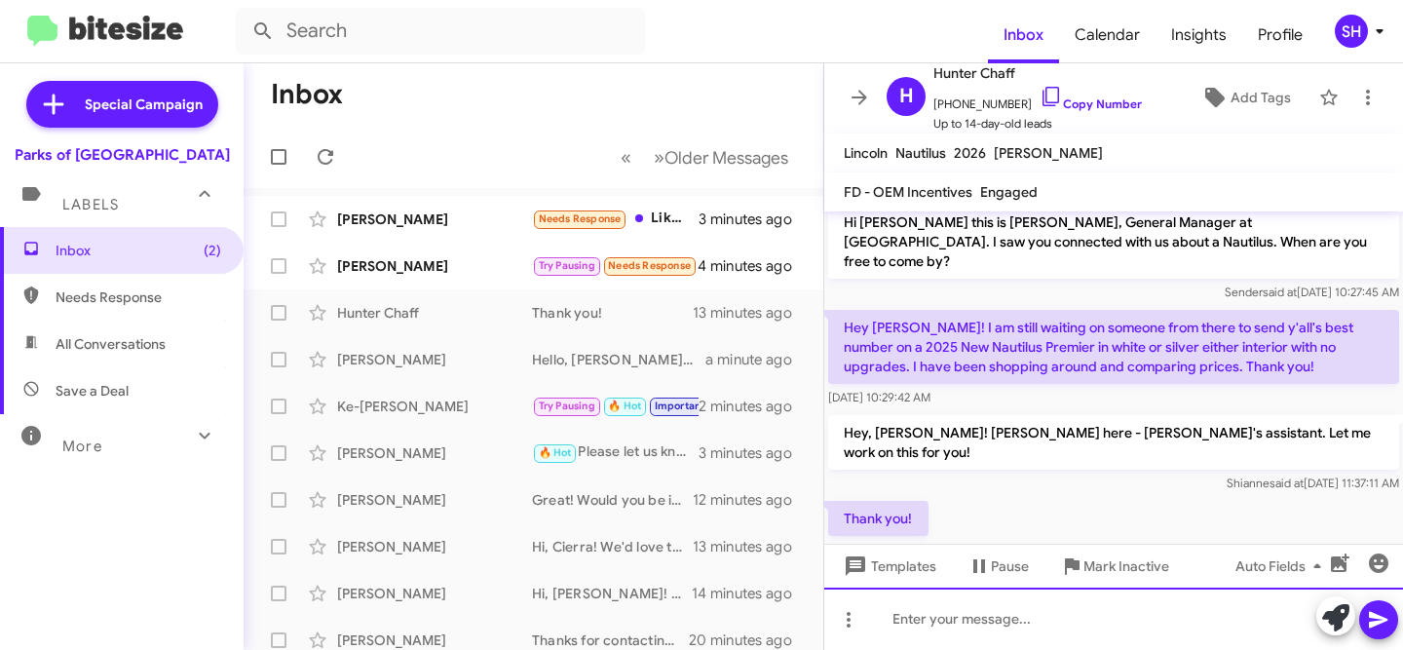
click at [1002, 607] on div at bounding box center [1113, 618] width 579 height 62
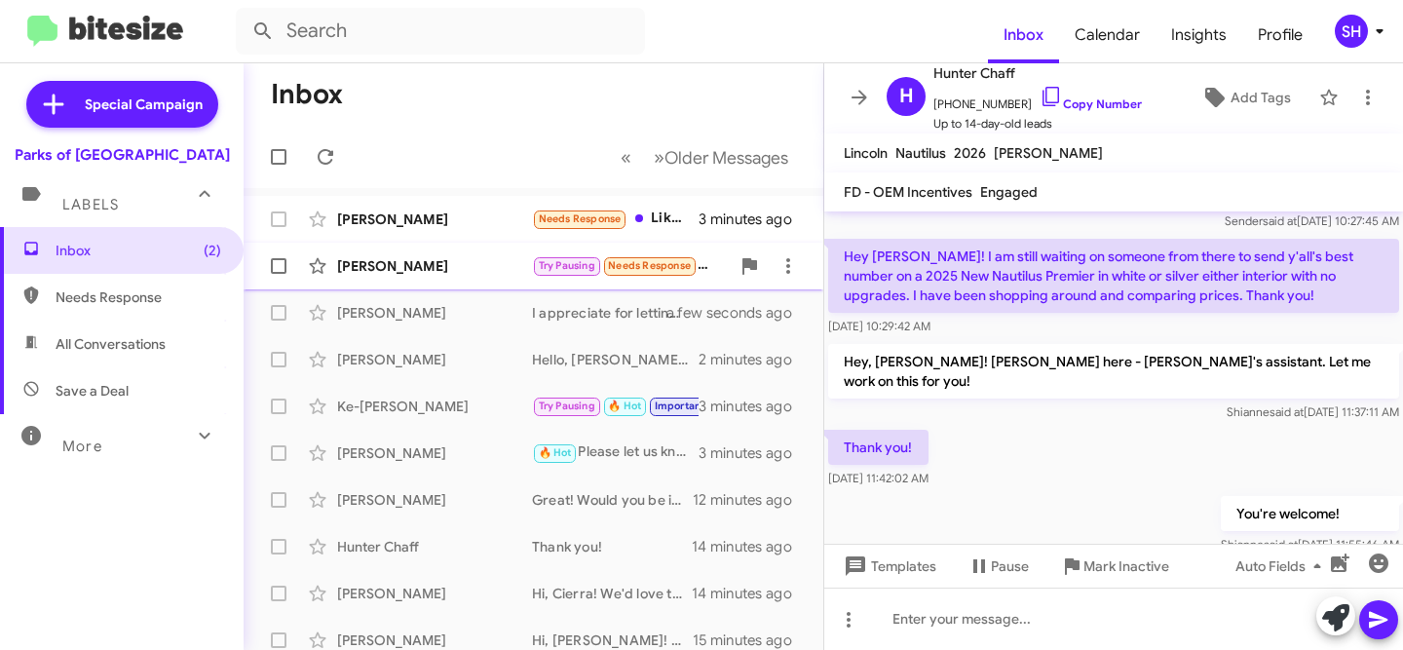
click at [425, 271] on div "[PERSON_NAME]" at bounding box center [434, 265] width 195 height 19
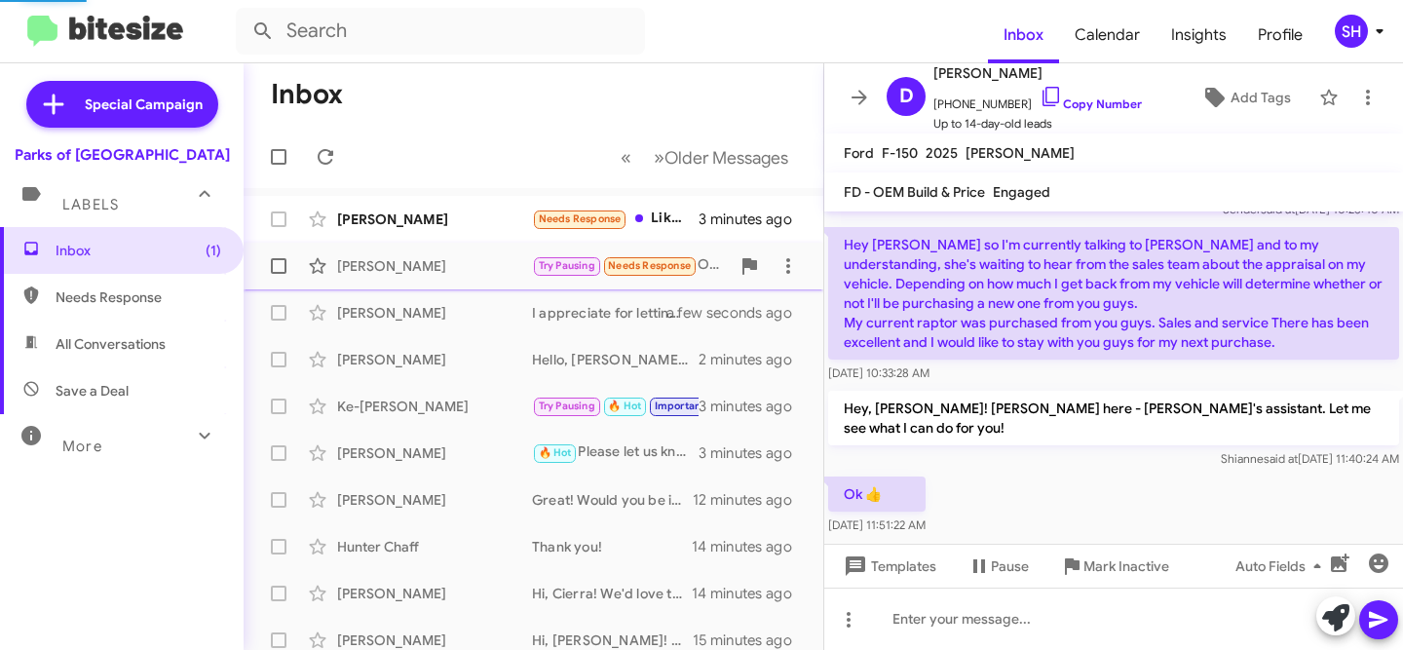
scroll to position [316, 0]
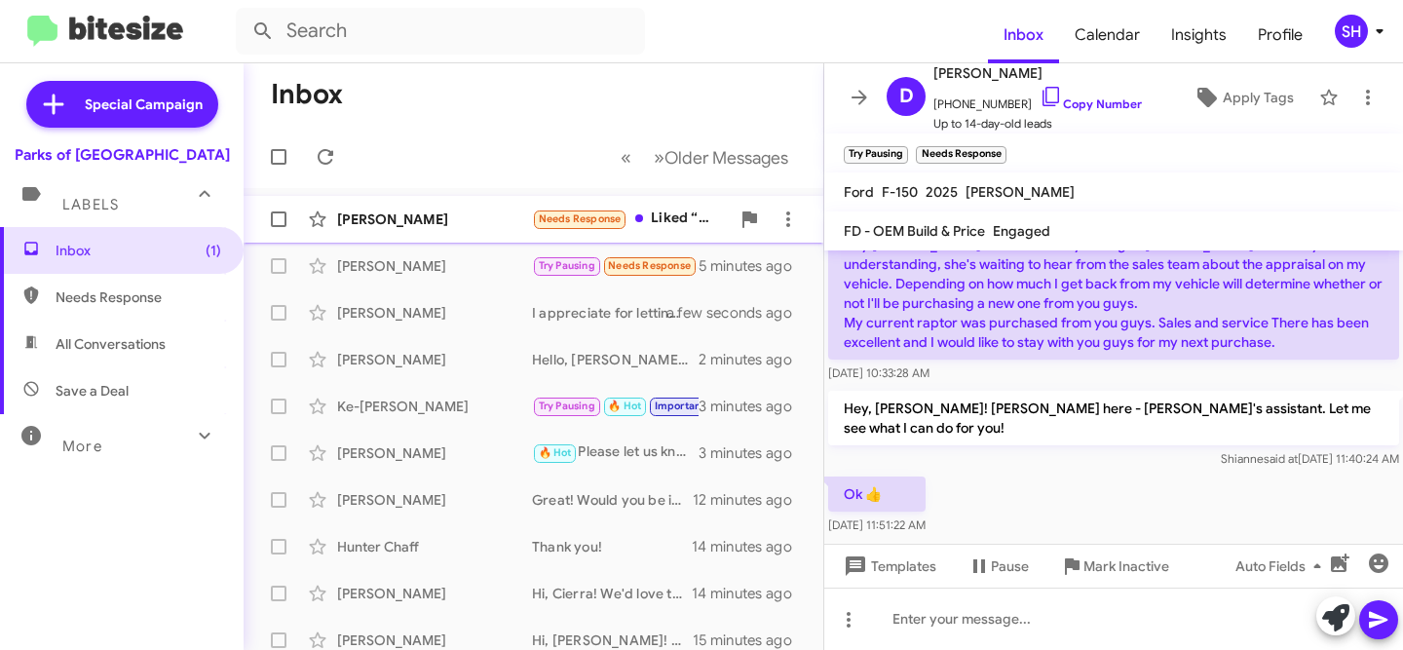
click at [477, 228] on div "[PERSON_NAME]" at bounding box center [434, 218] width 195 height 19
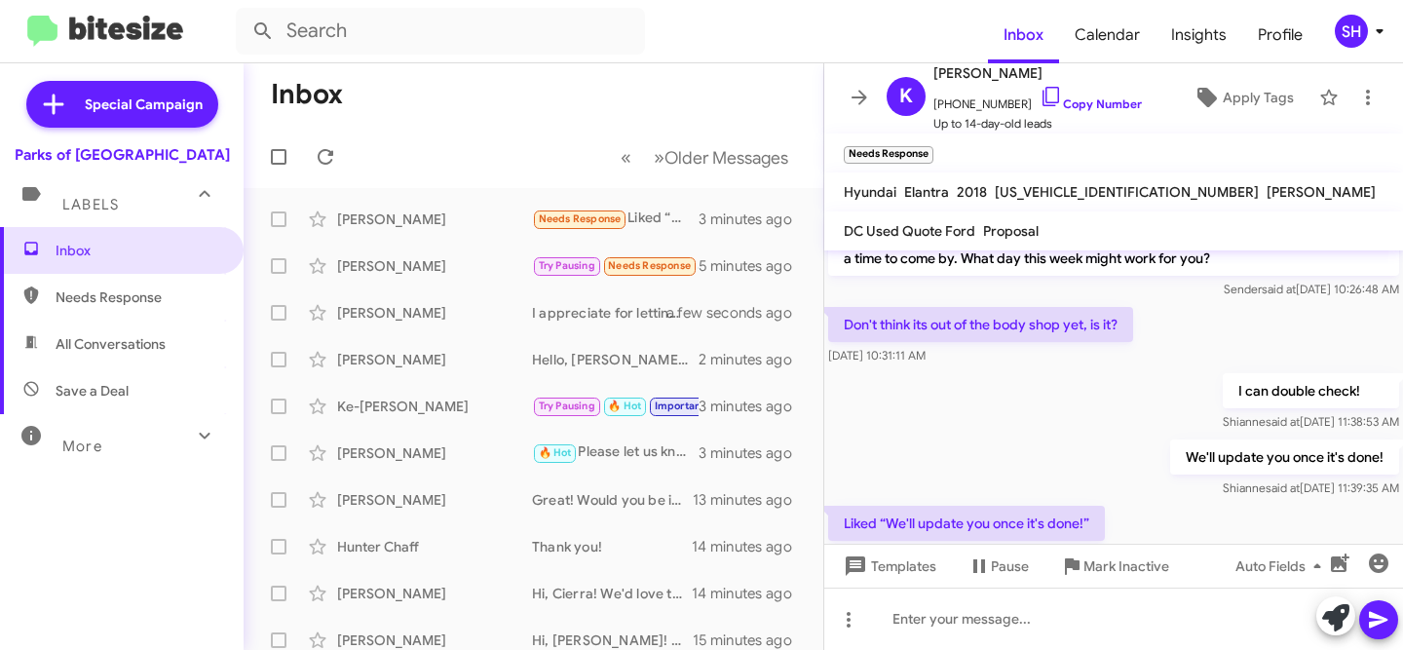
scroll to position [289, 0]
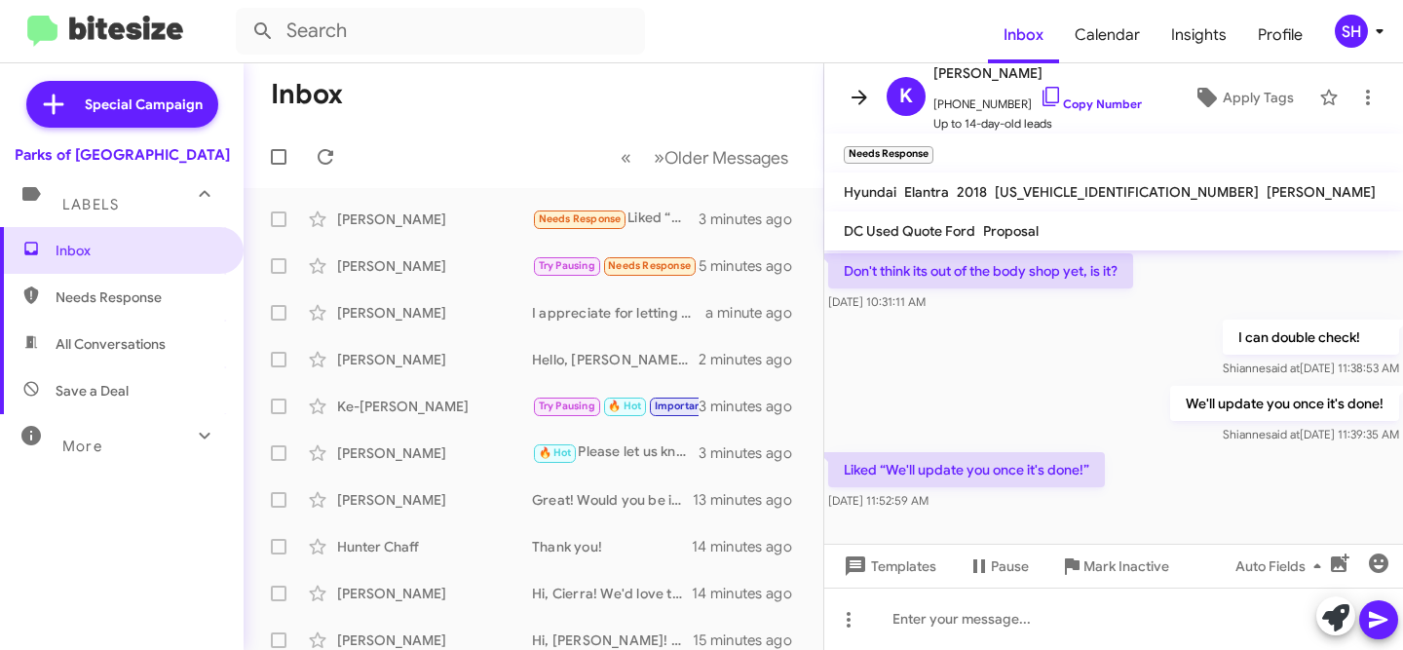
click at [865, 105] on icon at bounding box center [858, 97] width 23 height 23
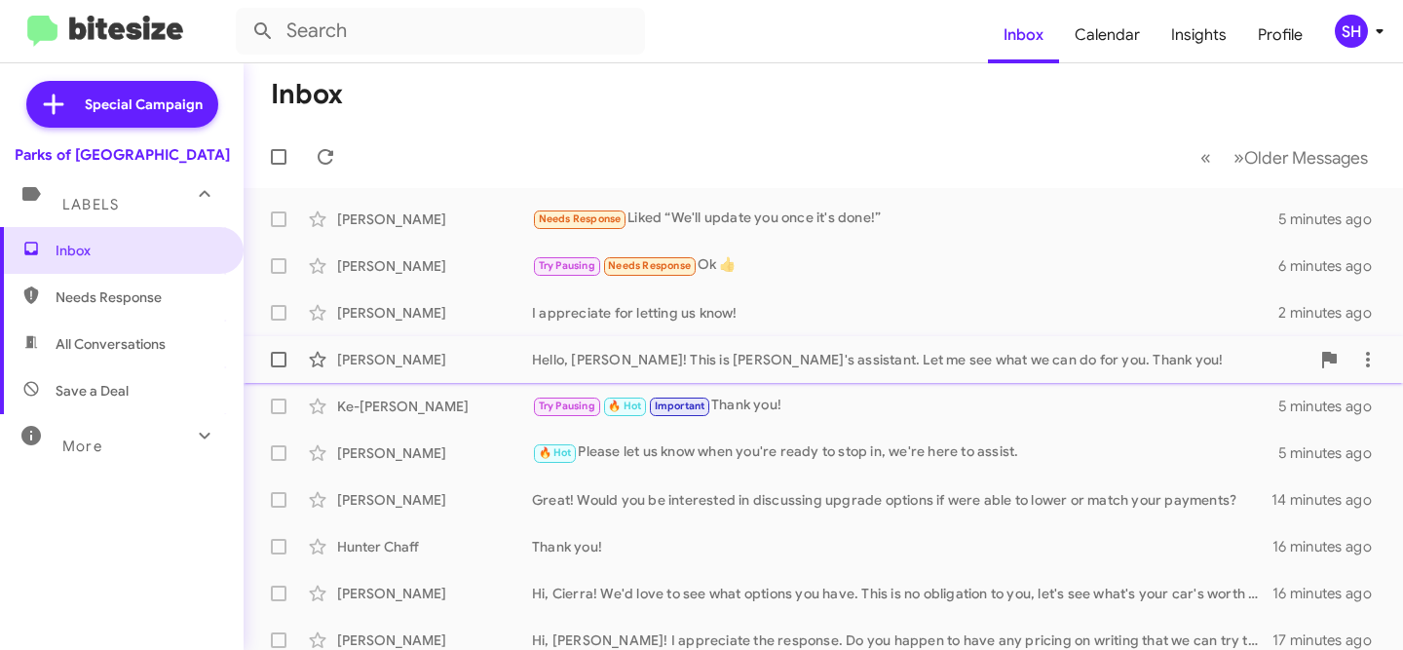
click at [410, 367] on div "[PERSON_NAME]" at bounding box center [434, 359] width 195 height 19
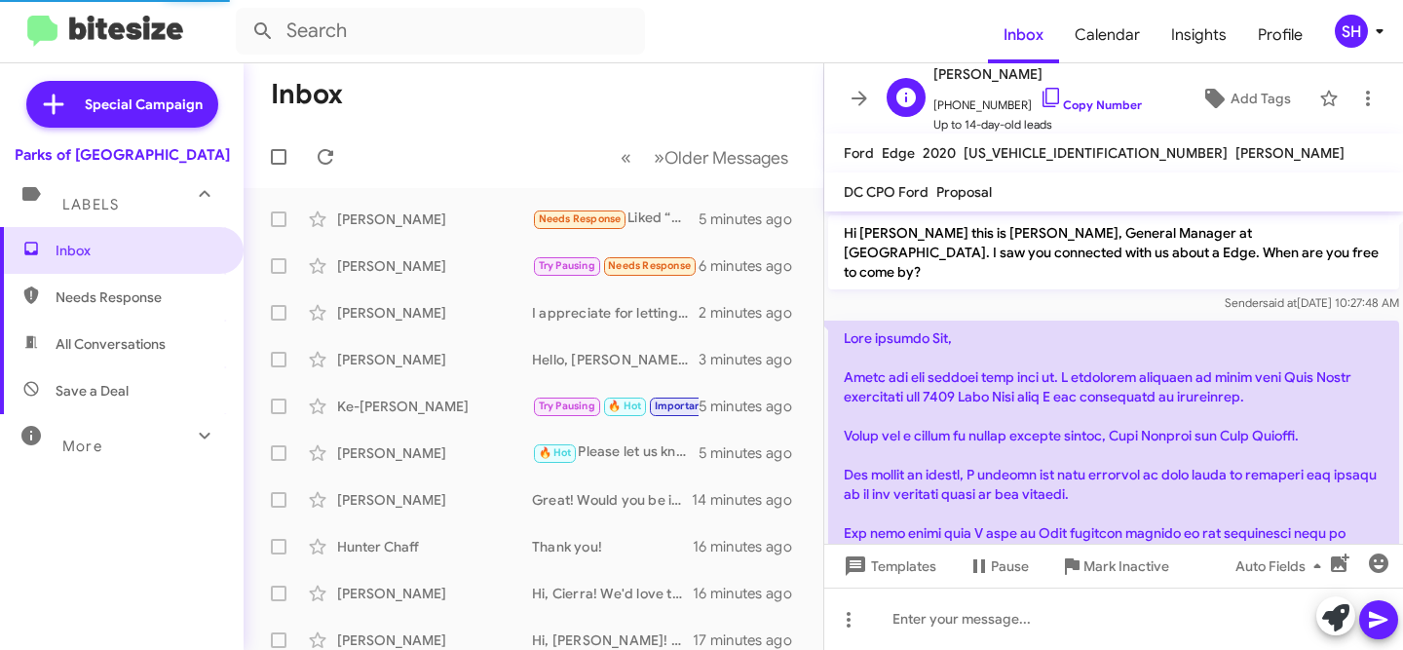
scroll to position [407, 0]
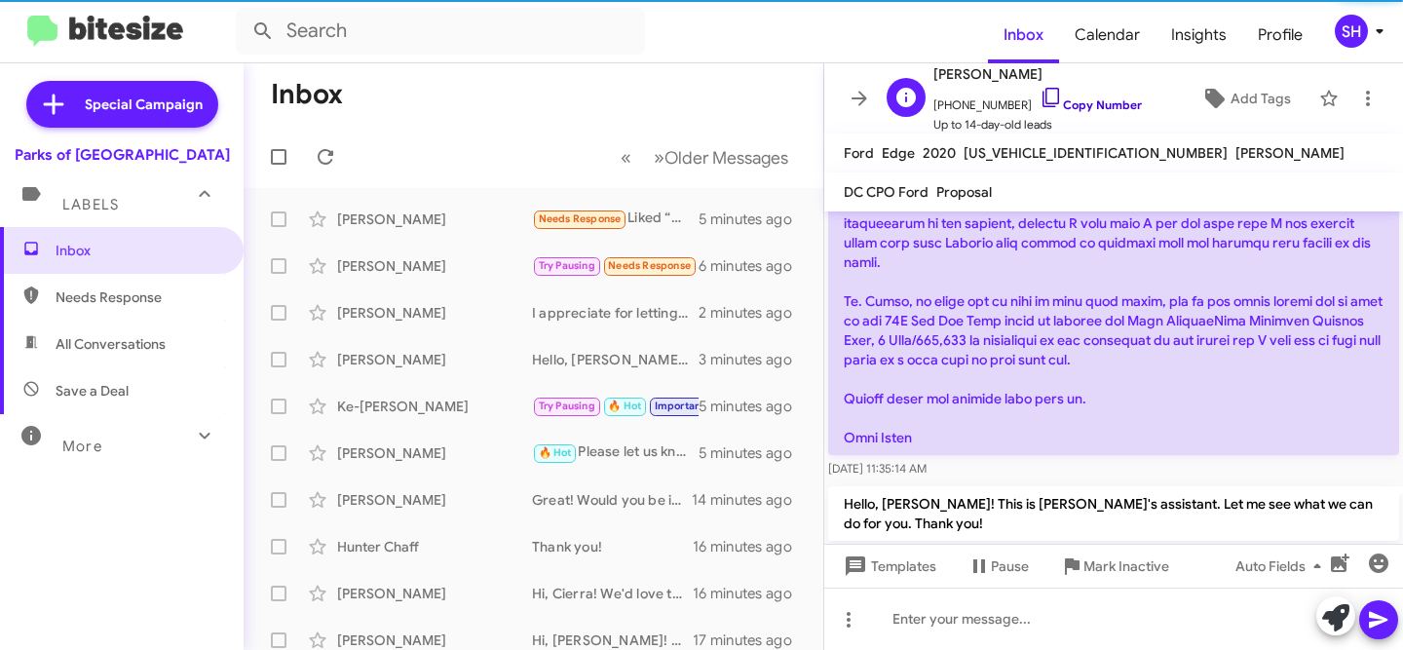
click at [1068, 100] on link "Copy Number" at bounding box center [1090, 104] width 102 height 15
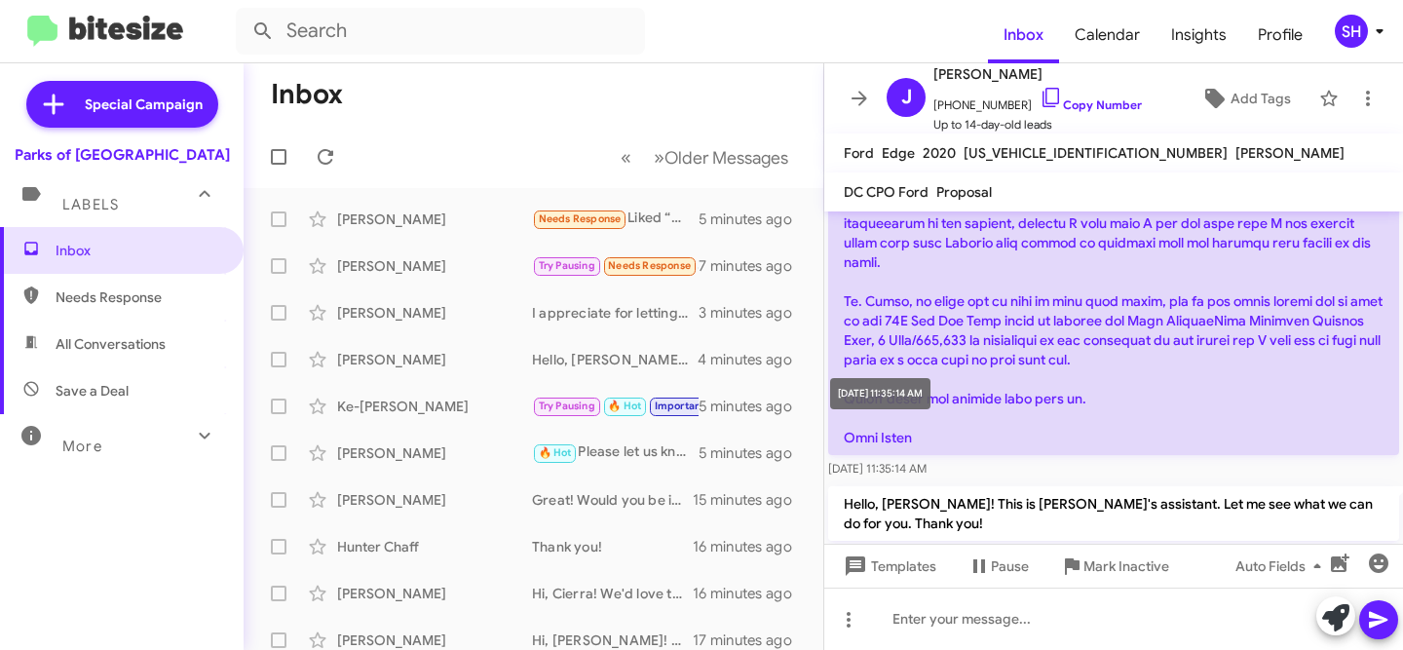
click at [930, 397] on div "[DATE] 11:35:14 AM" at bounding box center [880, 393] width 100 height 31
click at [1059, 388] on p at bounding box center [1113, 184] width 571 height 542
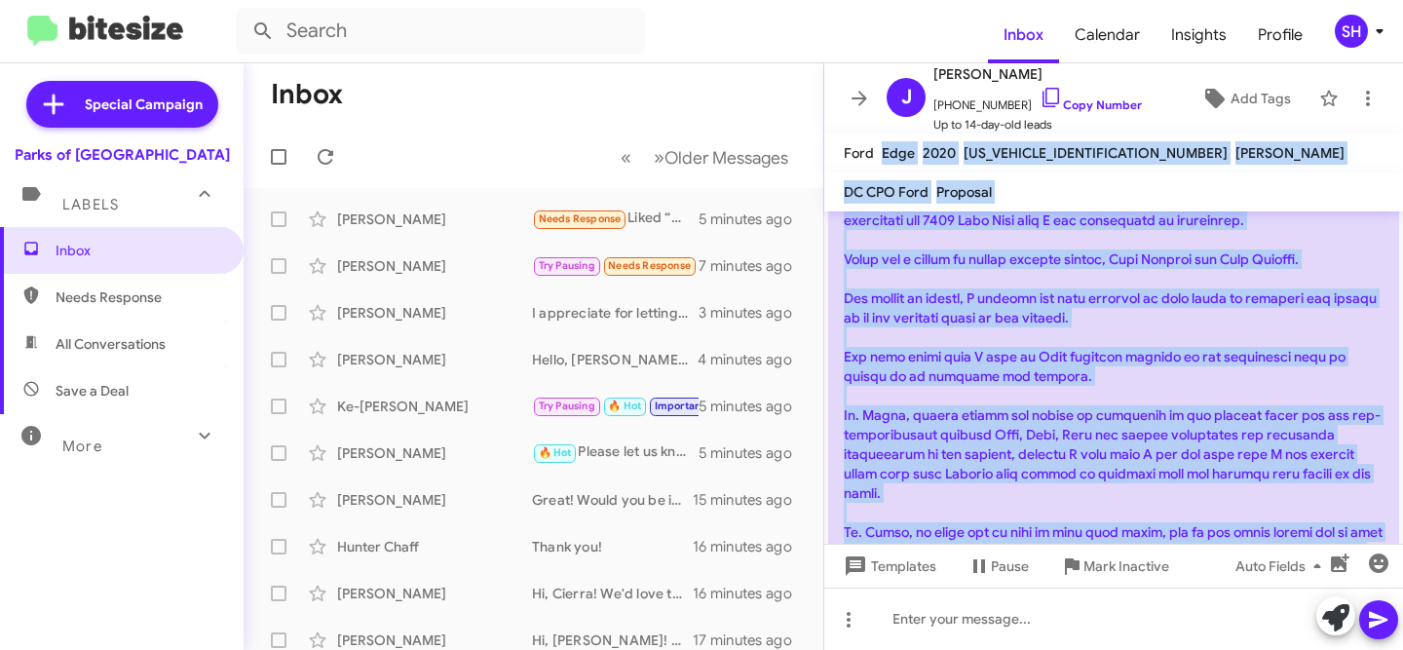
scroll to position [0, 0]
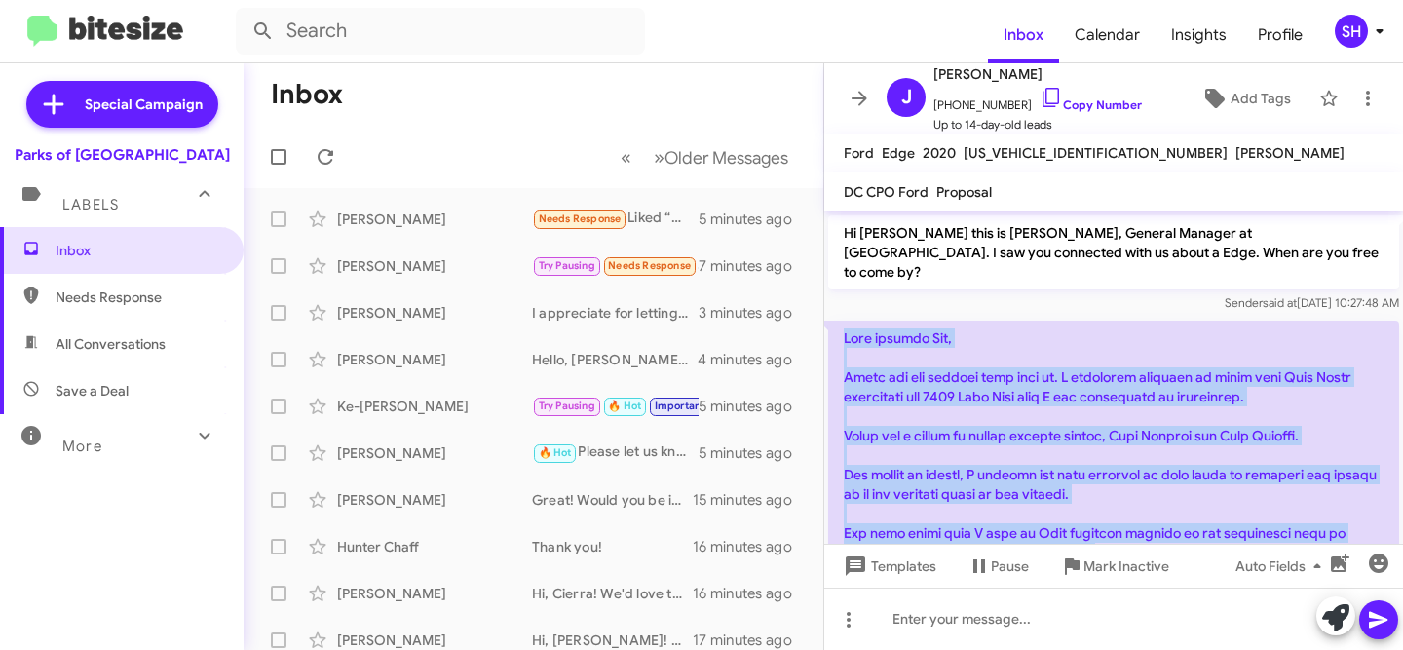
drag, startPoint x: 970, startPoint y: 402, endPoint x: 837, endPoint y: 314, distance: 160.2
click at [837, 320] on p at bounding box center [1113, 591] width 571 height 542
copy p "Good morning [PERSON_NAME], Thank you for getting back with me. I initially rec…"
